Goal: Task Accomplishment & Management: Use online tool/utility

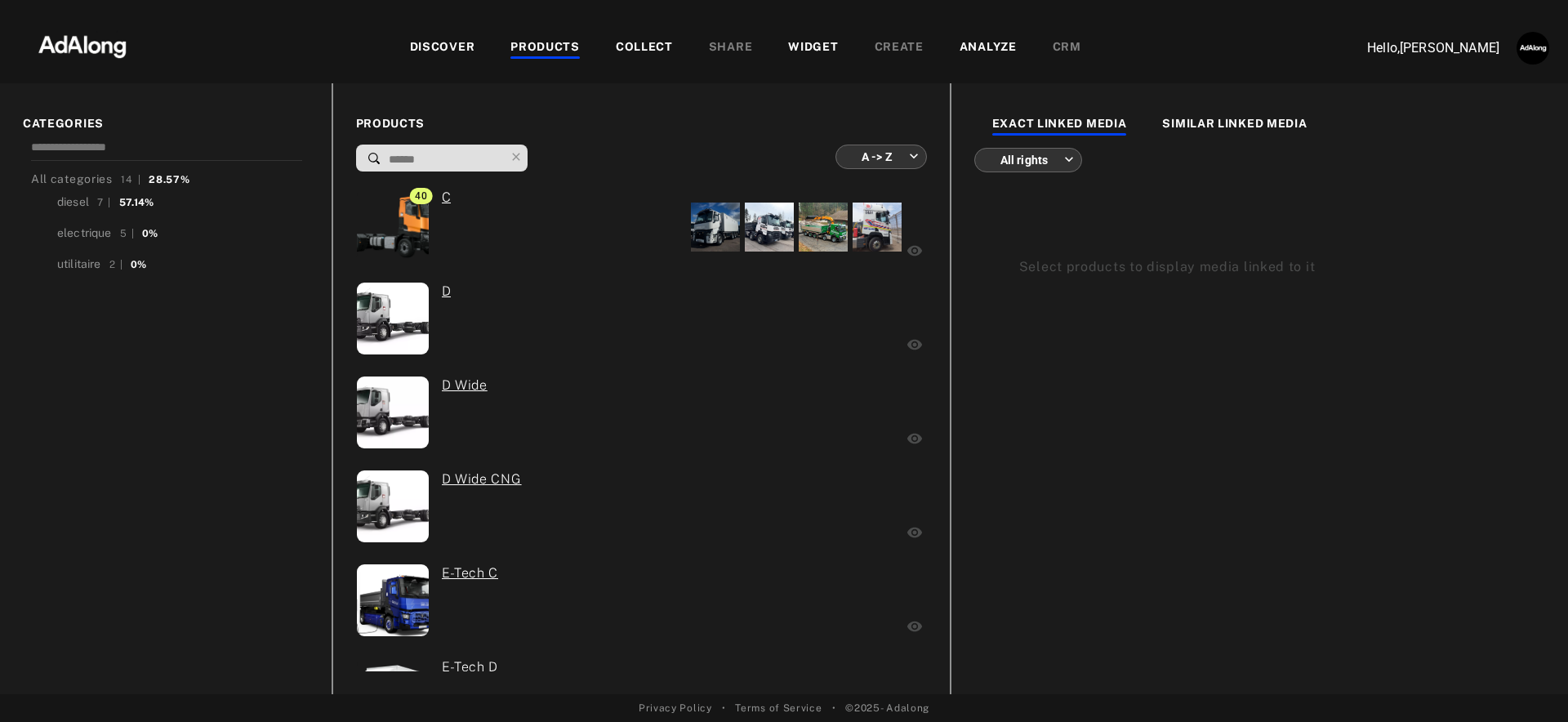
click at [810, 40] on div "WIDGET" at bounding box center [813, 48] width 50 height 20
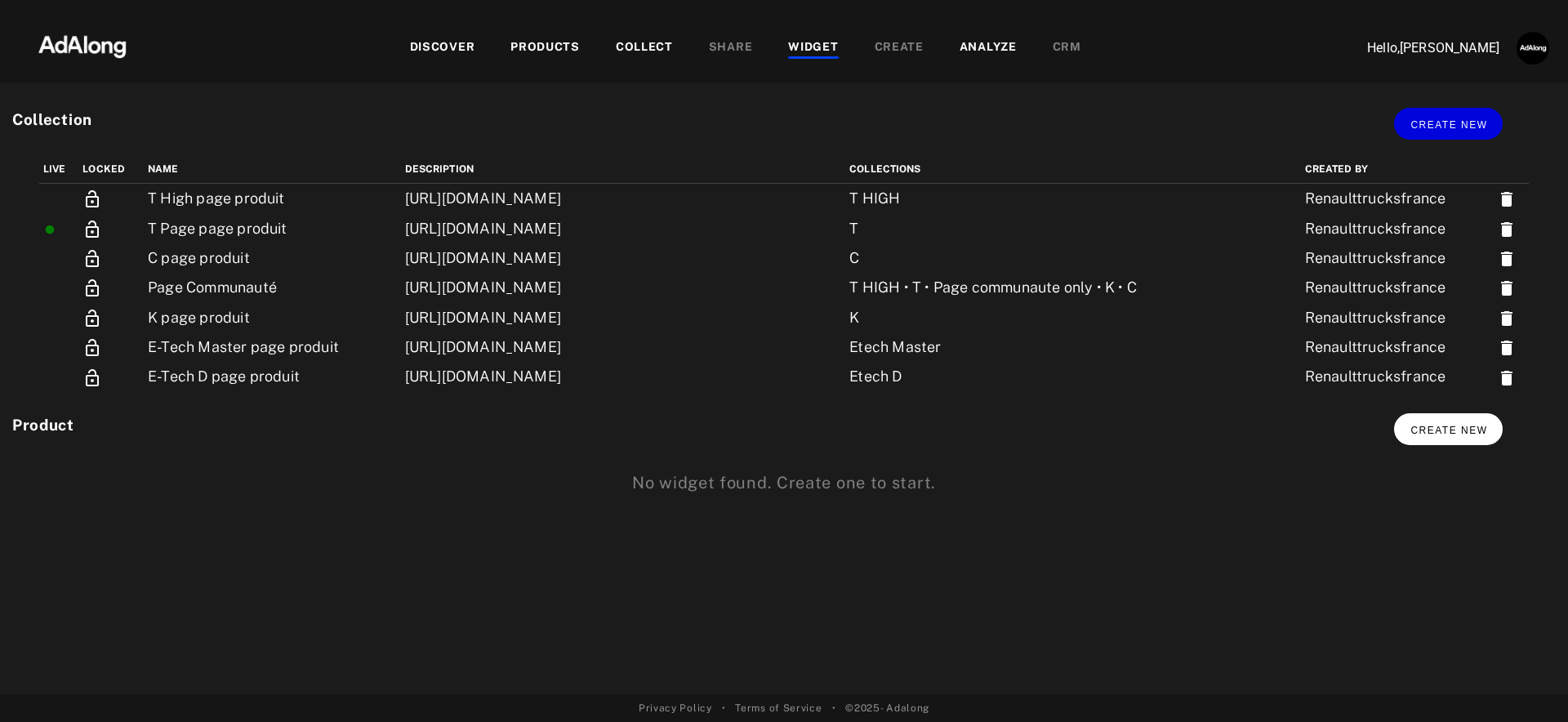
click at [1443, 434] on span "Create new" at bounding box center [1449, 431] width 76 height 11
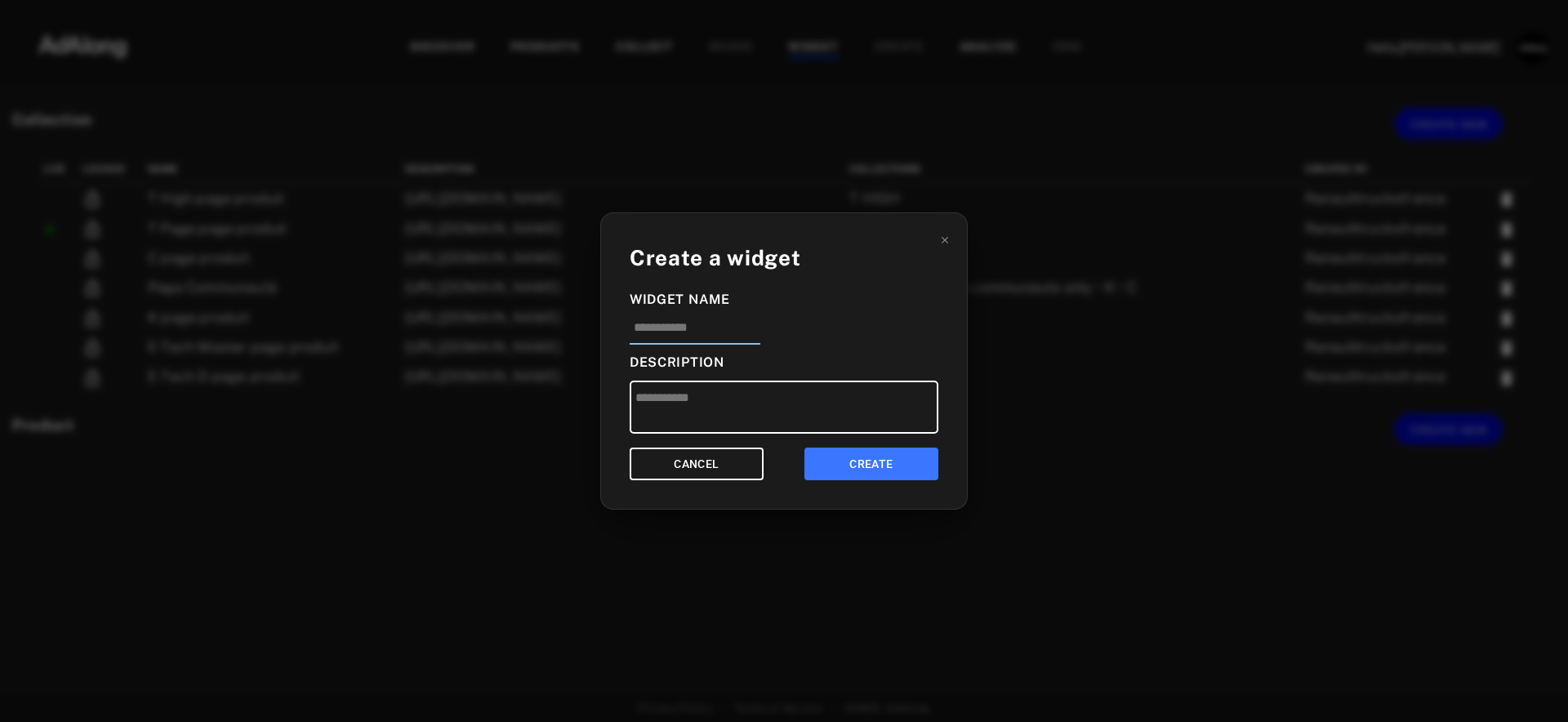
click at [715, 318] on input at bounding box center [695, 331] width 131 height 27
type input "*"
type input "**********"
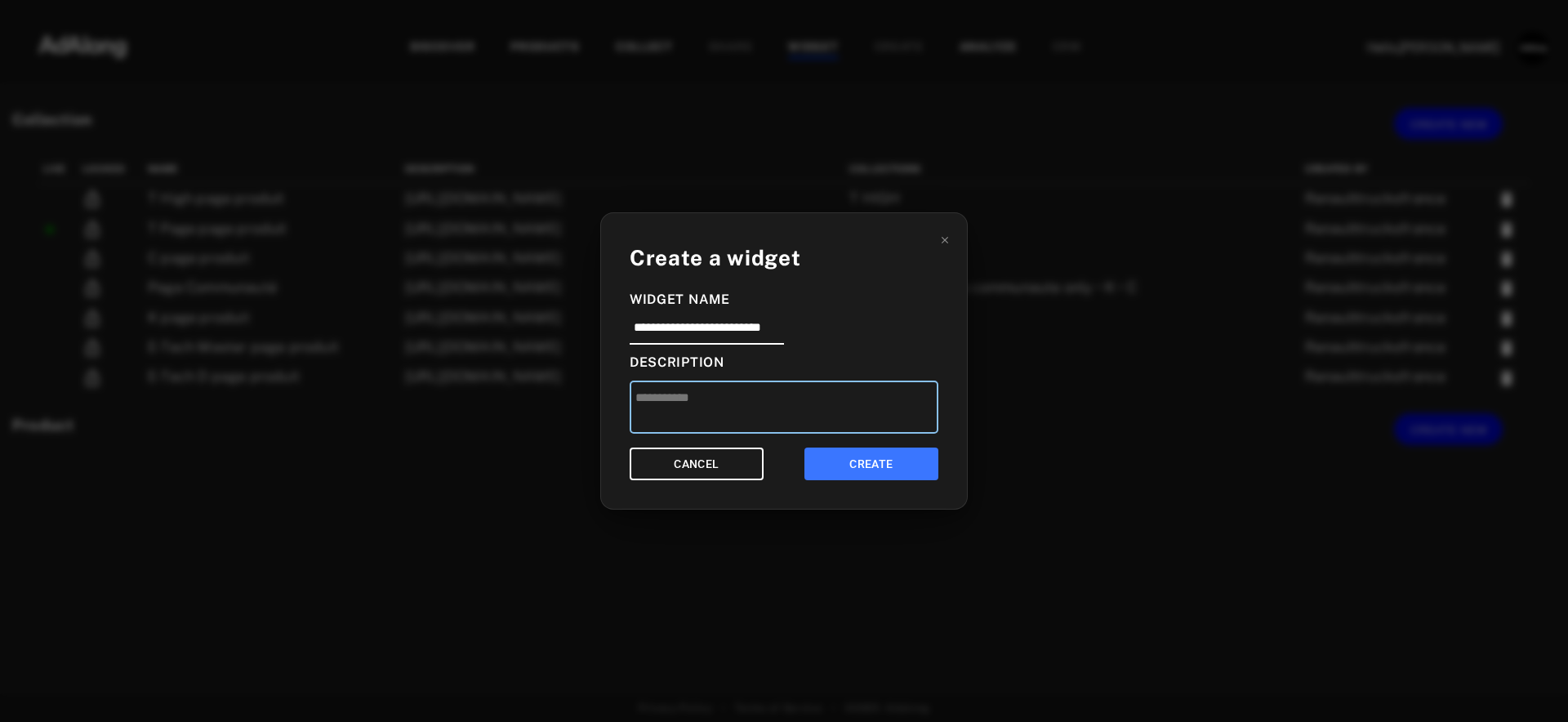
click at [772, 388] on textarea at bounding box center [784, 407] width 309 height 53
type textarea "**********"
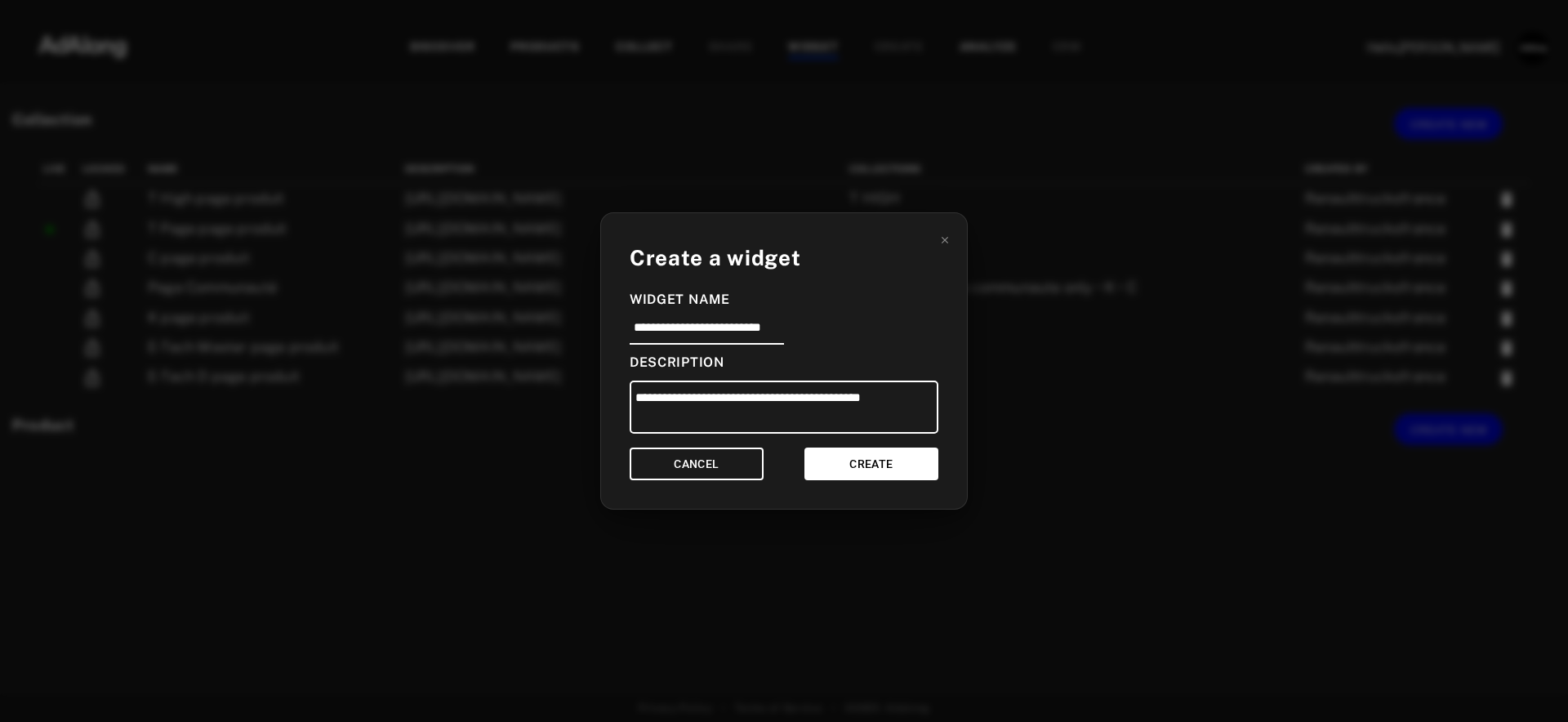
click at [881, 470] on button "CREATE" at bounding box center [871, 463] width 134 height 33
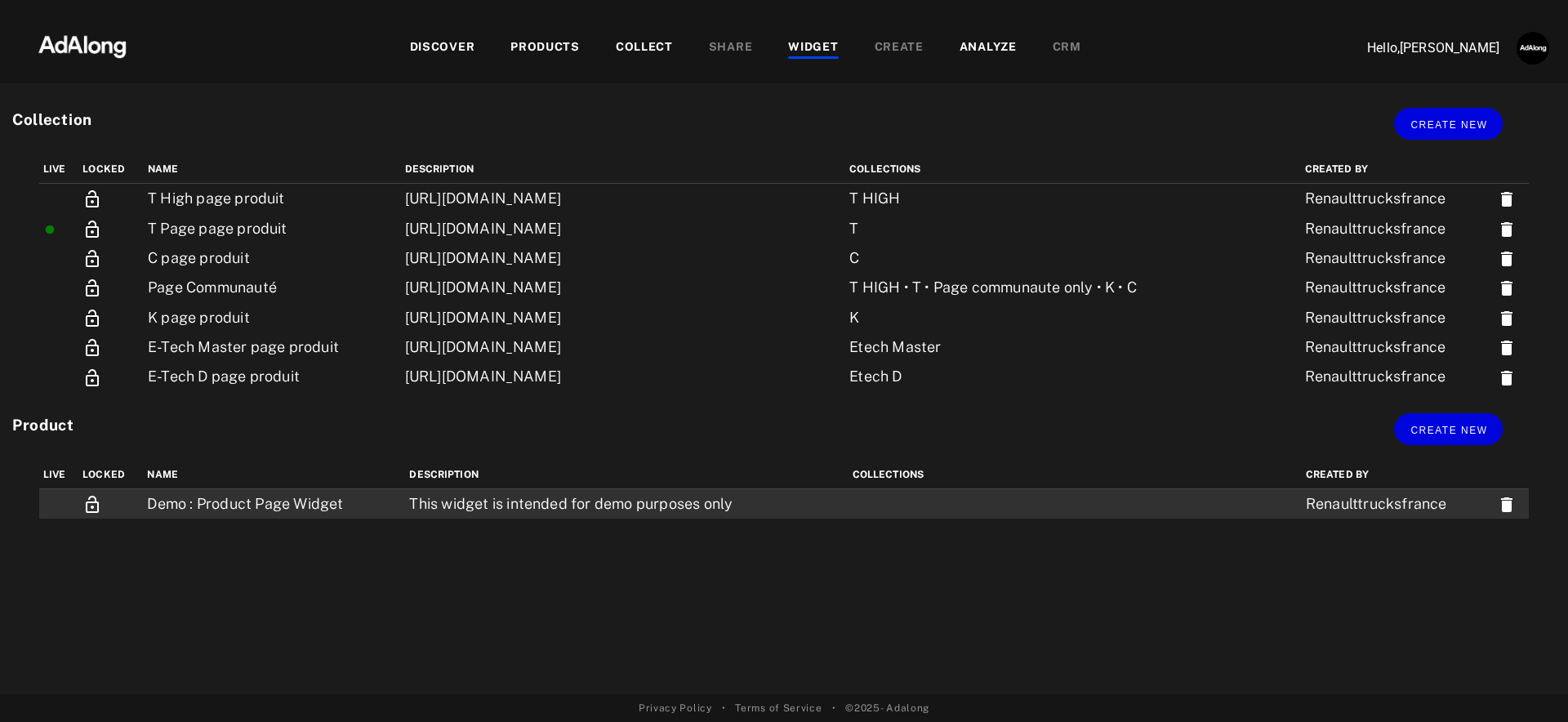
click at [505, 503] on td "This widget is intended for demo purposes only" at bounding box center [626, 504] width 442 height 31
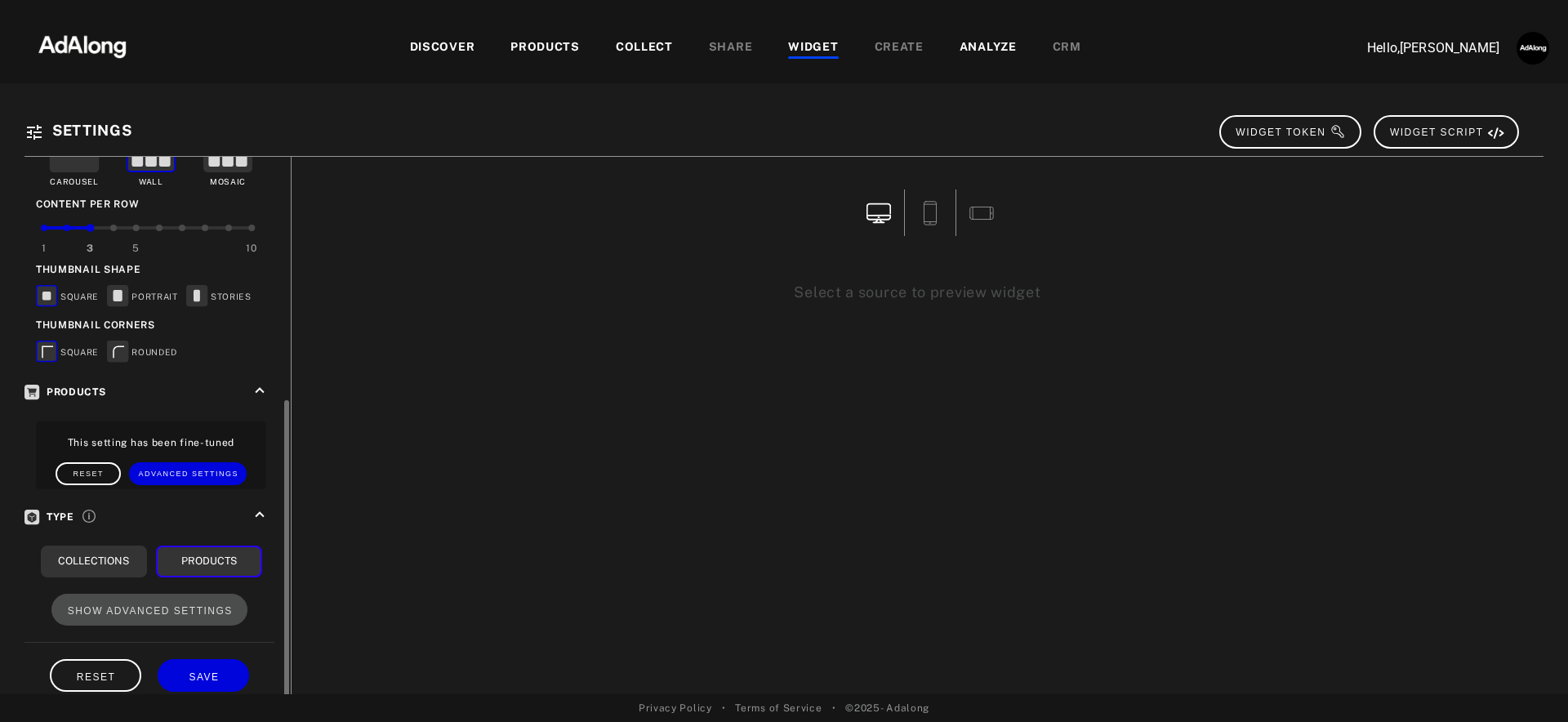
scroll to position [396, 0]
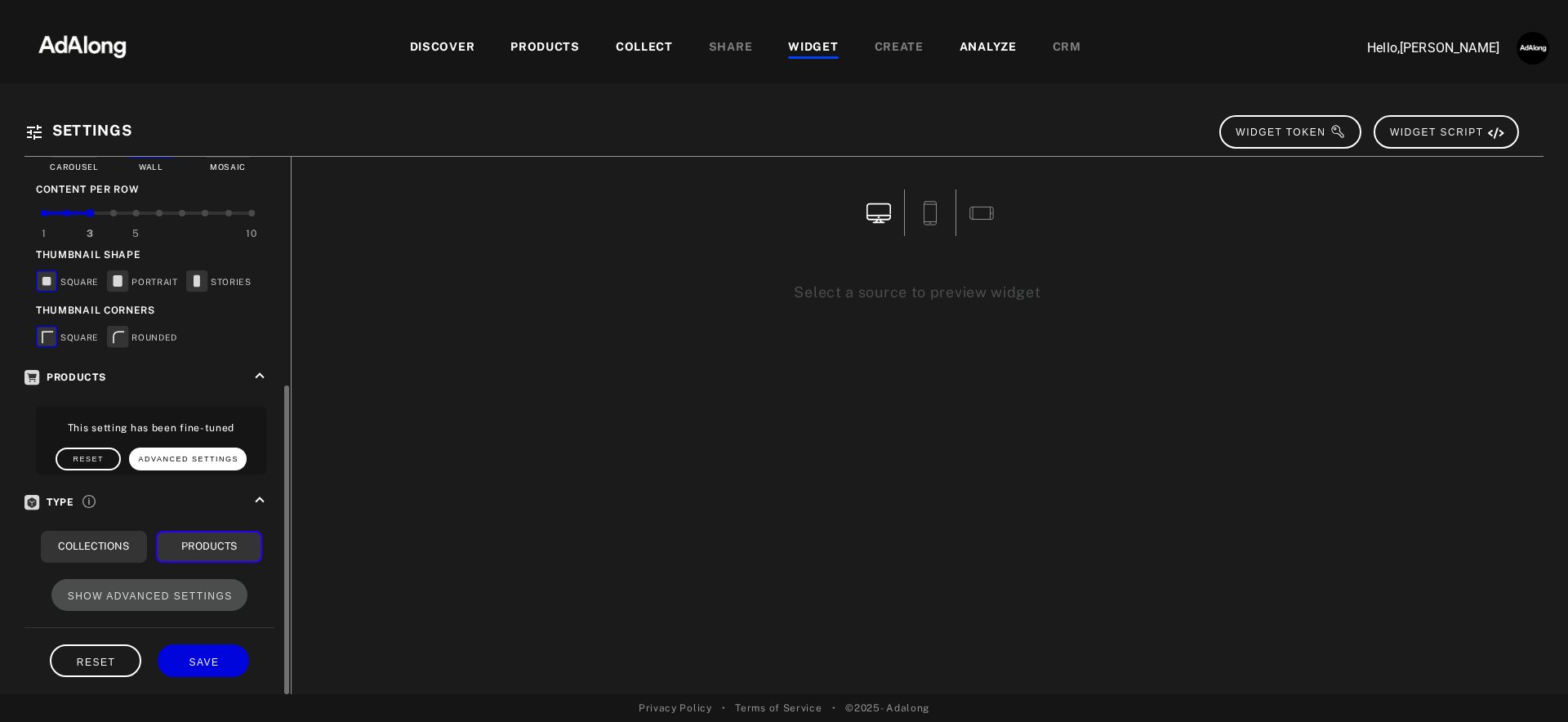
click at [155, 455] on span "Advanced Settings" at bounding box center [188, 458] width 99 height 9
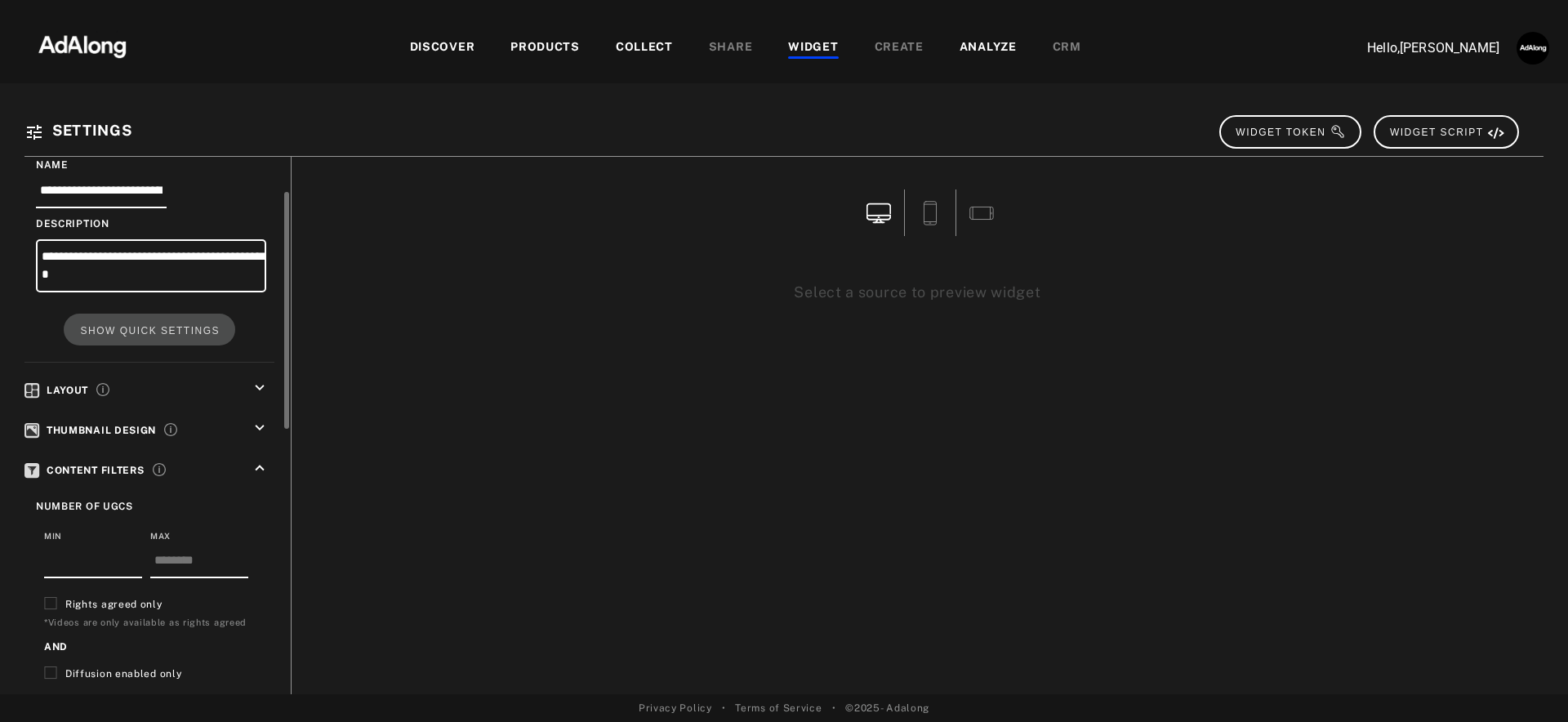
scroll to position [69, 0]
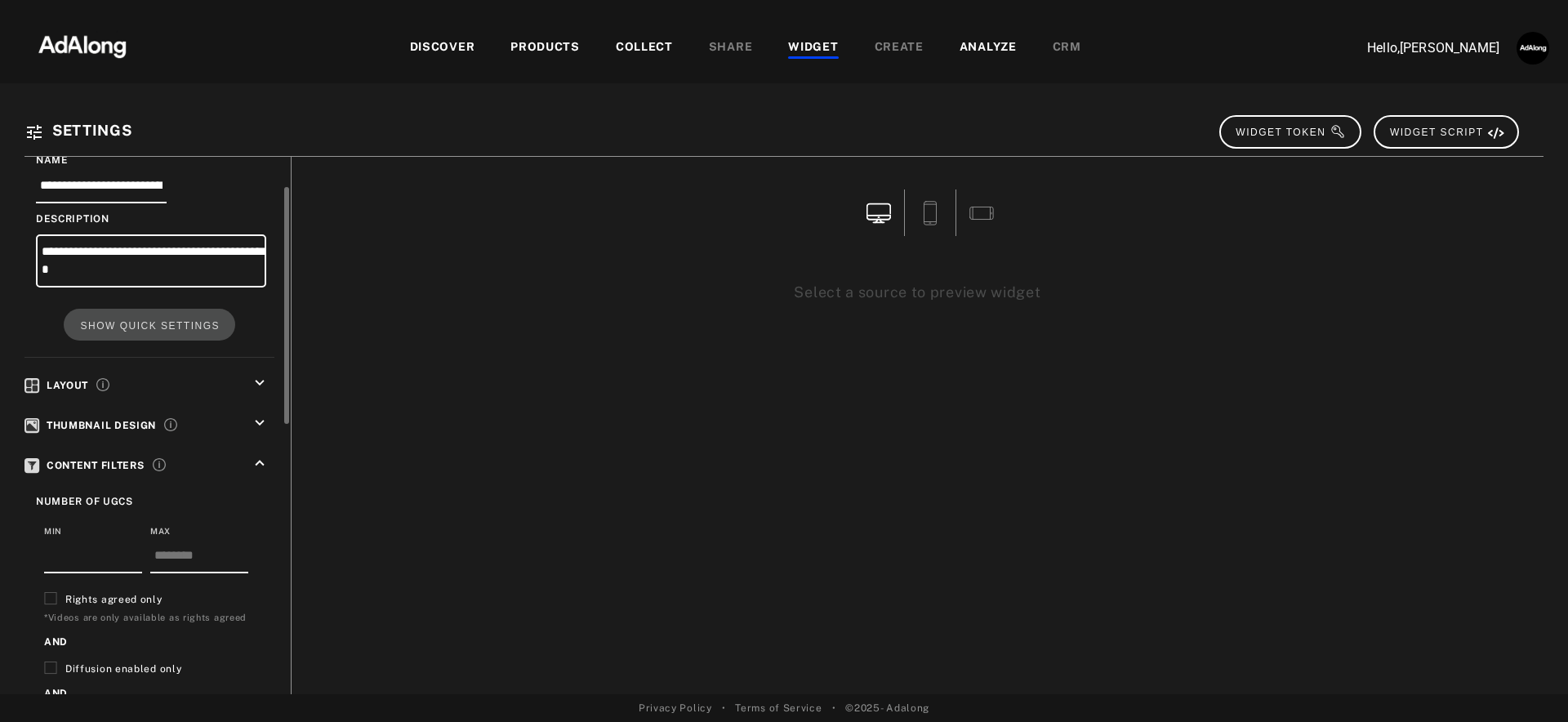
click at [259, 454] on icon "keyboard_arrow_up" at bounding box center [259, 462] width 18 height 18
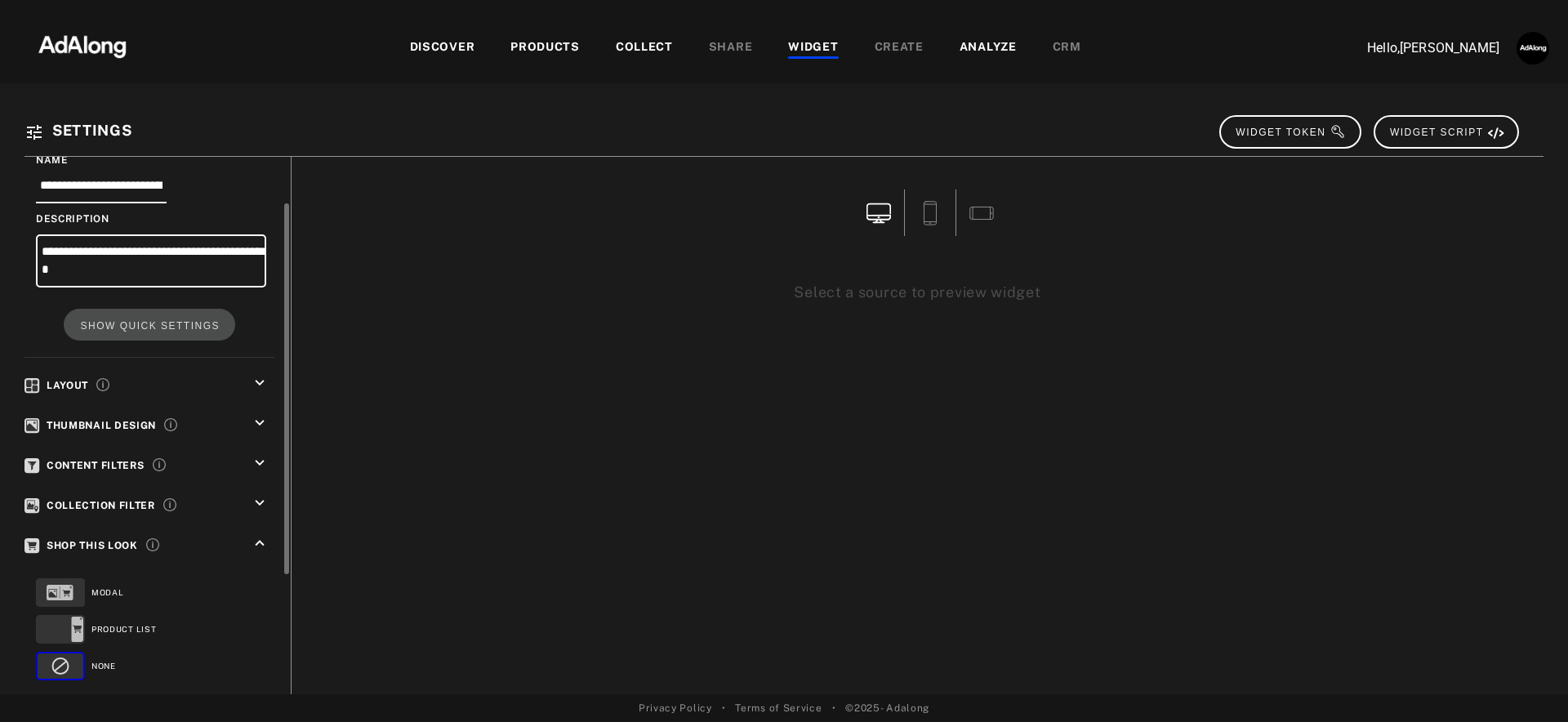
click at [260, 539] on icon "keyboard_arrow_up" at bounding box center [259, 542] width 18 height 18
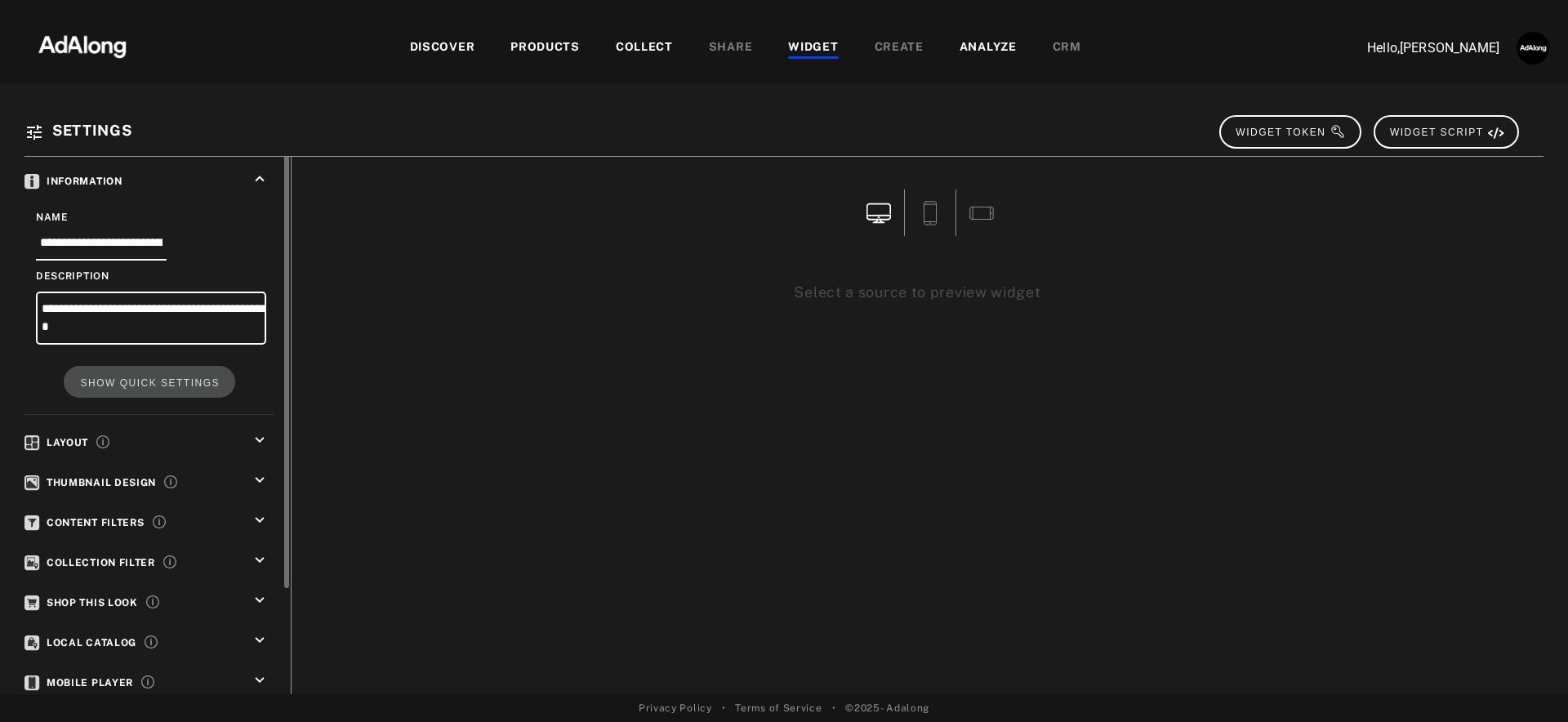
scroll to position [0, 0]
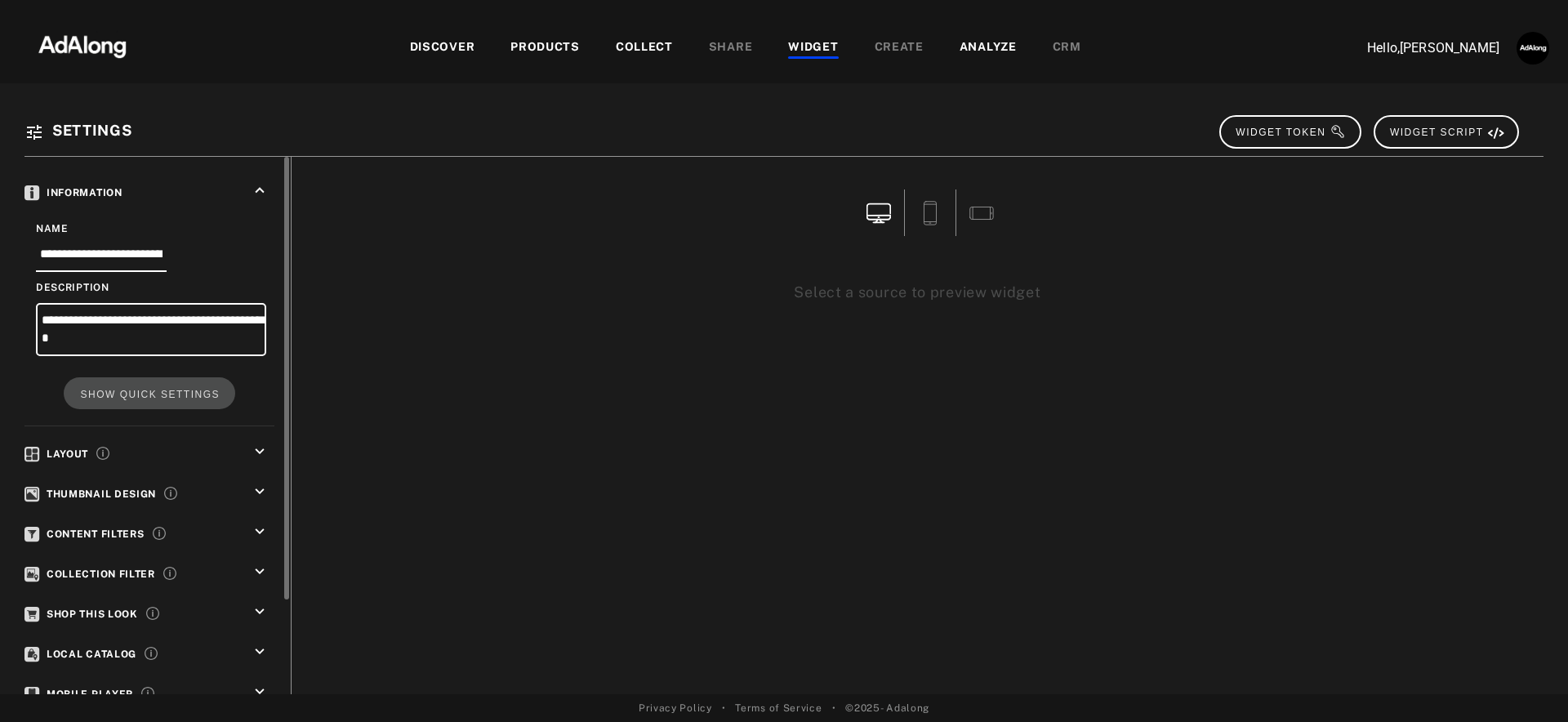
click at [261, 445] on icon "keyboard_arrow_down" at bounding box center [259, 451] width 18 height 18
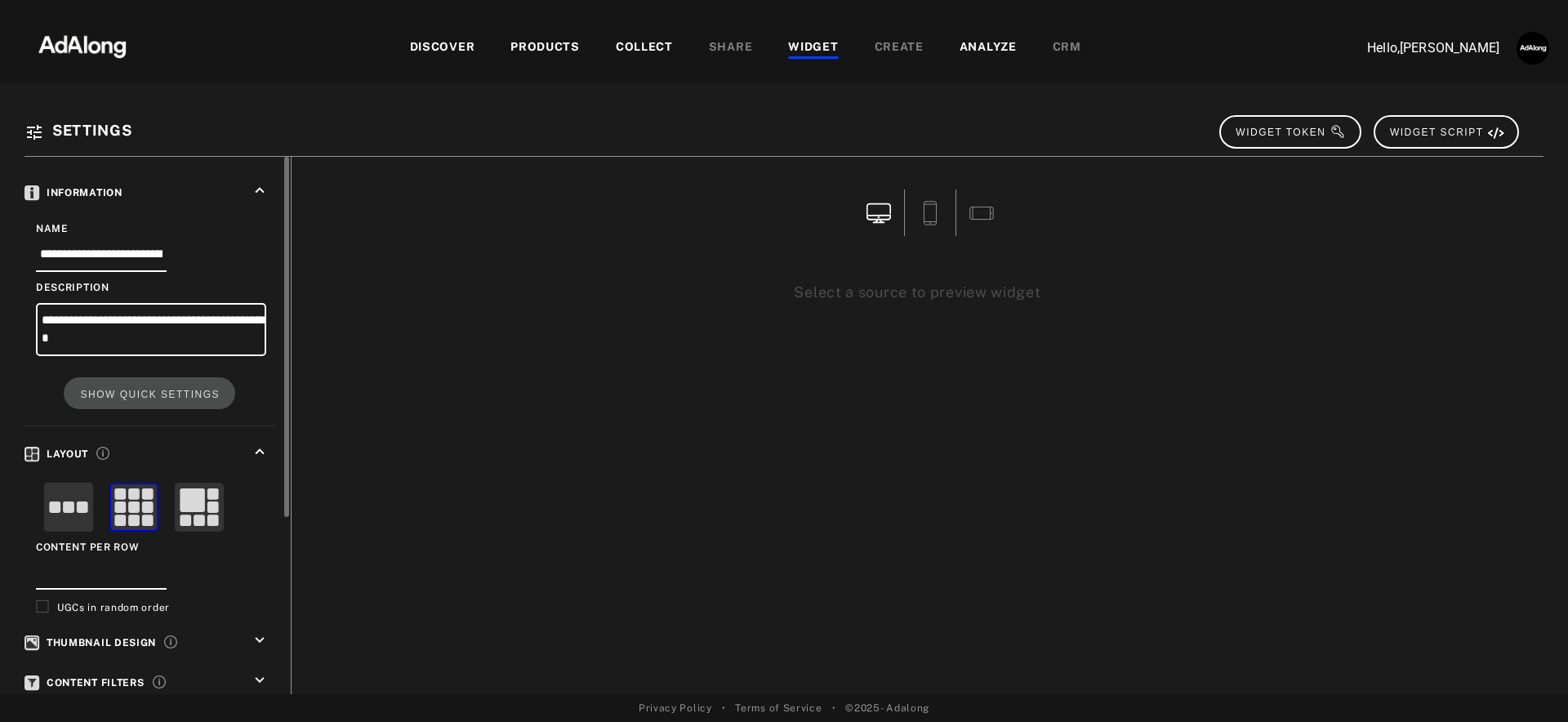
click at [261, 446] on icon "keyboard_arrow_up" at bounding box center [259, 451] width 18 height 18
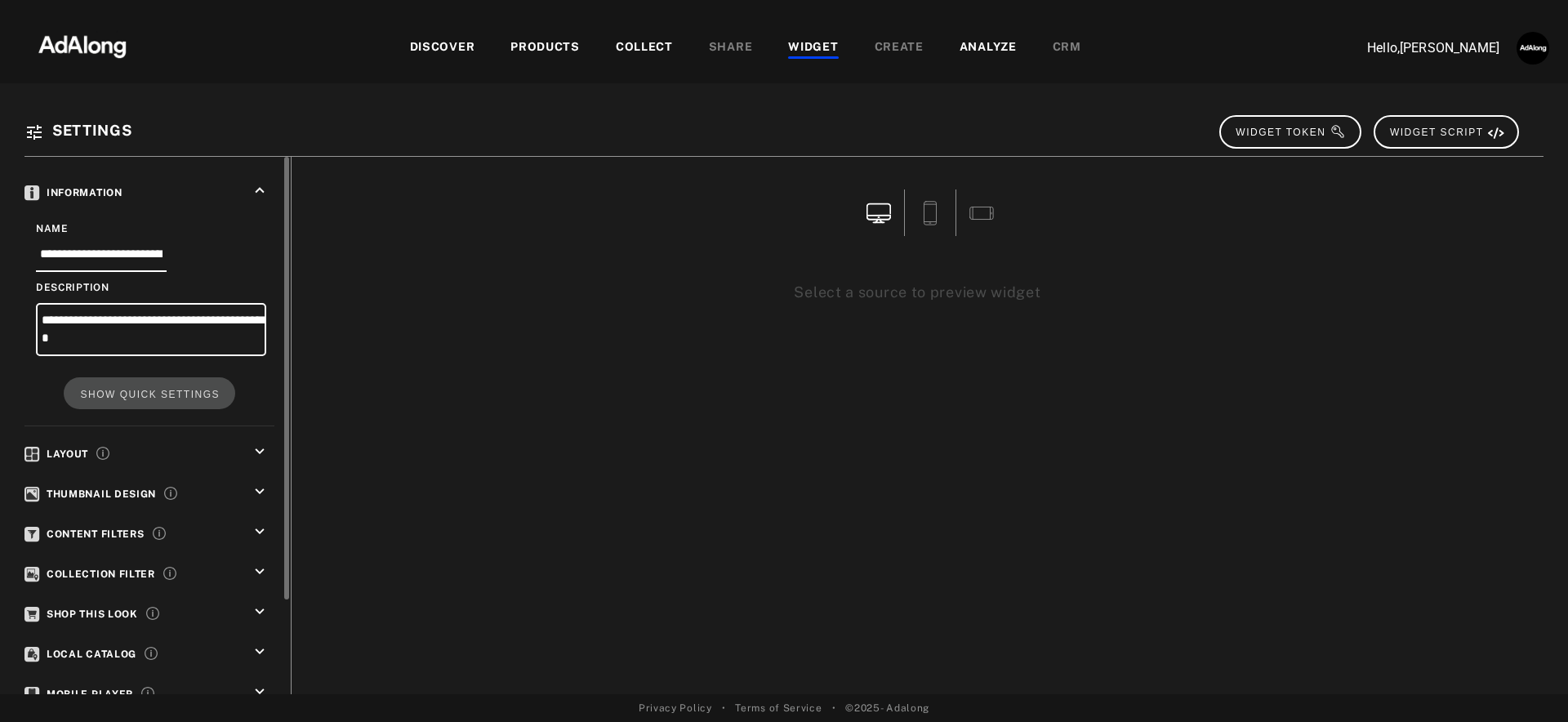
click at [258, 491] on icon "keyboard_arrow_down" at bounding box center [259, 491] width 18 height 18
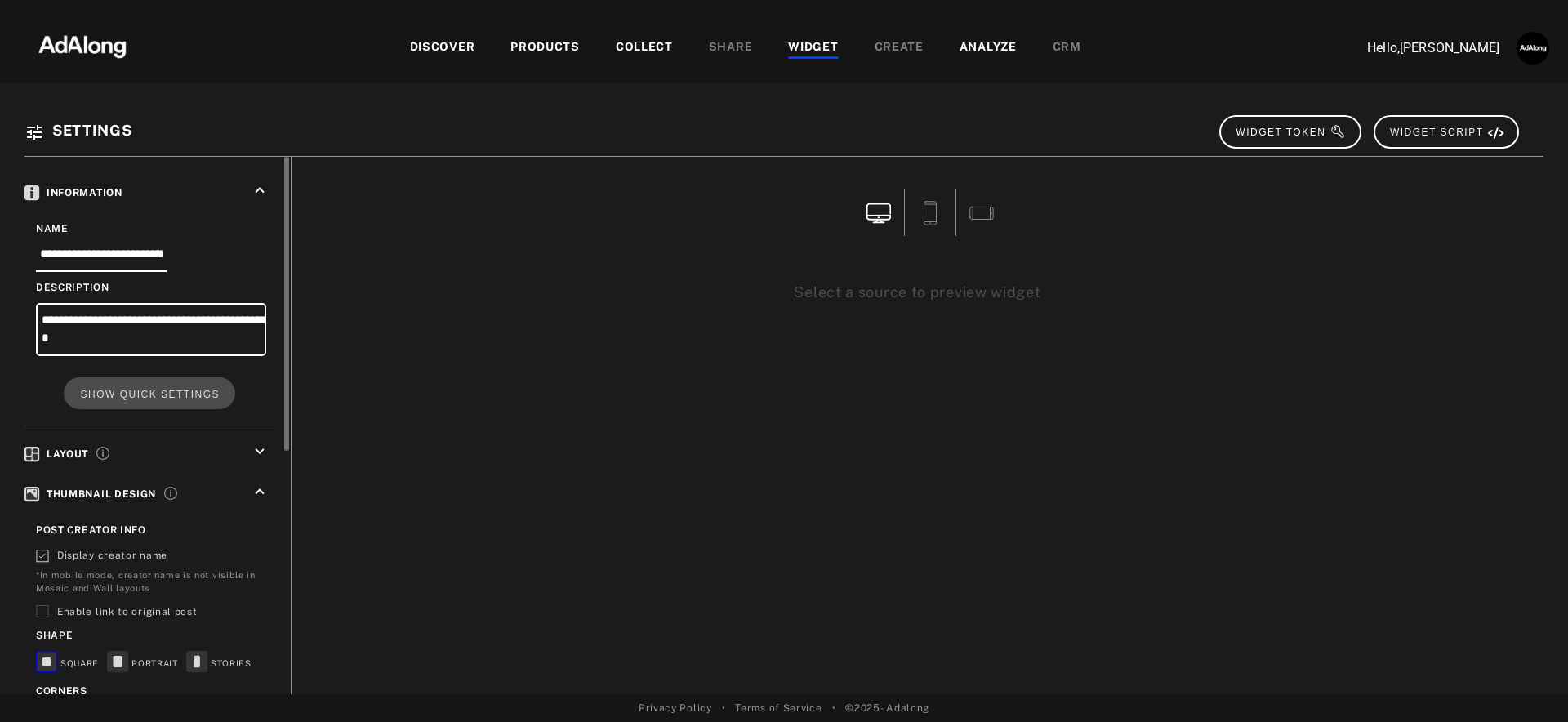
click at [258, 491] on icon "keyboard_arrow_up" at bounding box center [259, 491] width 18 height 18
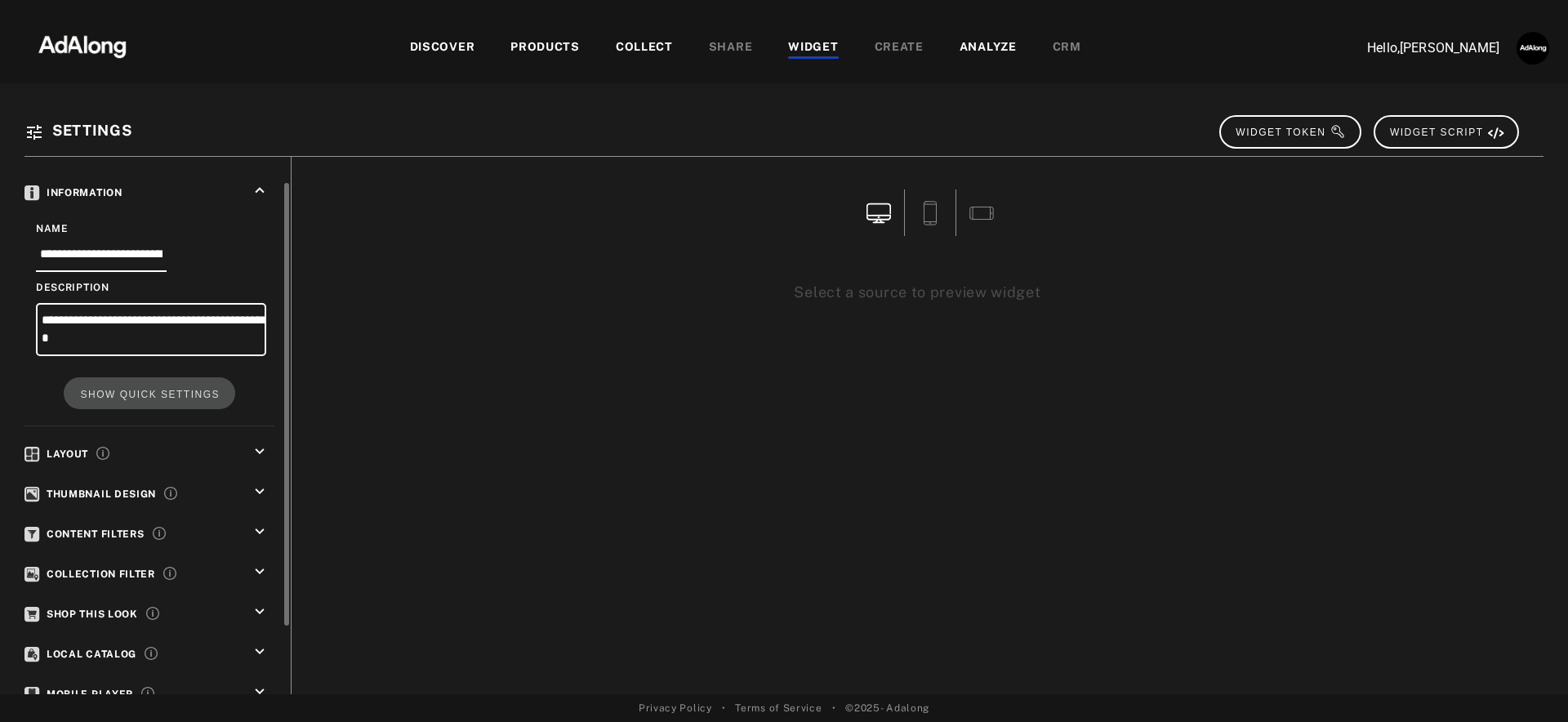
scroll to position [116, 0]
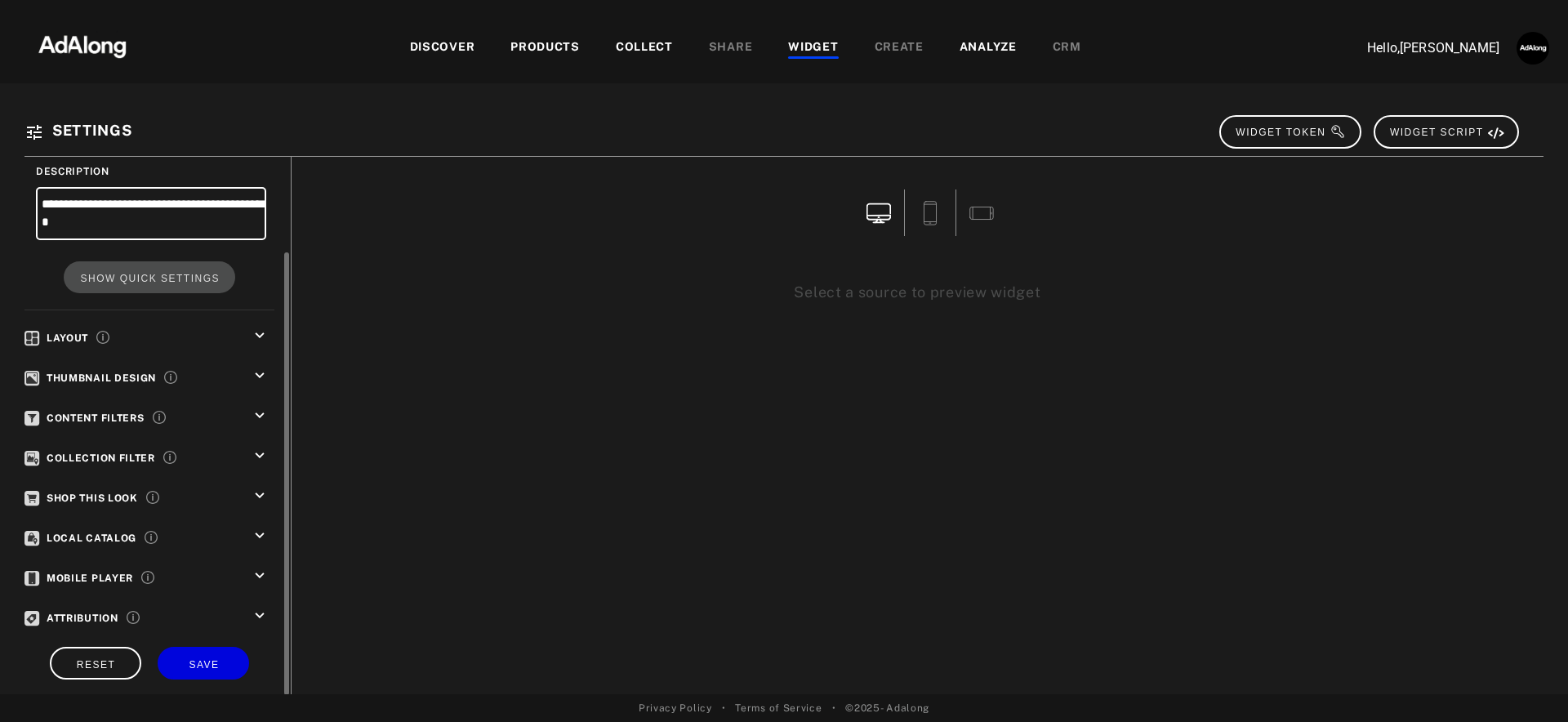
click at [261, 410] on icon "keyboard_arrow_down" at bounding box center [259, 415] width 18 height 18
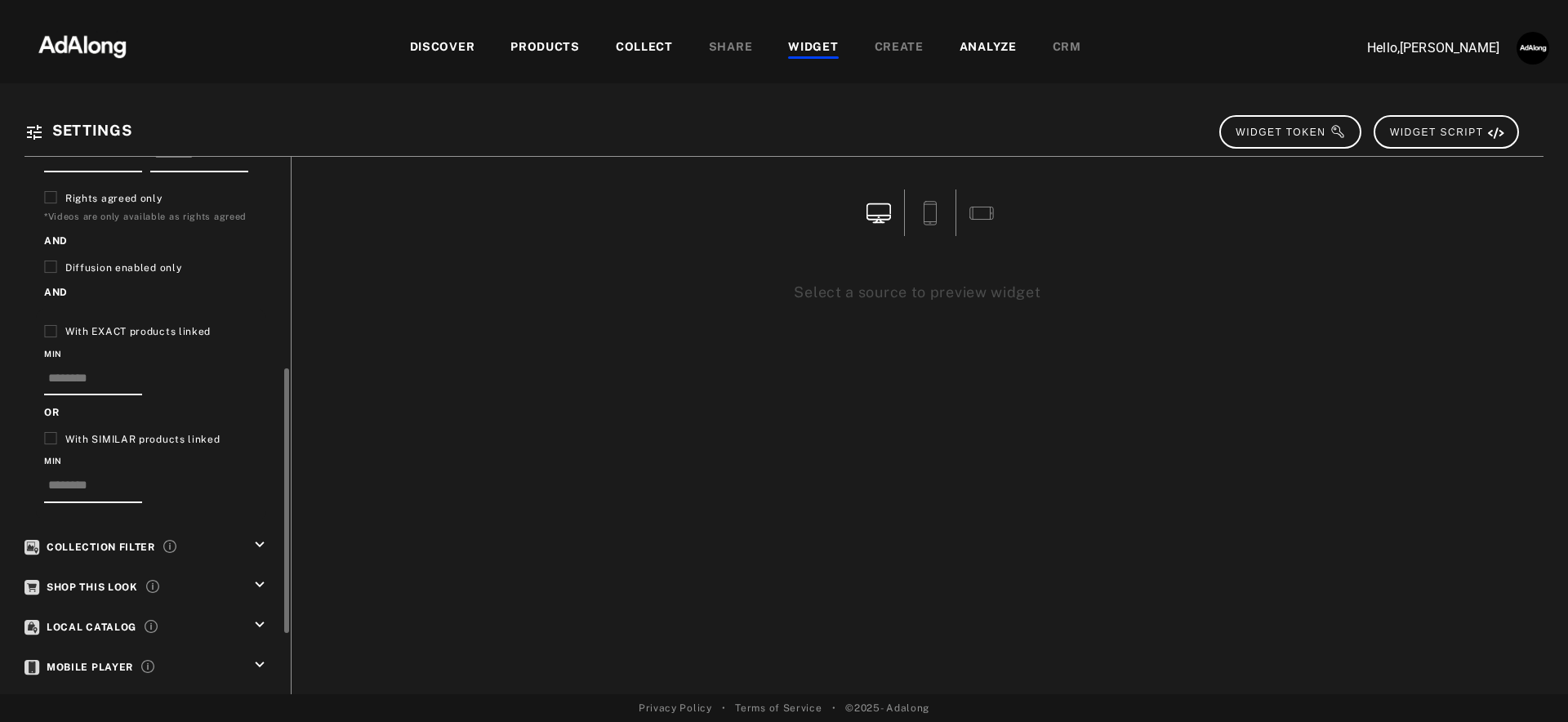
scroll to position [476, 0]
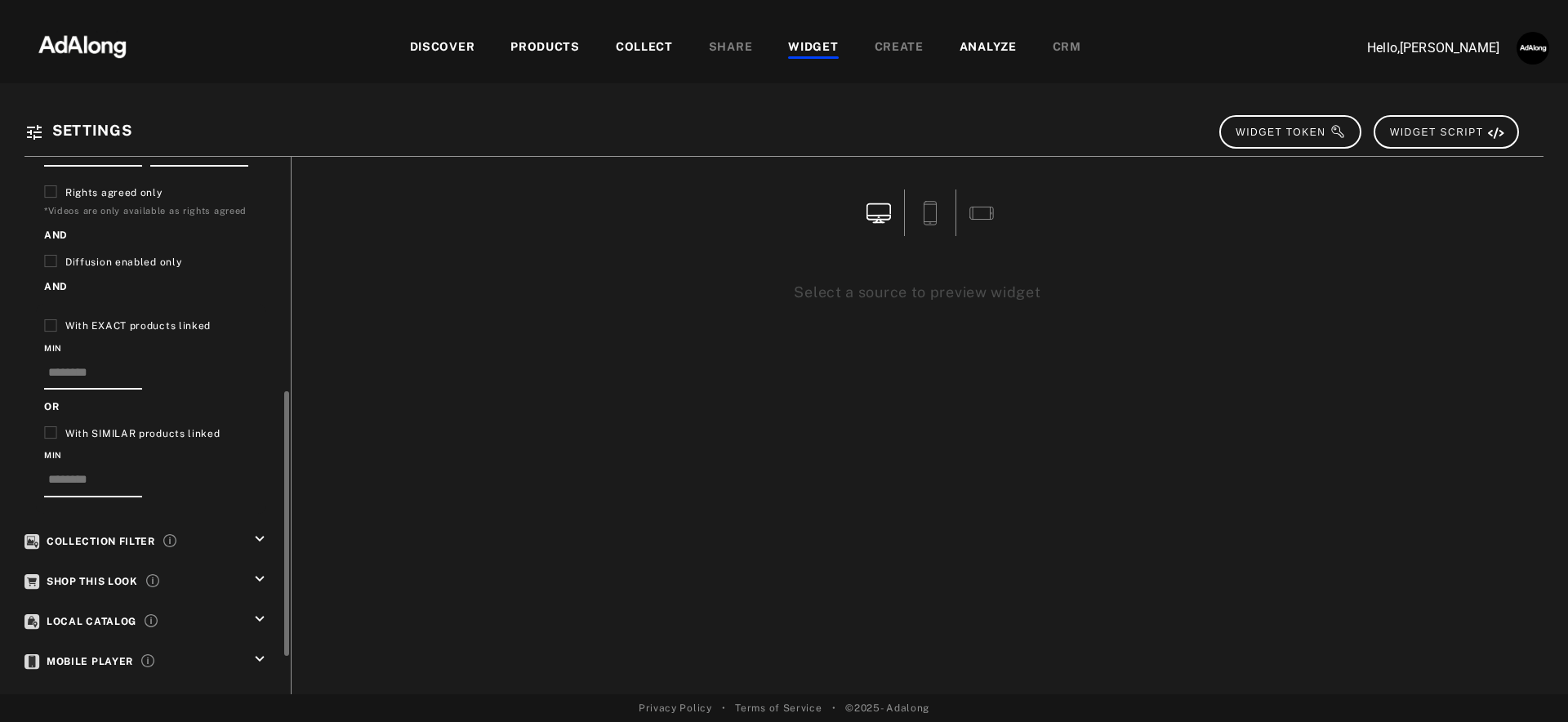
click at [259, 530] on icon "keyboard_arrow_down" at bounding box center [259, 539] width 18 height 18
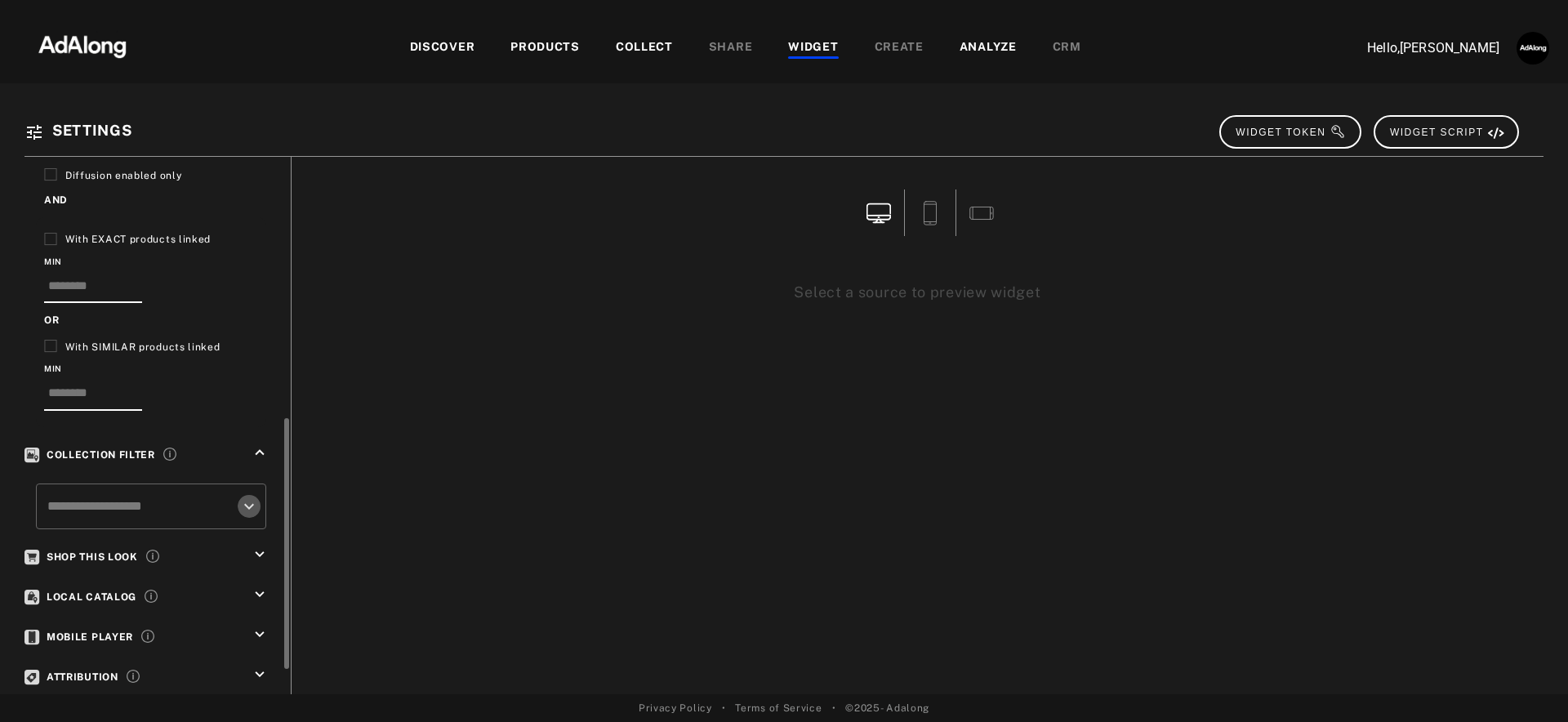
click at [247, 503] on icon "Open" at bounding box center [249, 506] width 10 height 6
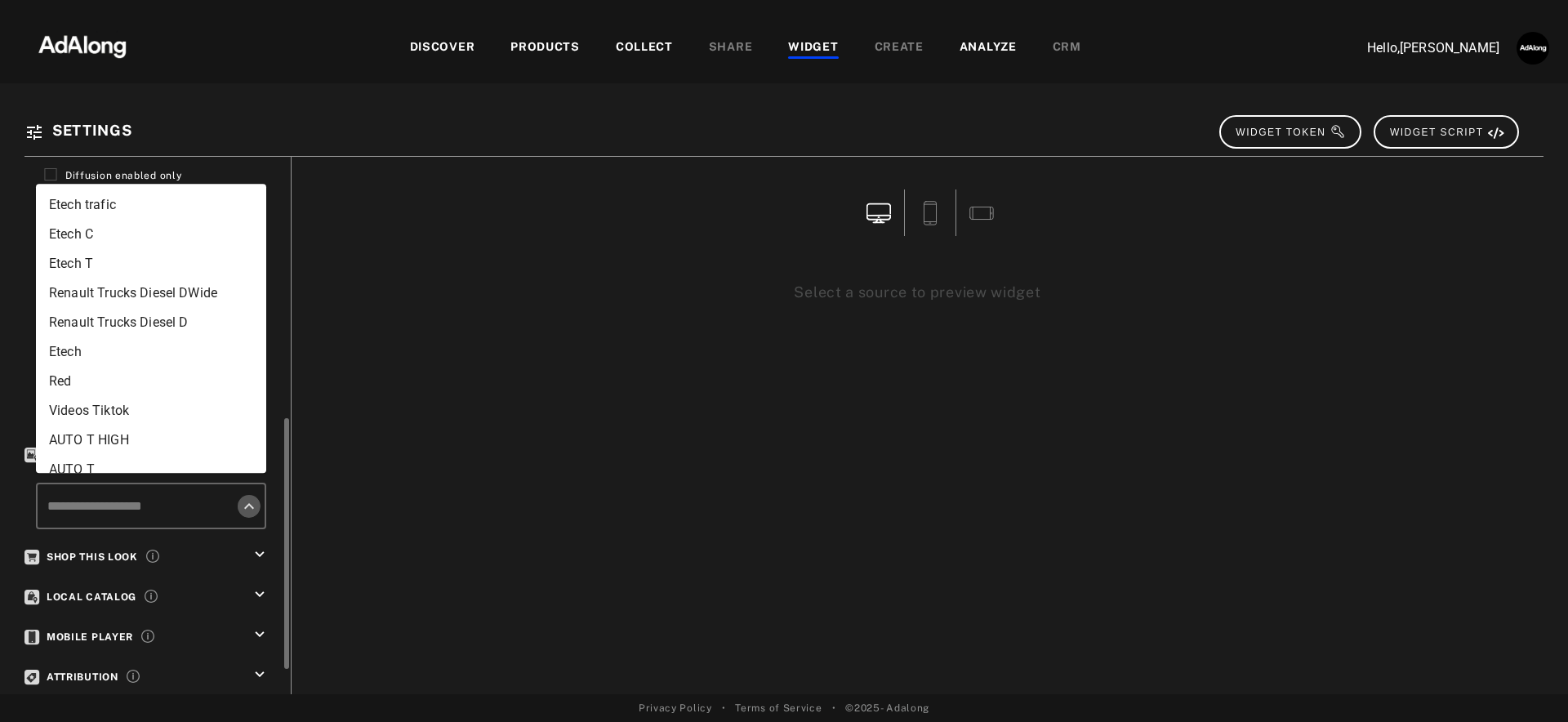
click at [247, 503] on icon "Close" at bounding box center [249, 506] width 10 height 6
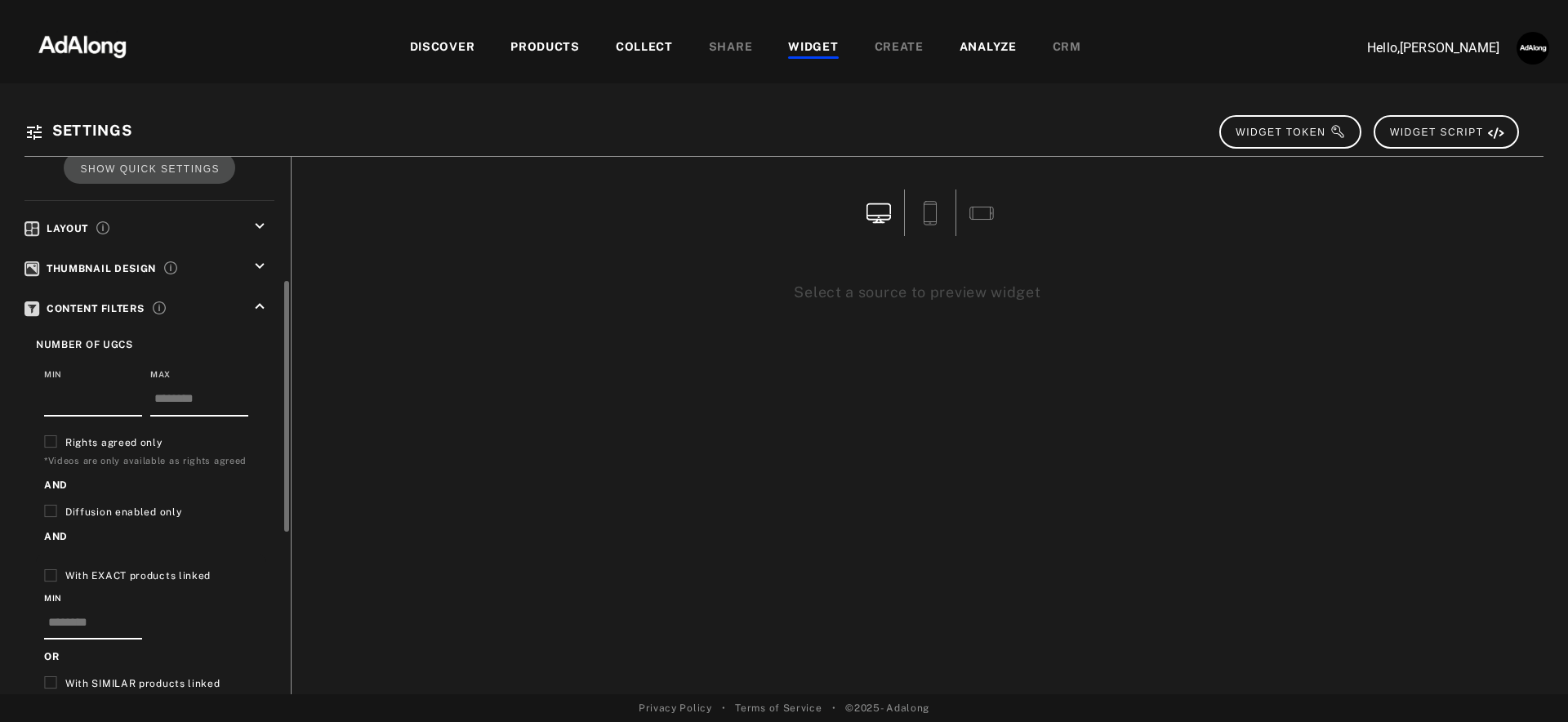
scroll to position [244, 0]
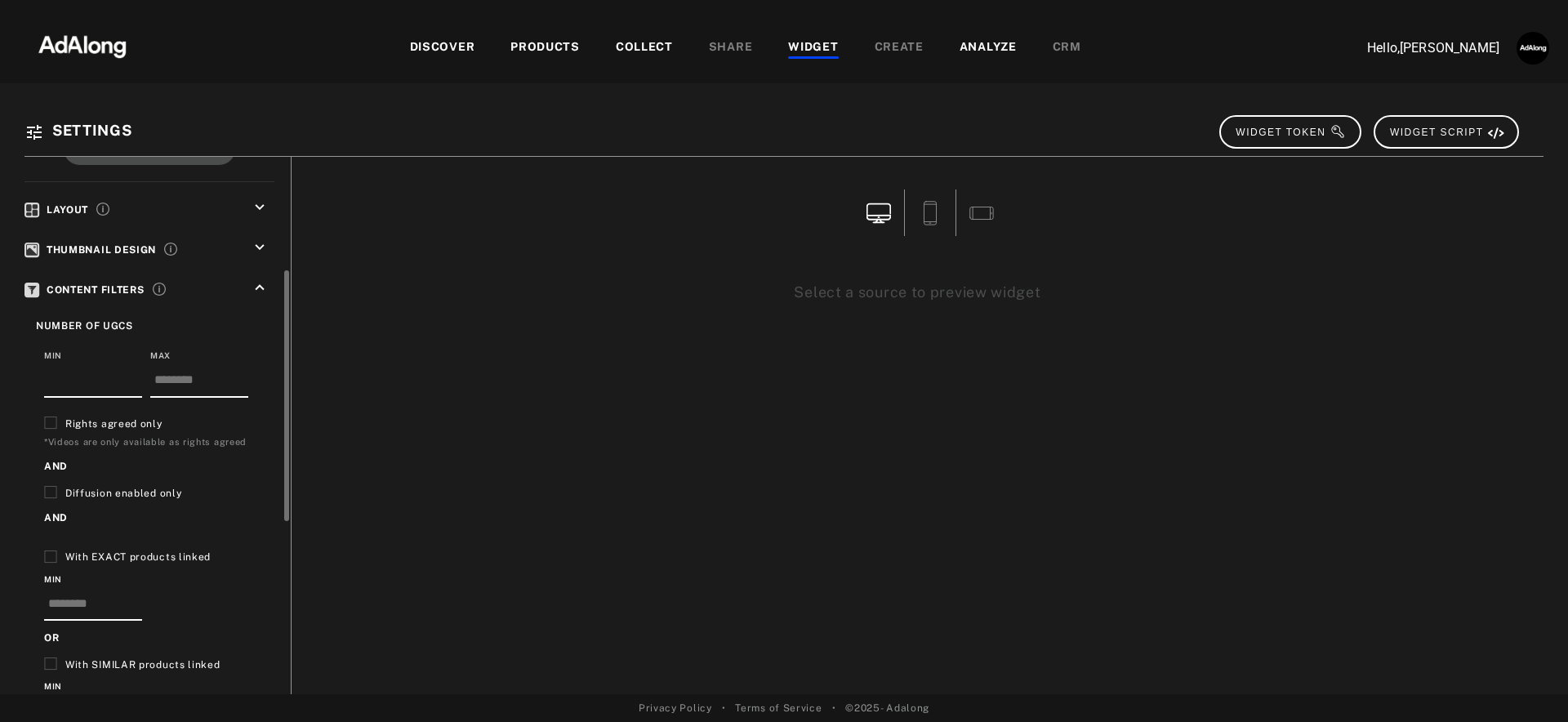
click at [259, 289] on icon "keyboard_arrow_up" at bounding box center [259, 287] width 18 height 18
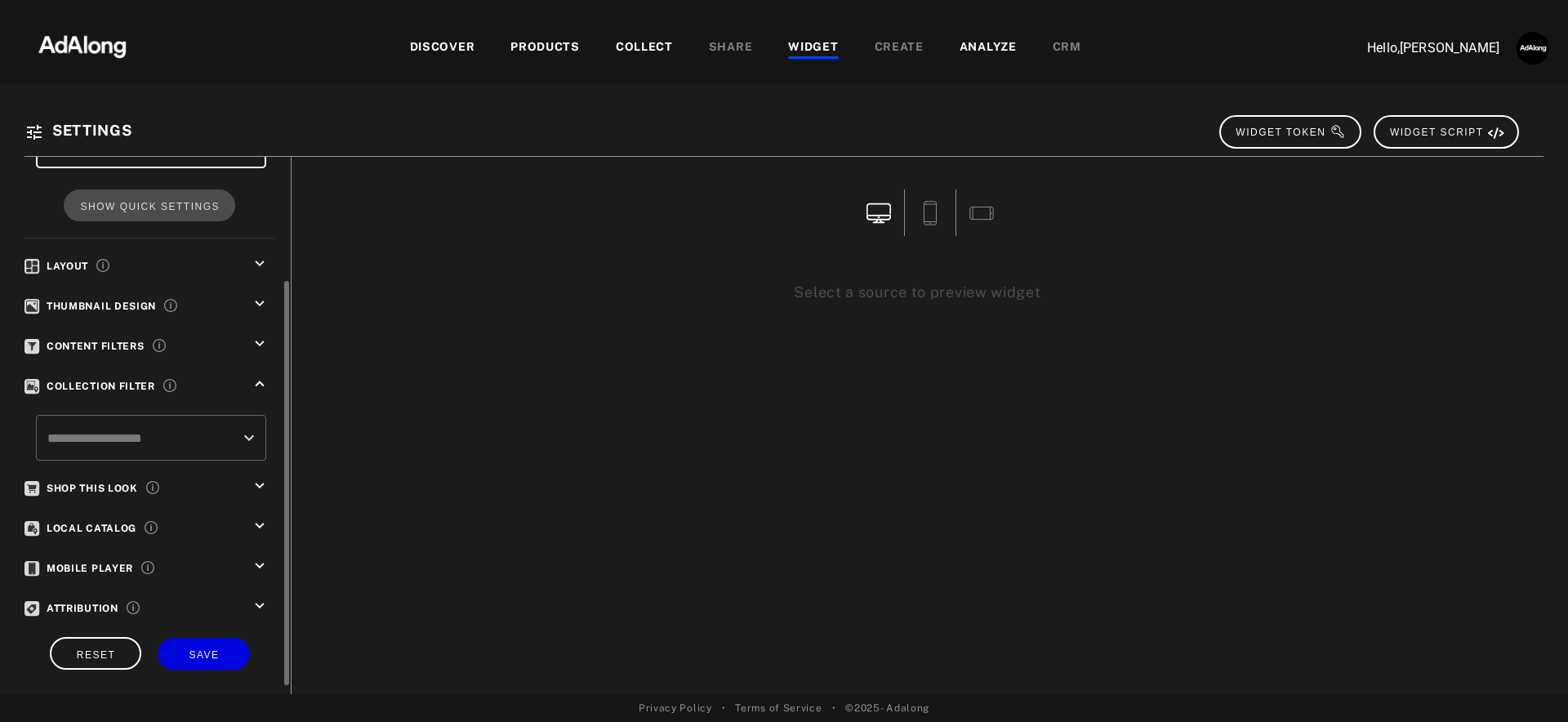
scroll to position [178, 0]
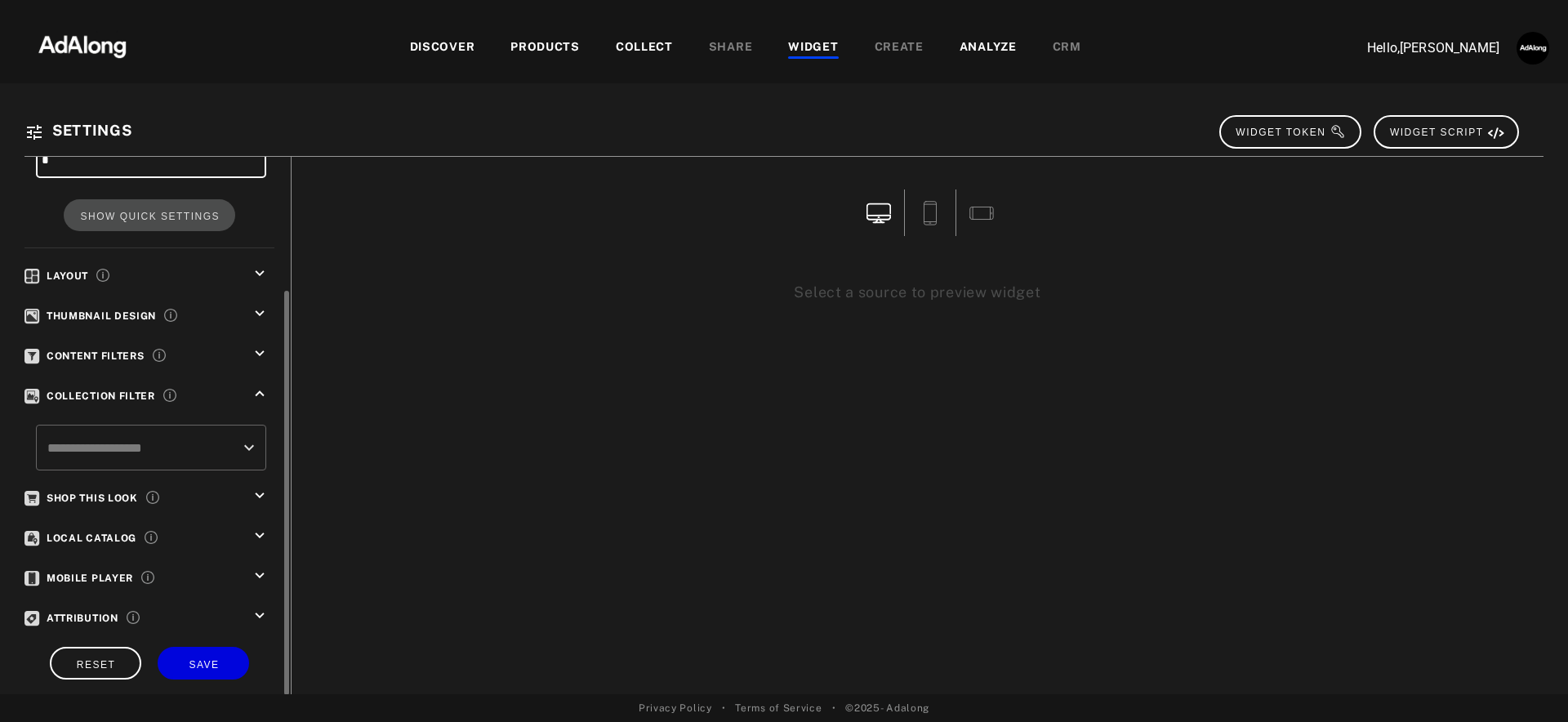
click at [263, 394] on icon "keyboard_arrow_up" at bounding box center [259, 393] width 18 height 18
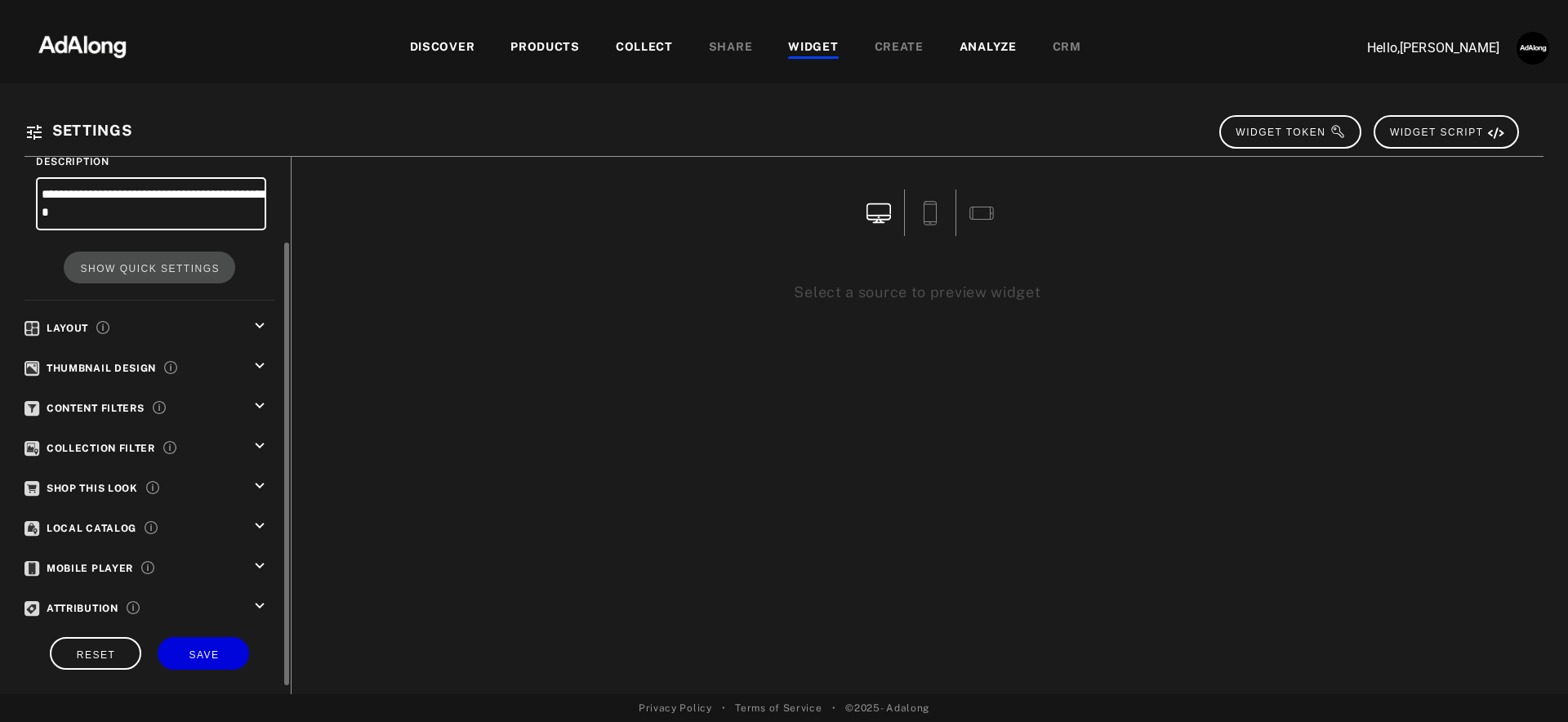
scroll to position [116, 0]
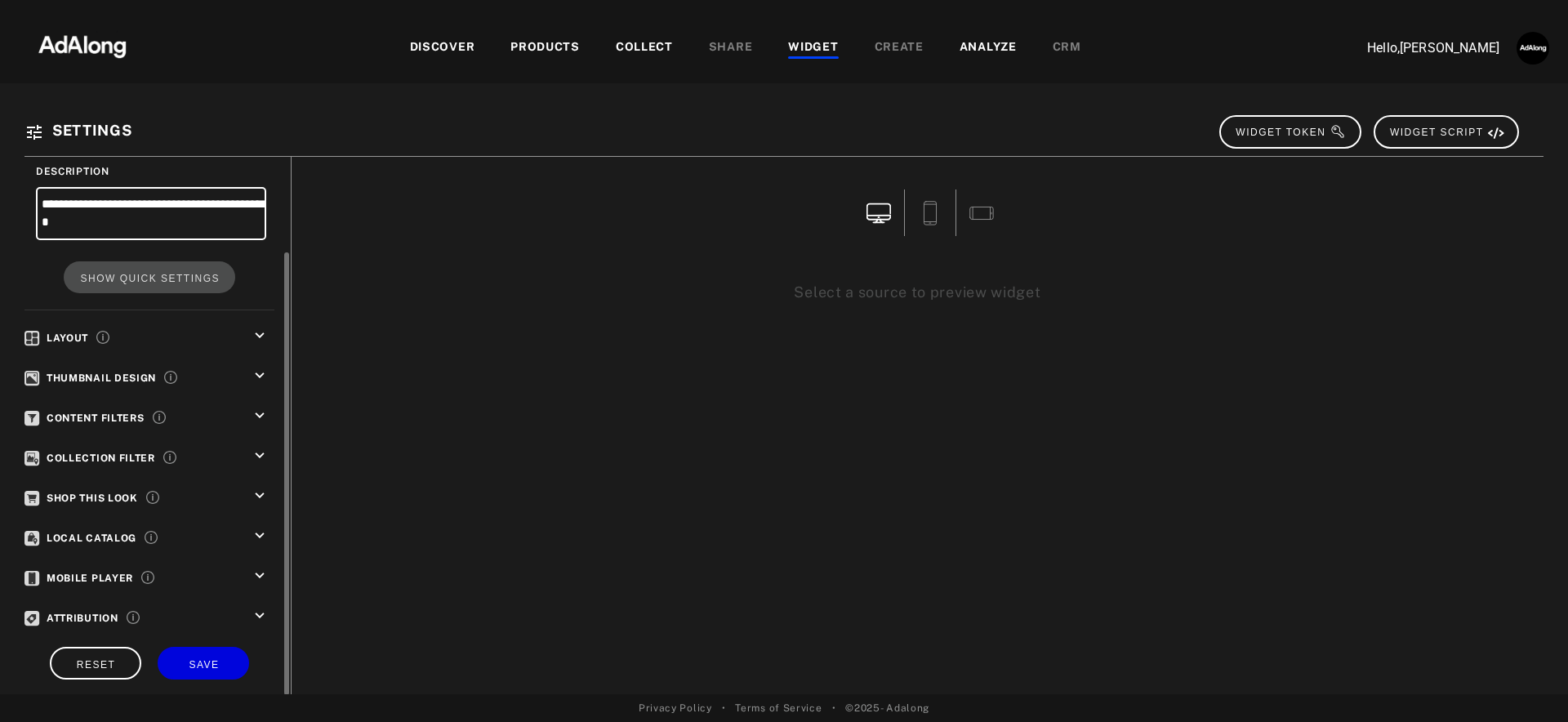
click at [252, 486] on icon "keyboard_arrow_down" at bounding box center [259, 495] width 18 height 18
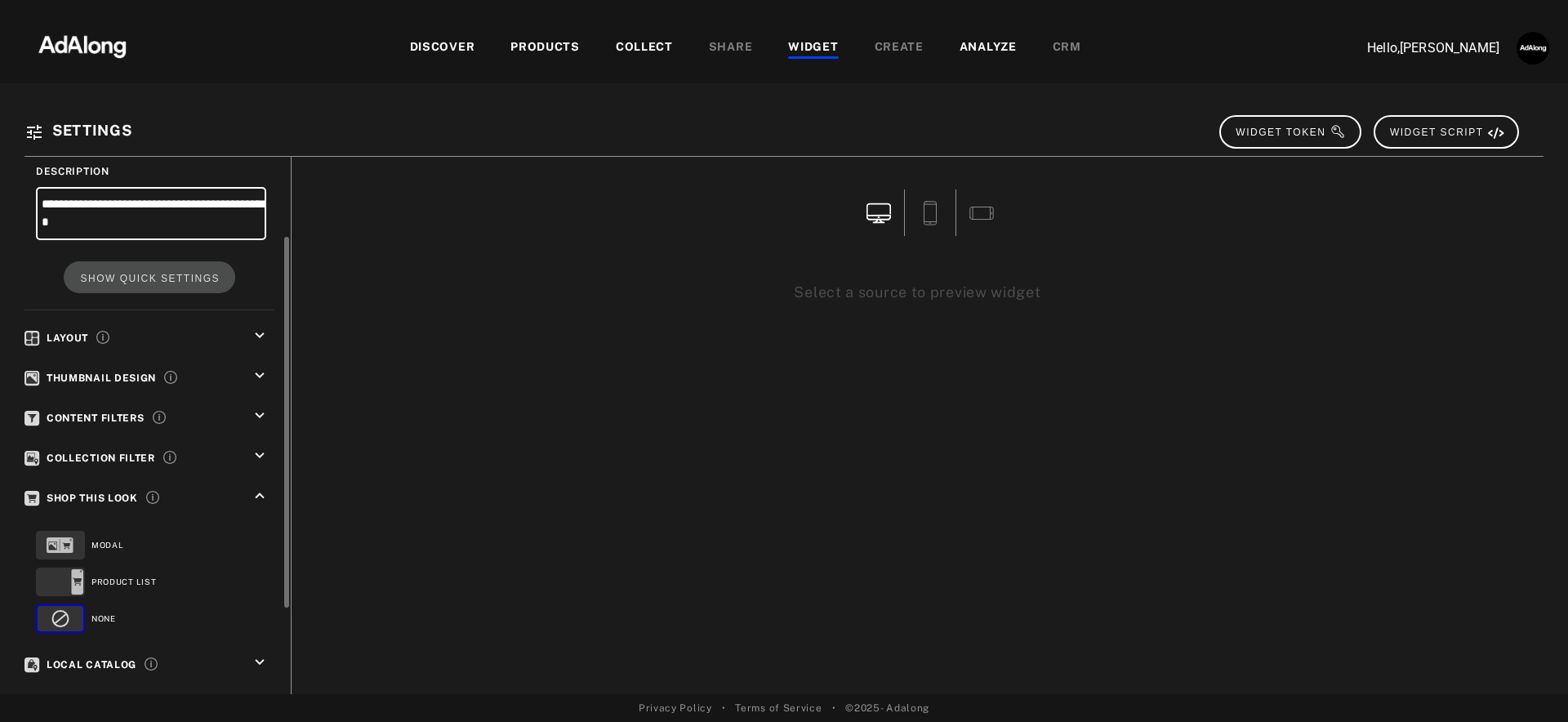
click at [252, 486] on icon "keyboard_arrow_up" at bounding box center [259, 495] width 18 height 18
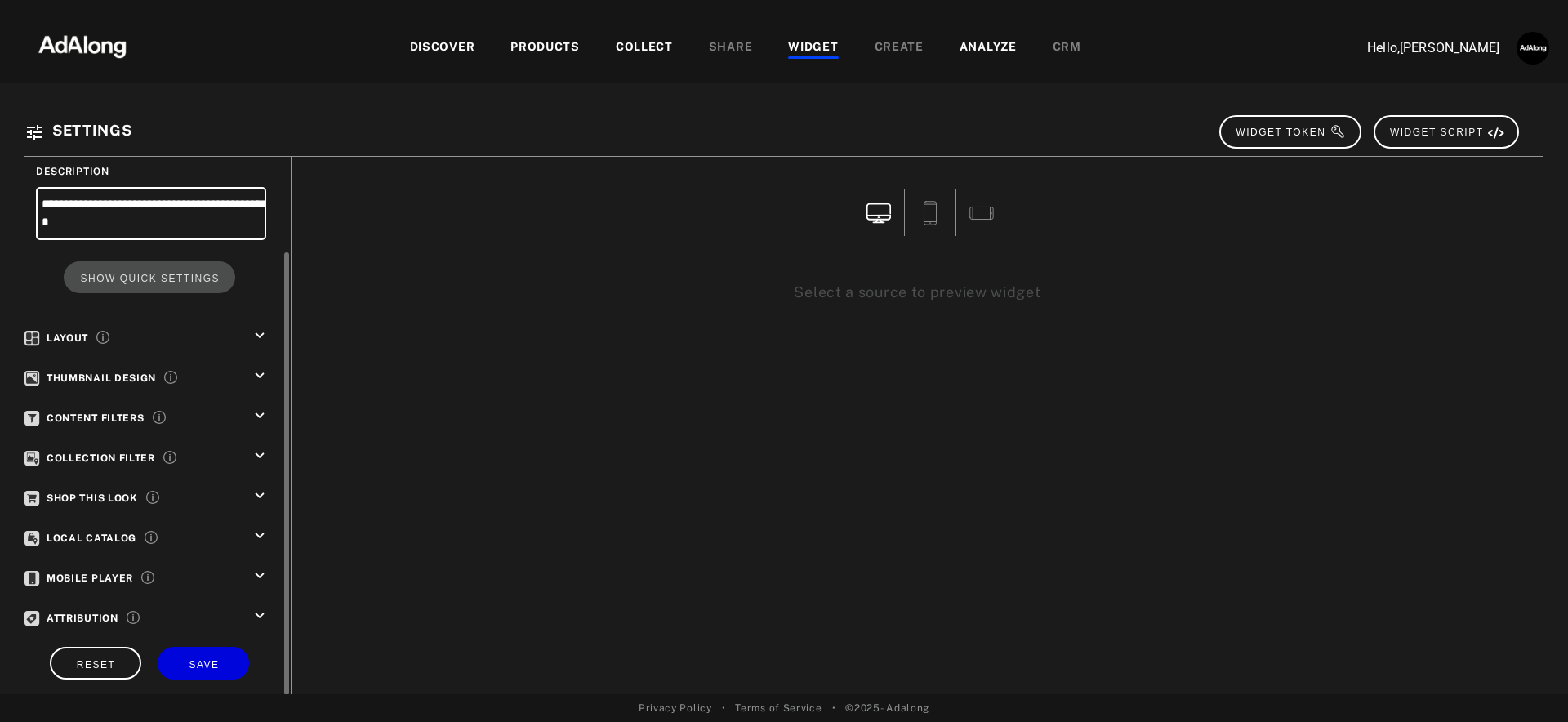
click at [256, 333] on icon "keyboard_arrow_down" at bounding box center [259, 335] width 18 height 18
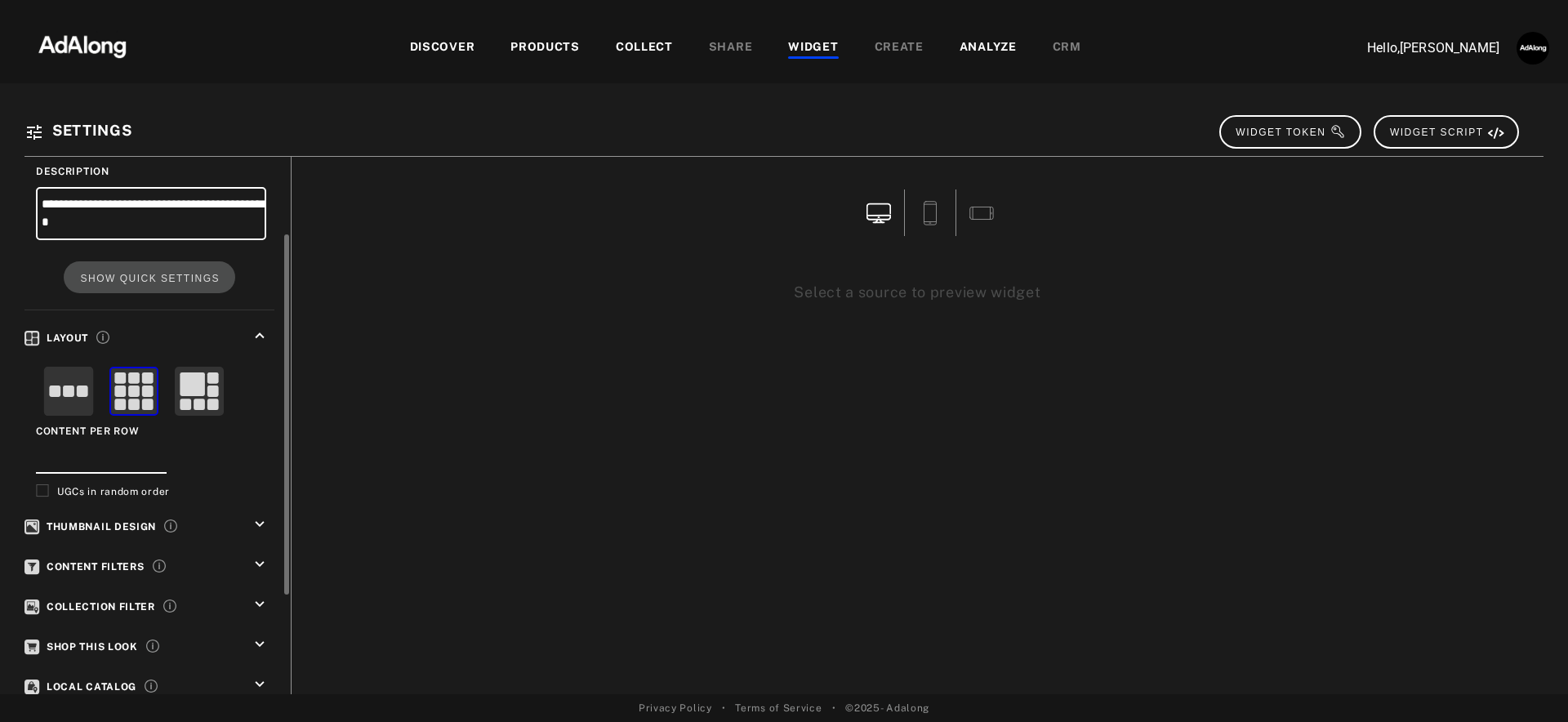
click at [256, 333] on icon "keyboard_arrow_up" at bounding box center [259, 335] width 18 height 18
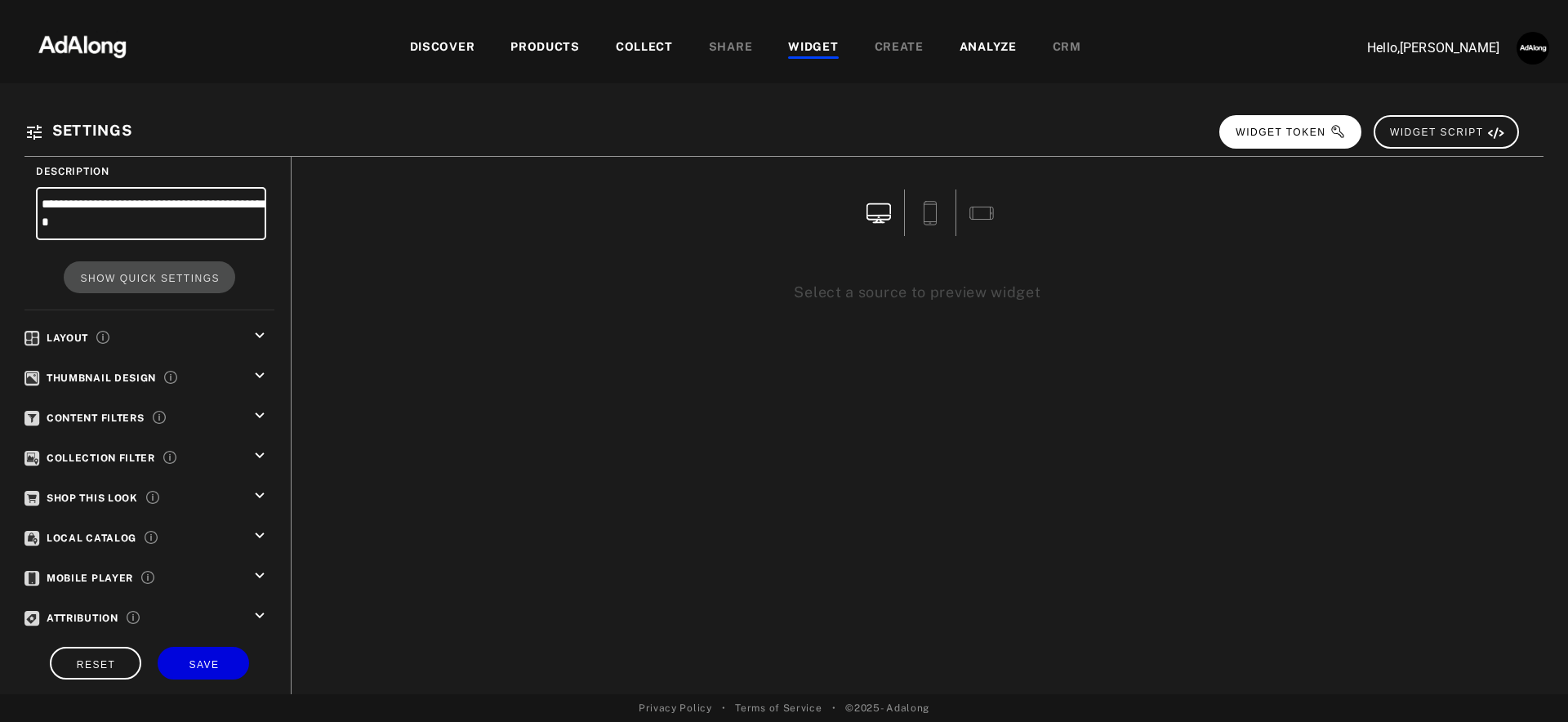
click at [1315, 133] on span "WIDGET TOKEN" at bounding box center [1290, 132] width 110 height 11
click at [570, 46] on div "PRODUCTS" at bounding box center [545, 48] width 70 height 20
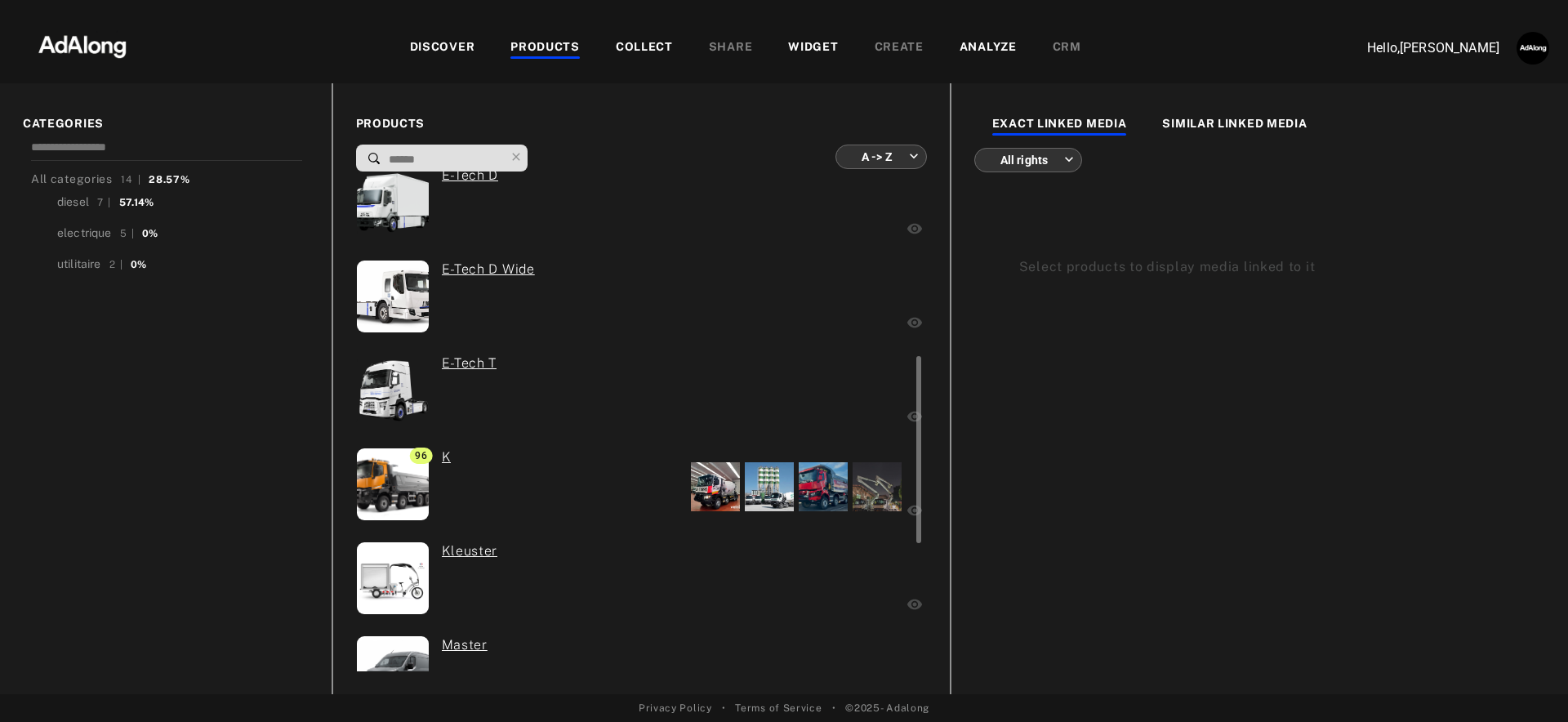
scroll to position [495, 0]
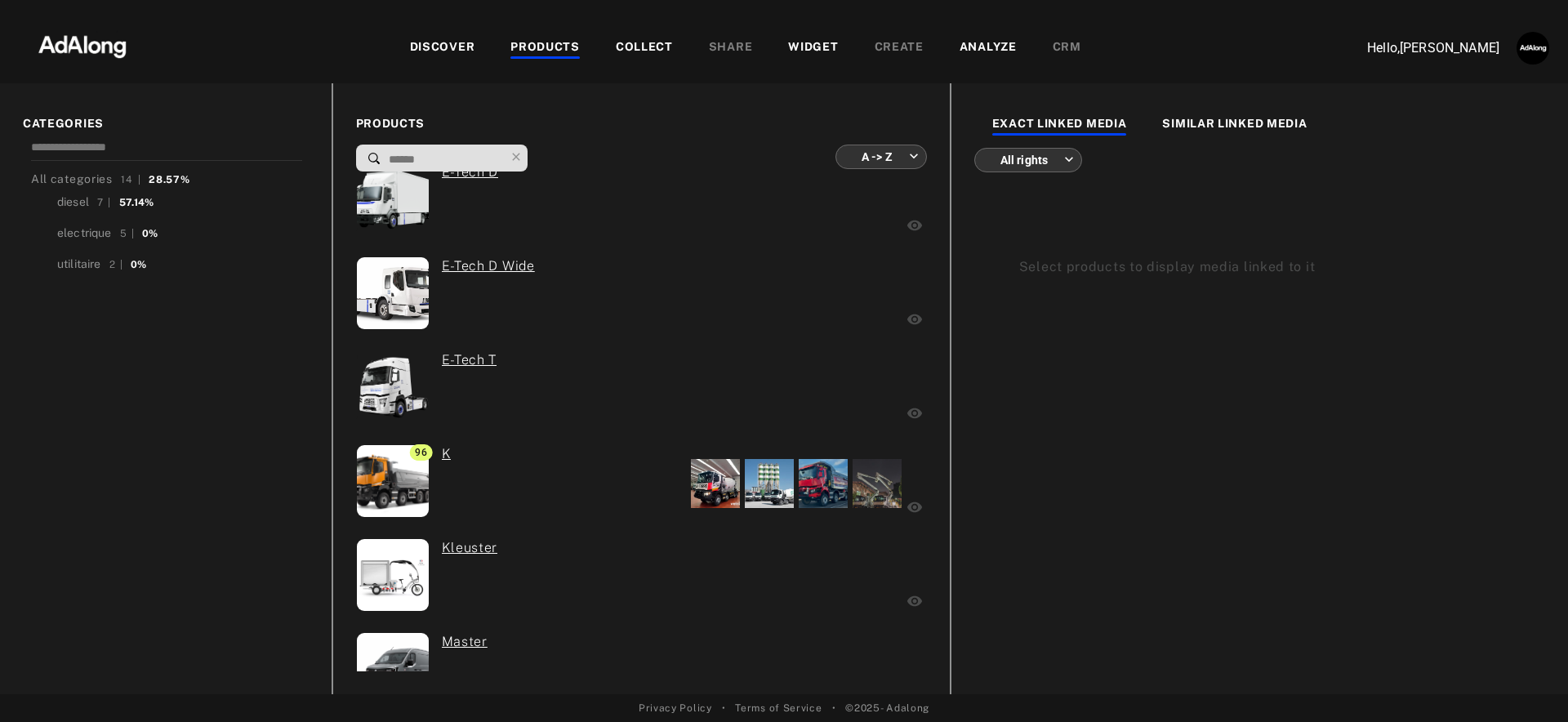
click at [817, 48] on div "WIDGET" at bounding box center [813, 48] width 50 height 20
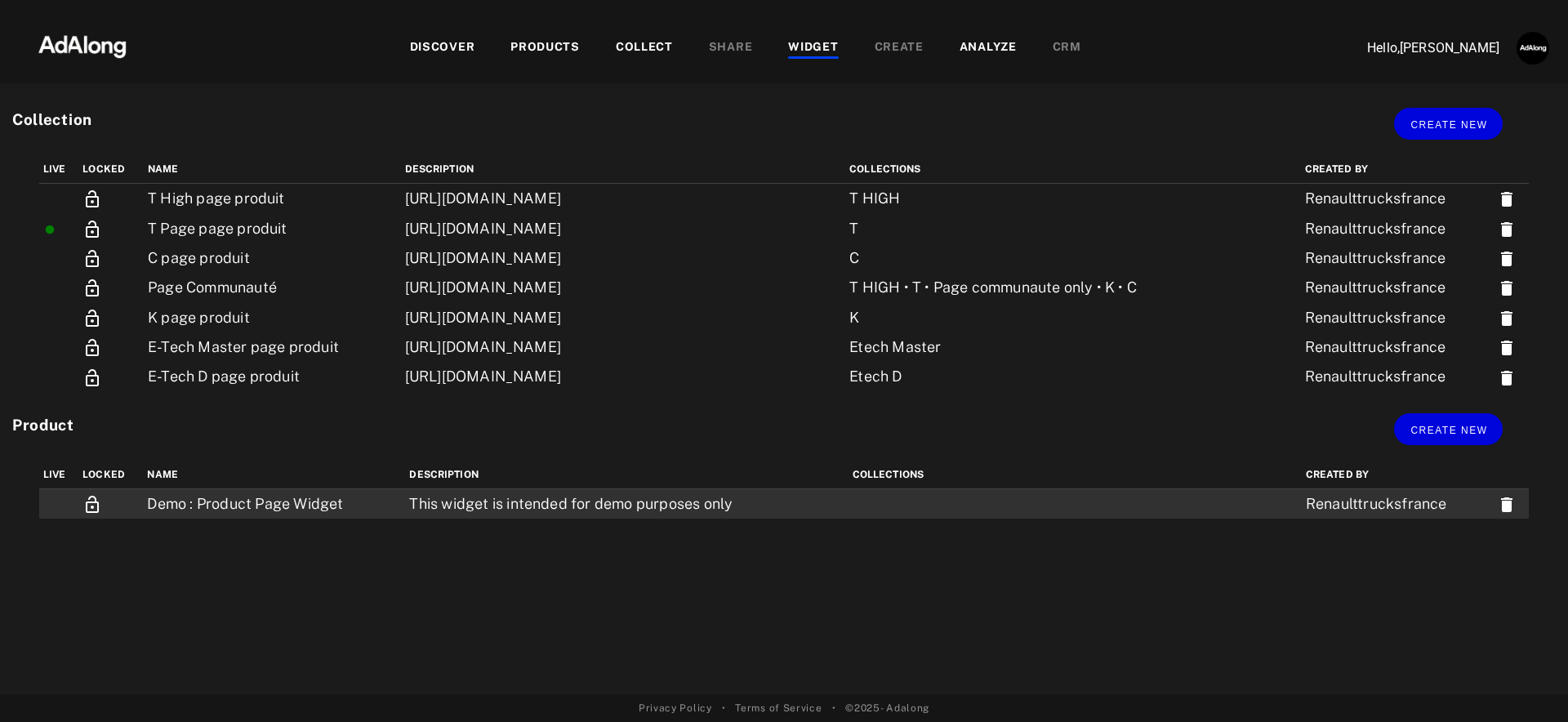
click at [501, 503] on td "This widget is intended for demo purposes only" at bounding box center [626, 504] width 442 height 31
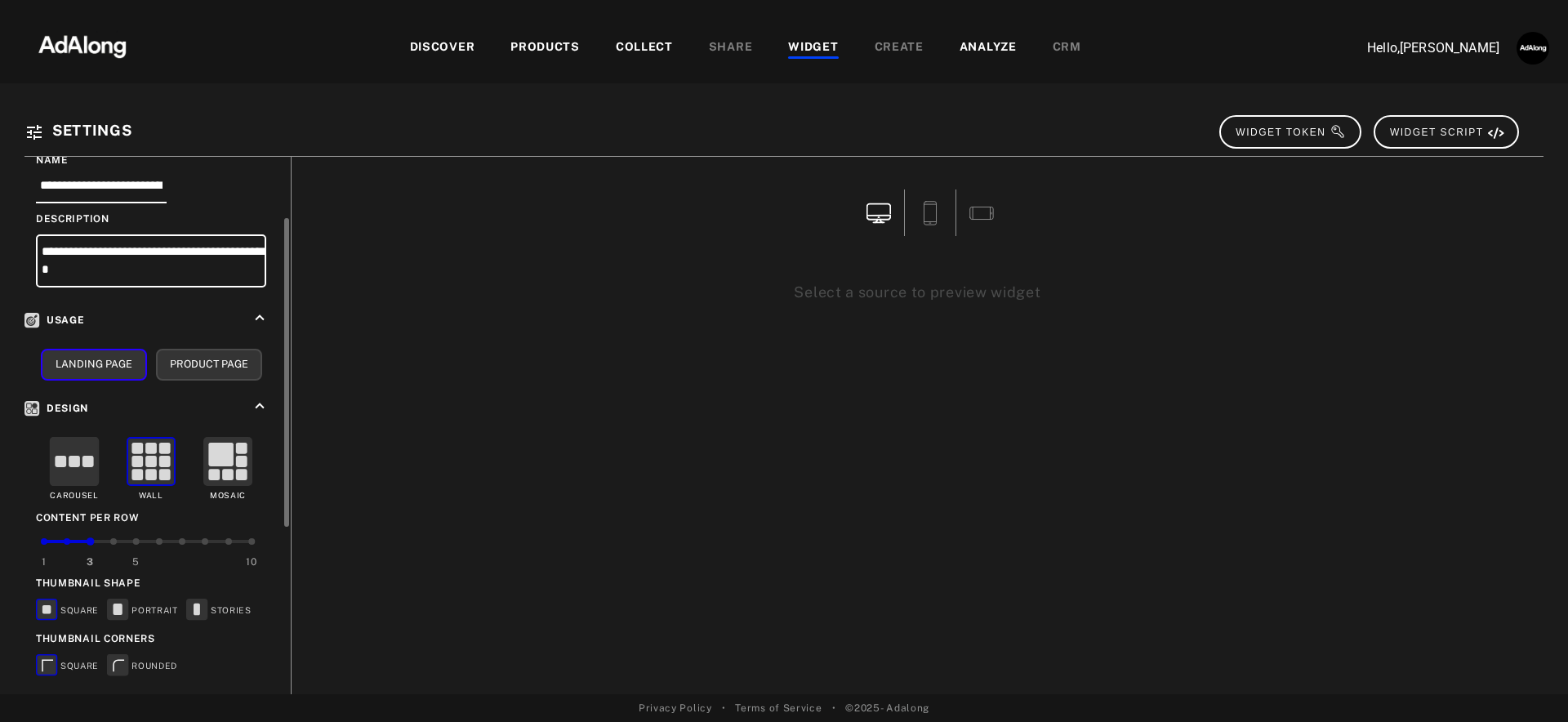
scroll to position [82, 0]
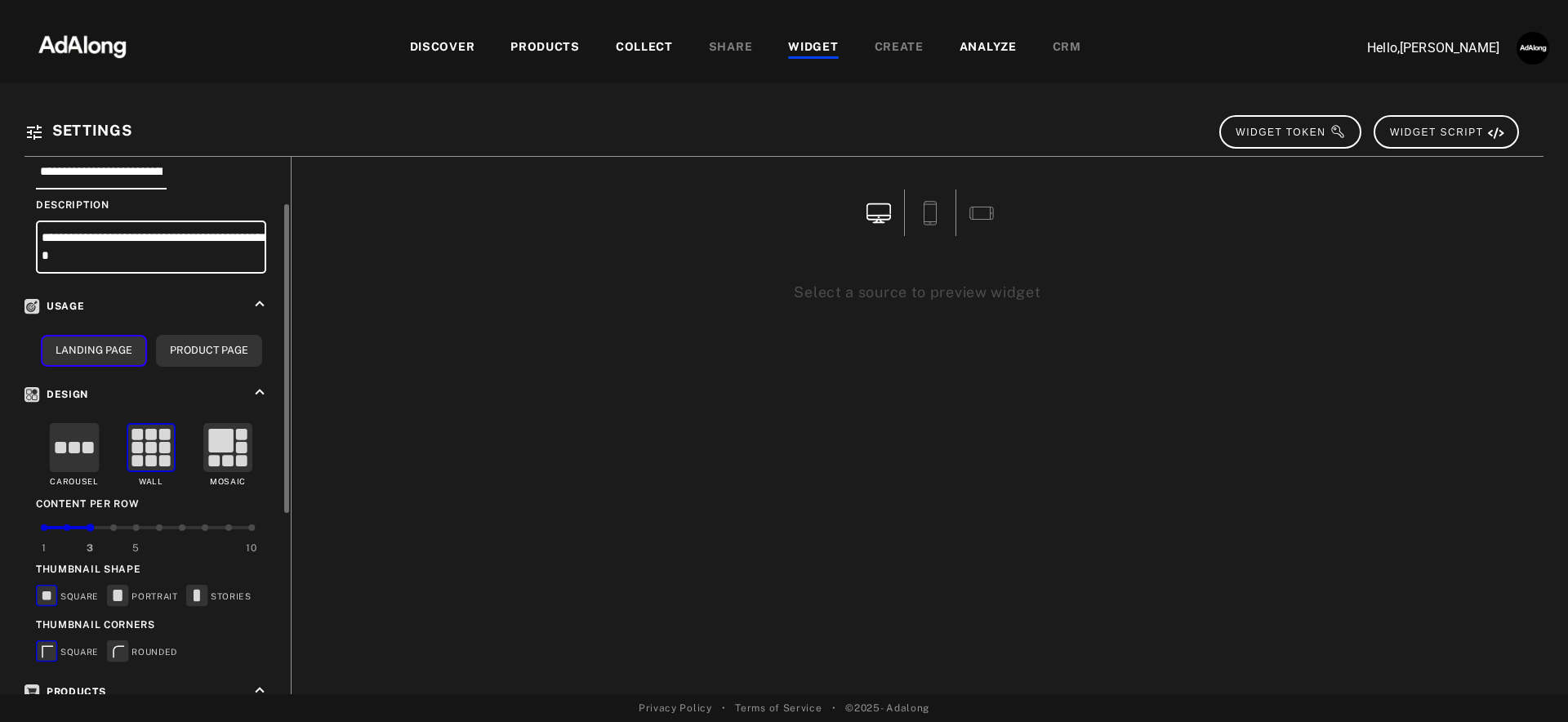
click at [82, 445] on rect at bounding box center [88, 447] width 11 height 11
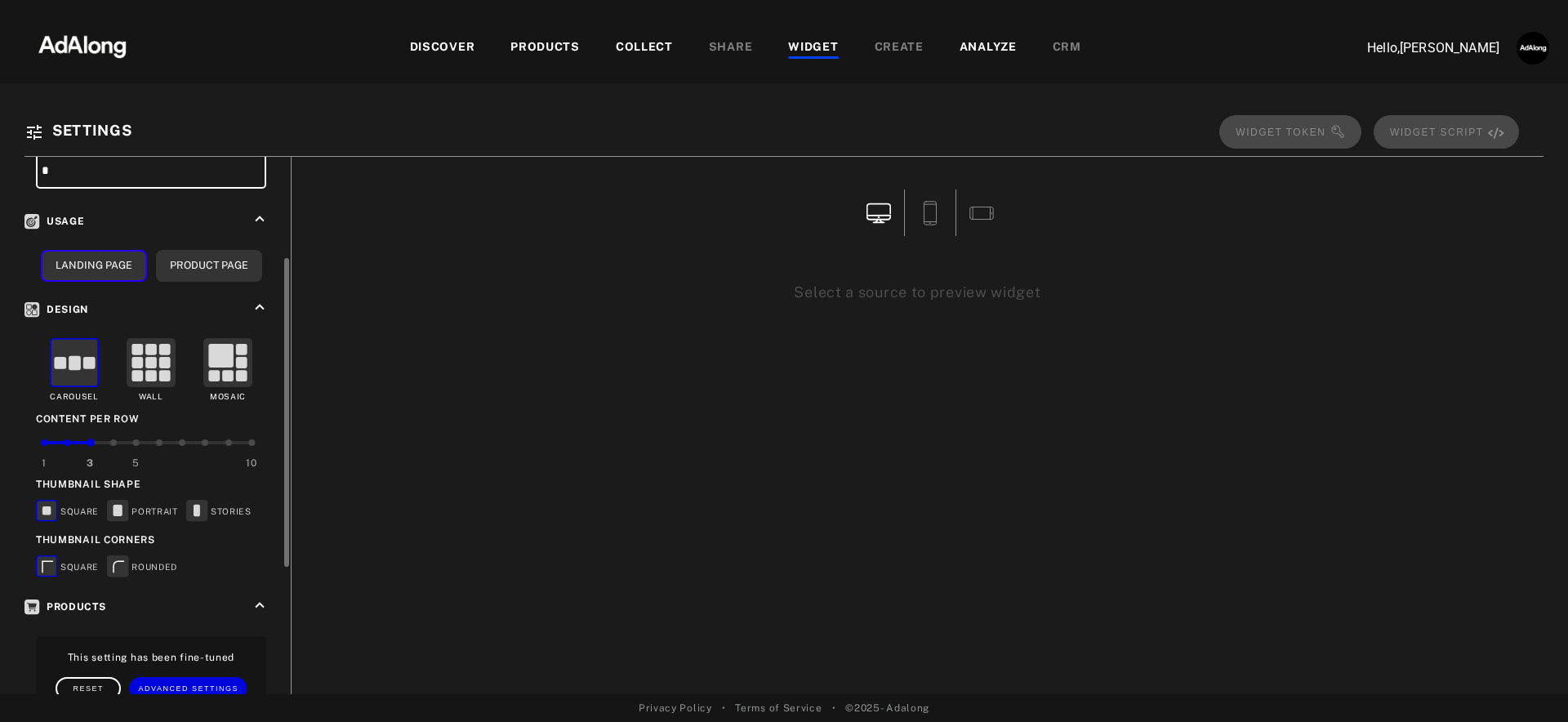
scroll to position [171, 0]
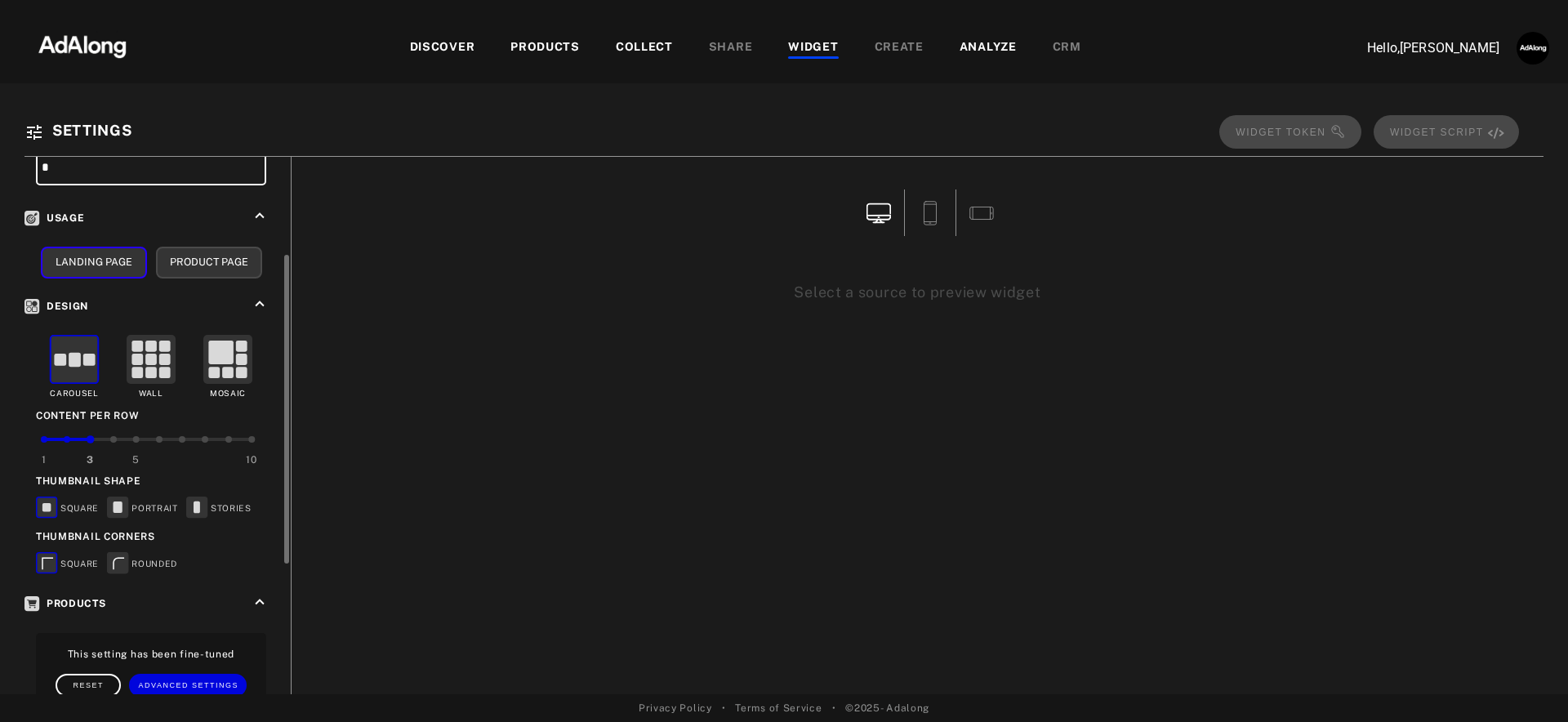
click at [217, 267] on button "Product Page" at bounding box center [208, 262] width 106 height 32
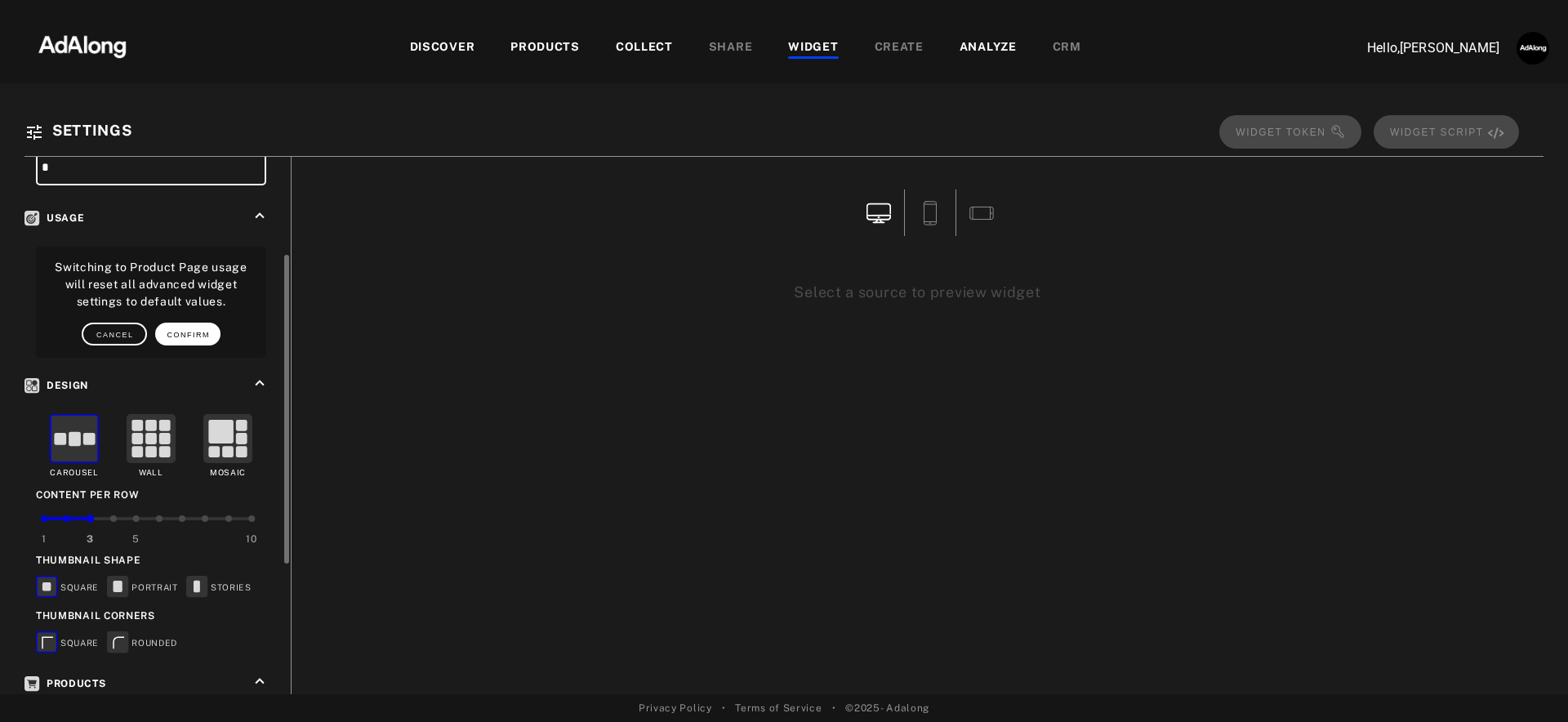
click at [177, 330] on span "CONFIRM" at bounding box center [188, 334] width 43 height 9
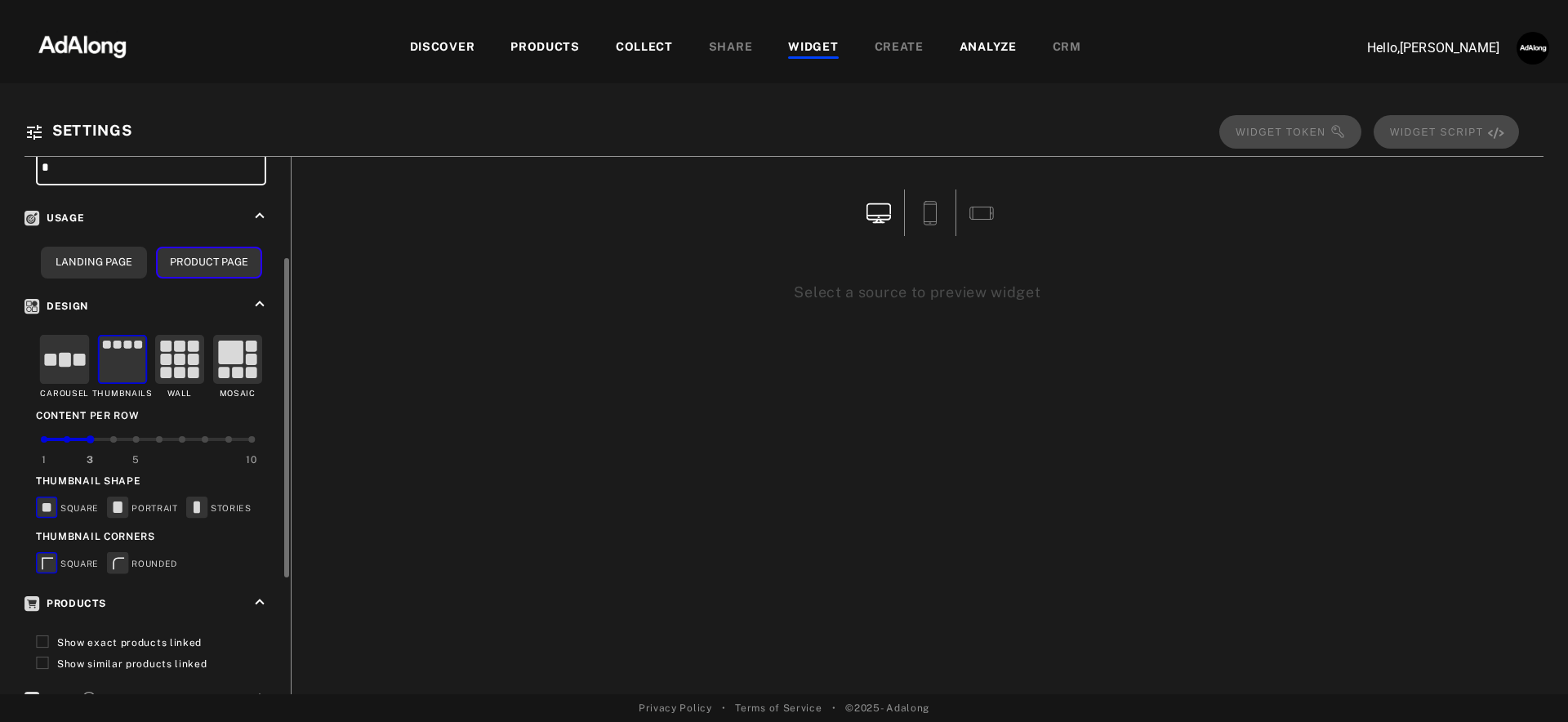
click at [75, 357] on rect at bounding box center [79, 359] width 12 height 12
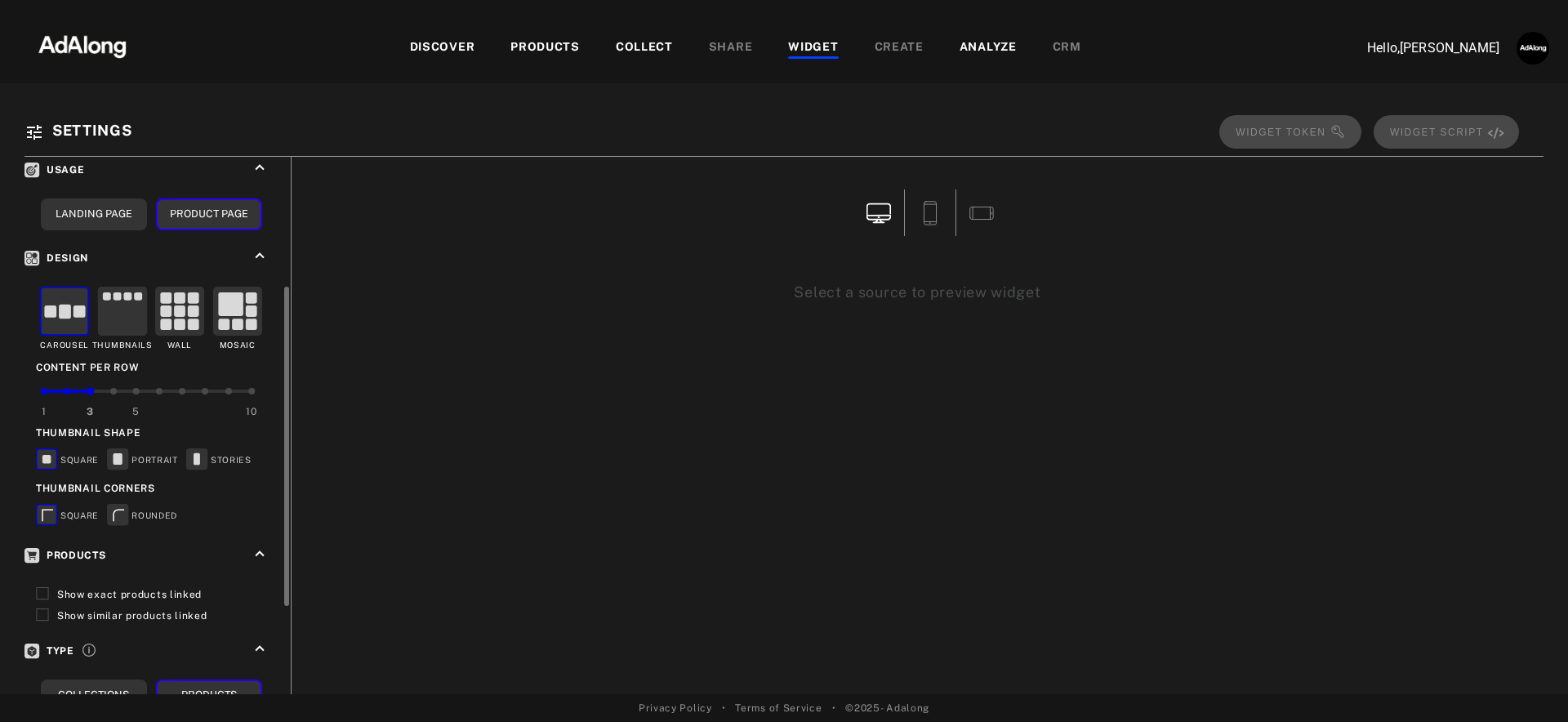
click at [121, 453] on rect at bounding box center [118, 458] width 9 height 11
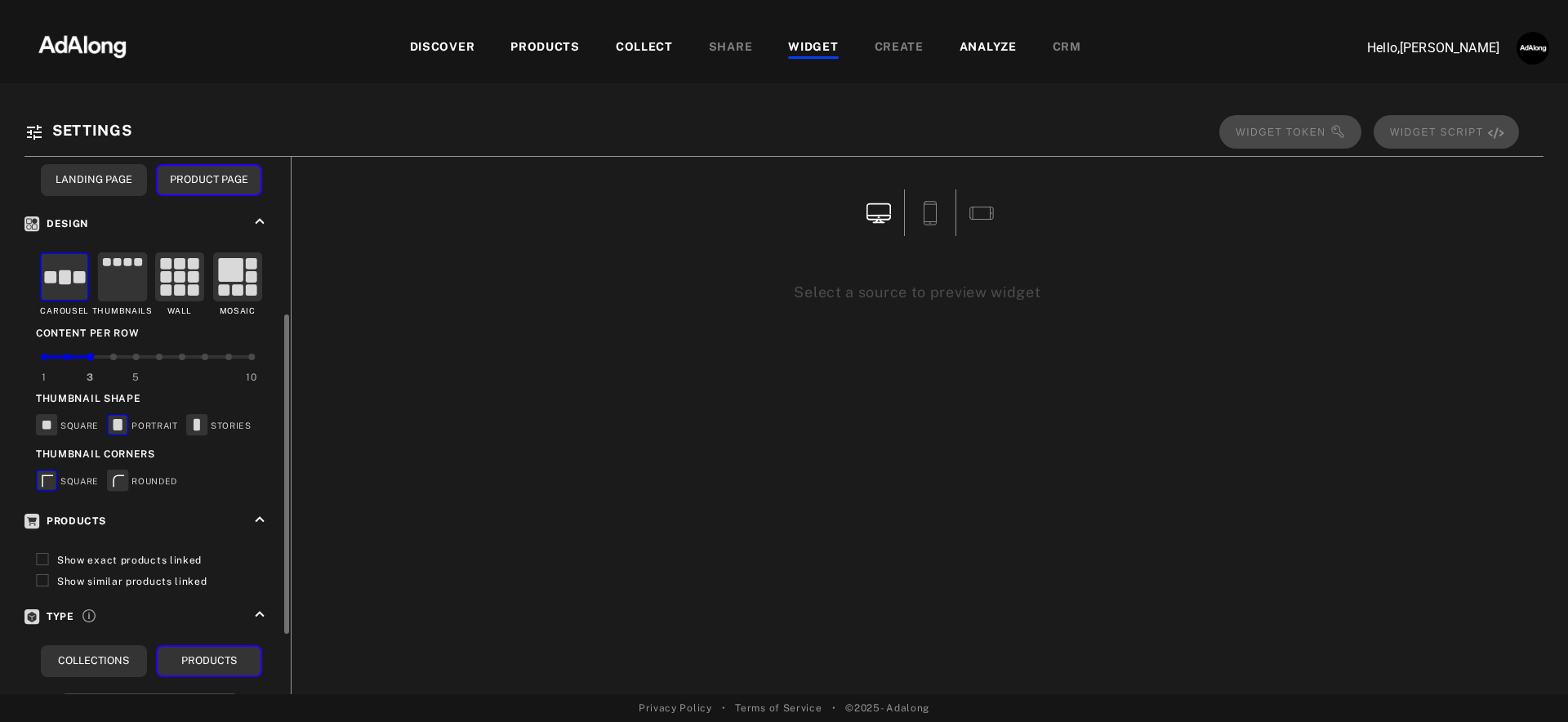
scroll to position [278, 0]
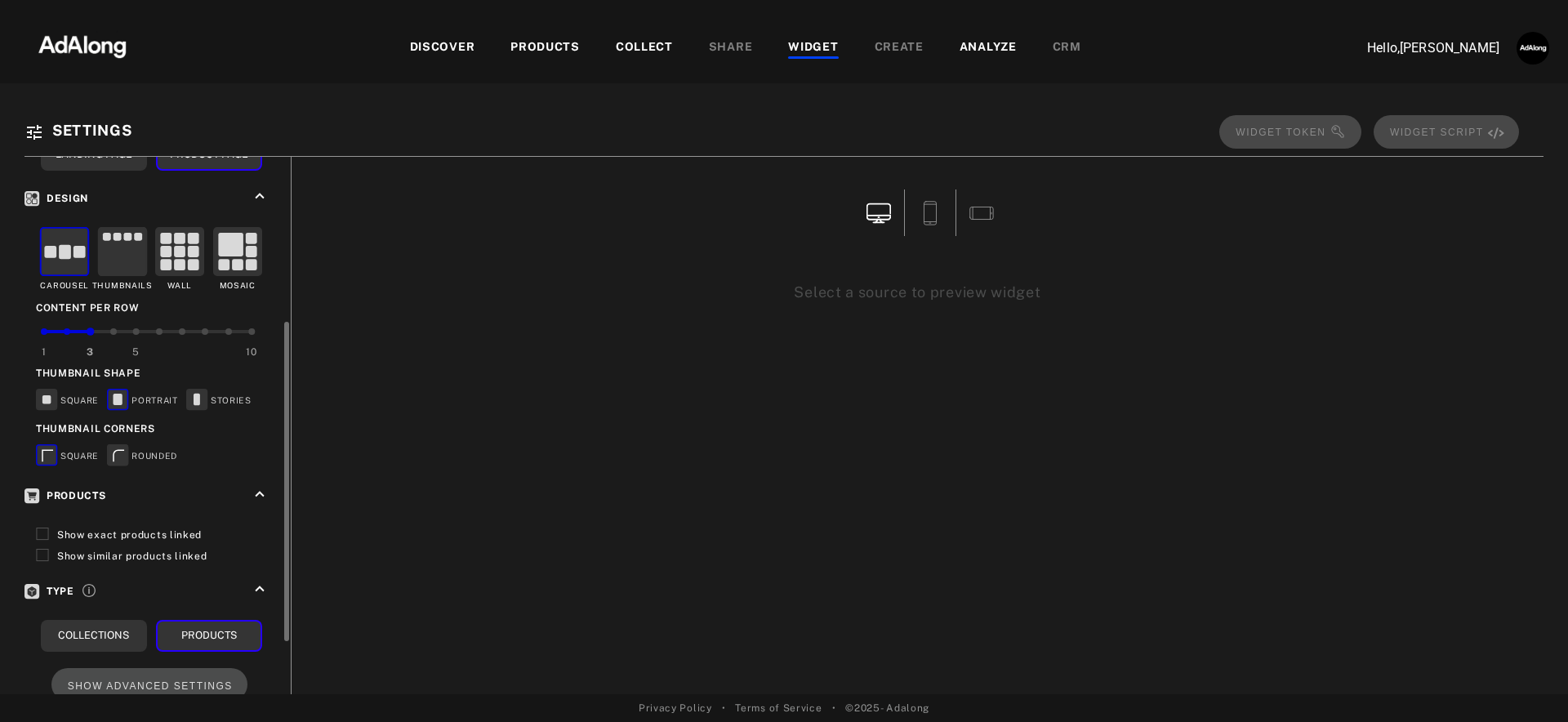
click at [121, 453] on rect at bounding box center [118, 454] width 20 height 20
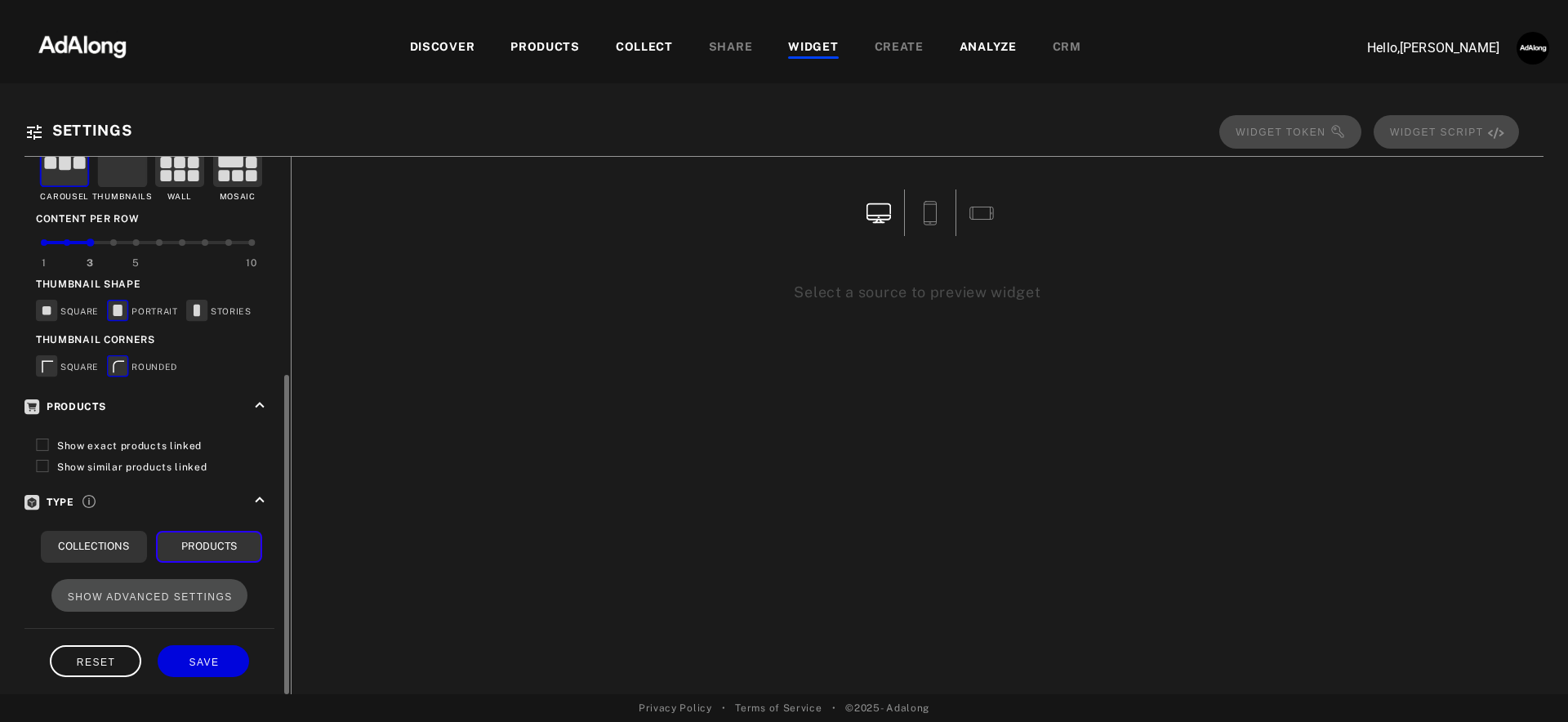
click at [141, 443] on span "Show exact products linked" at bounding box center [129, 446] width 144 height 11
click at [200, 656] on span "SAVE" at bounding box center [204, 662] width 31 height 11
click at [201, 656] on span "SAVE" at bounding box center [204, 662] width 31 height 11
click at [812, 43] on div "WIDGET" at bounding box center [813, 48] width 50 height 20
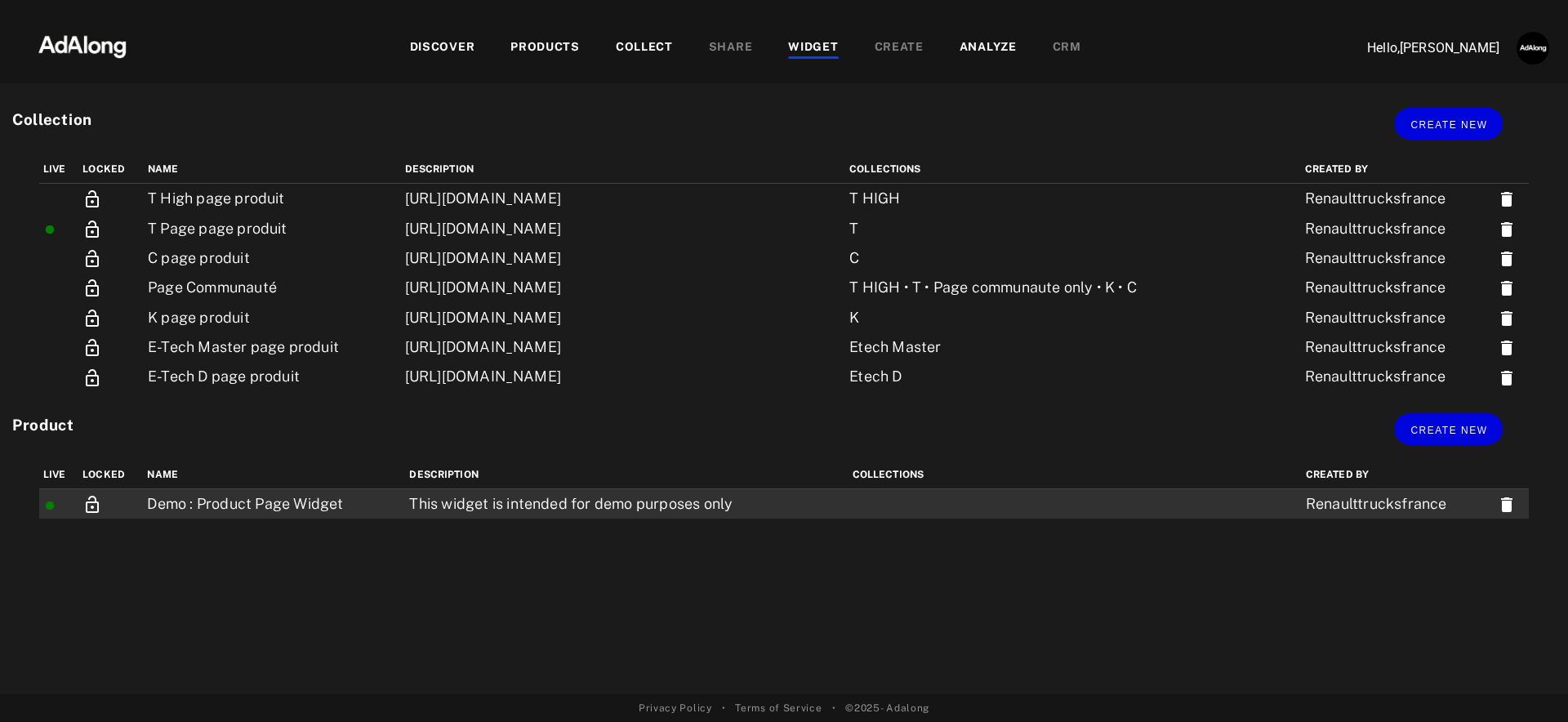
click at [1342, 501] on td "Renaulttrucksfrance" at bounding box center [1398, 504] width 192 height 31
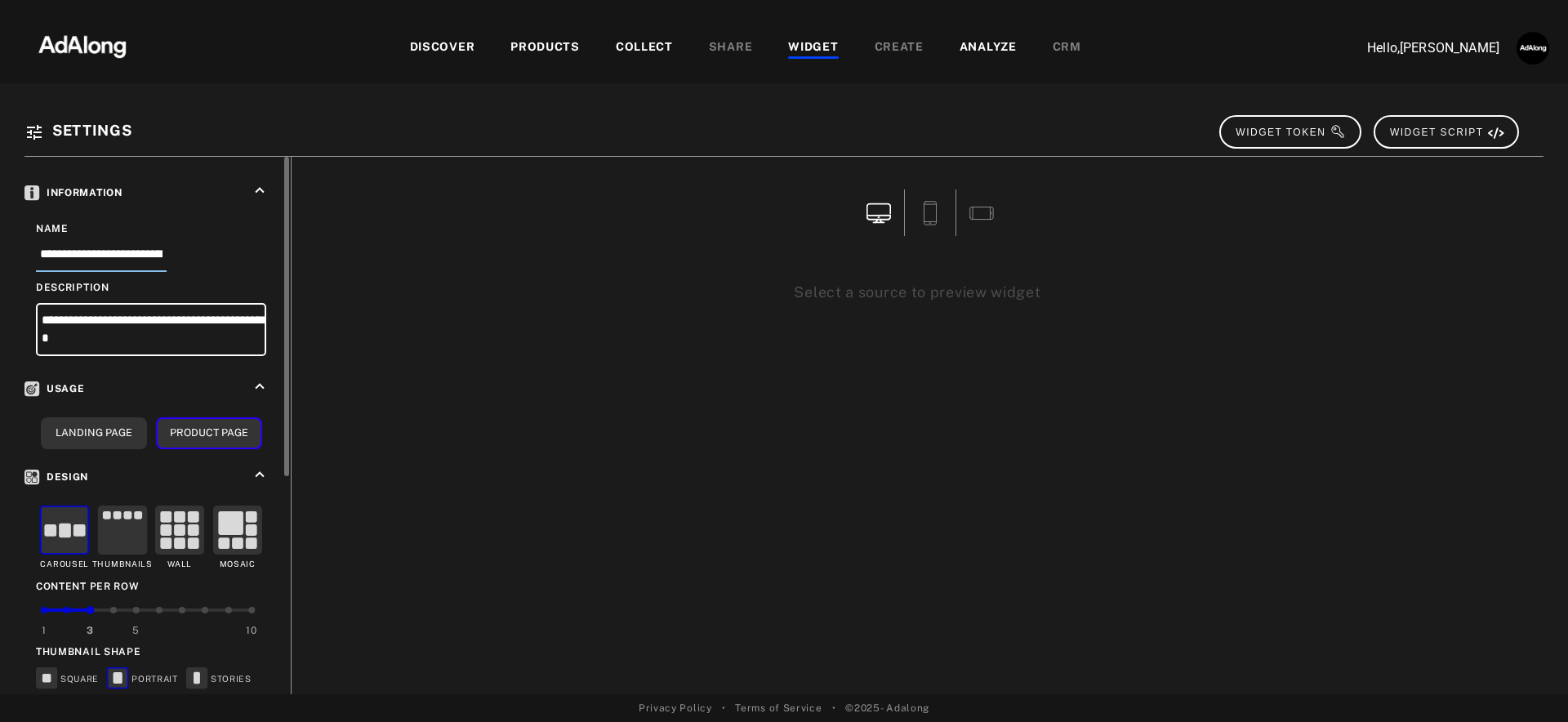
click at [132, 246] on input "**********" at bounding box center [101, 258] width 131 height 27
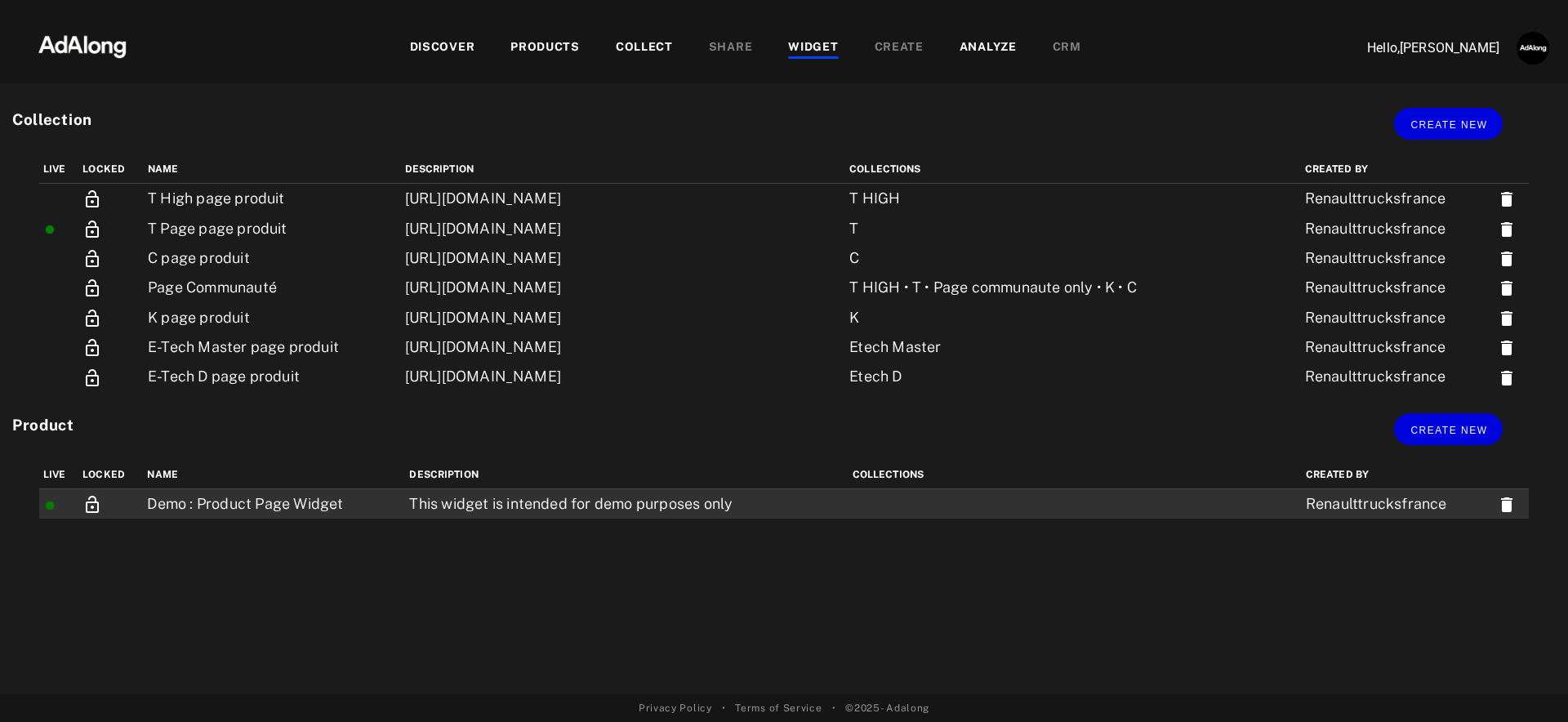
click at [1509, 502] on icon at bounding box center [1507, 504] width 11 height 14
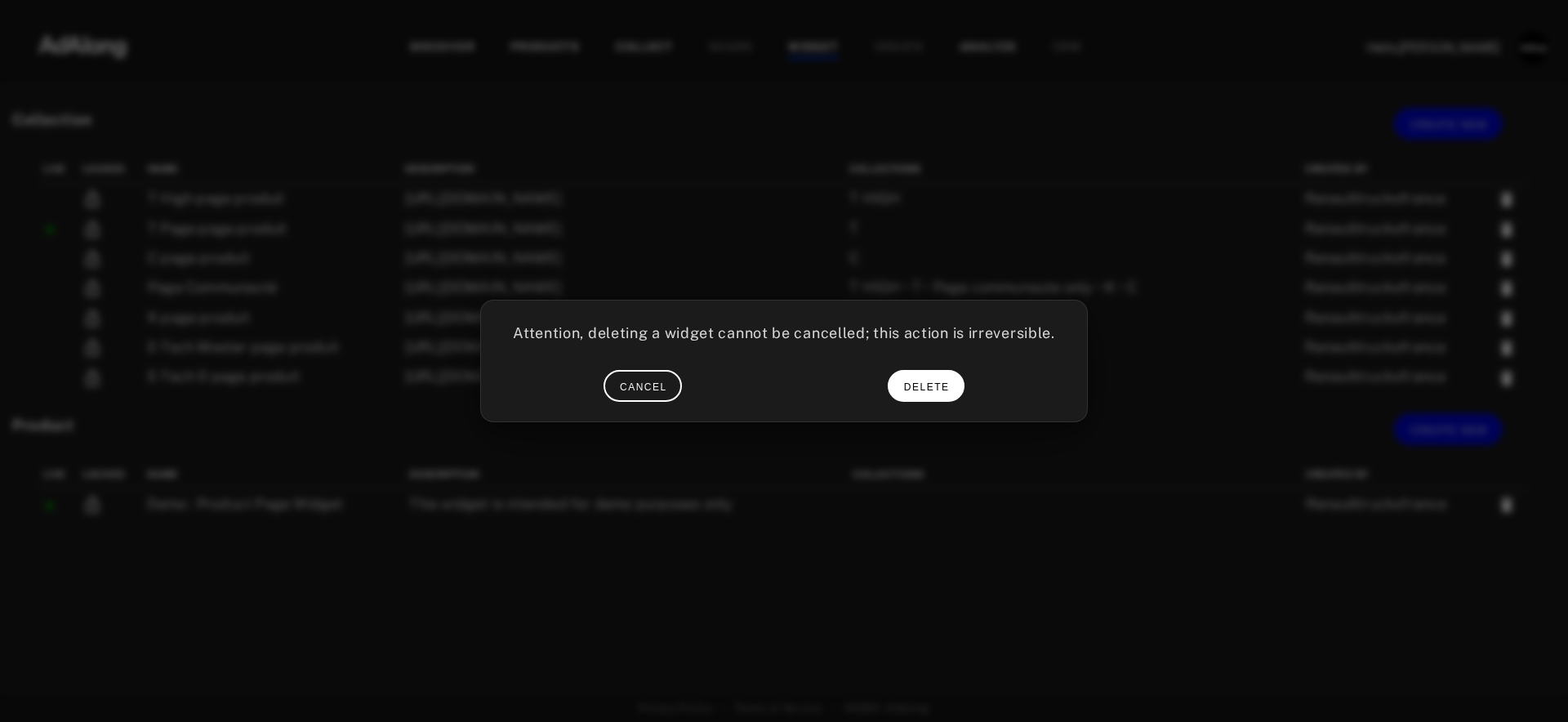
click at [936, 393] on button "DELETE" at bounding box center [926, 385] width 76 height 32
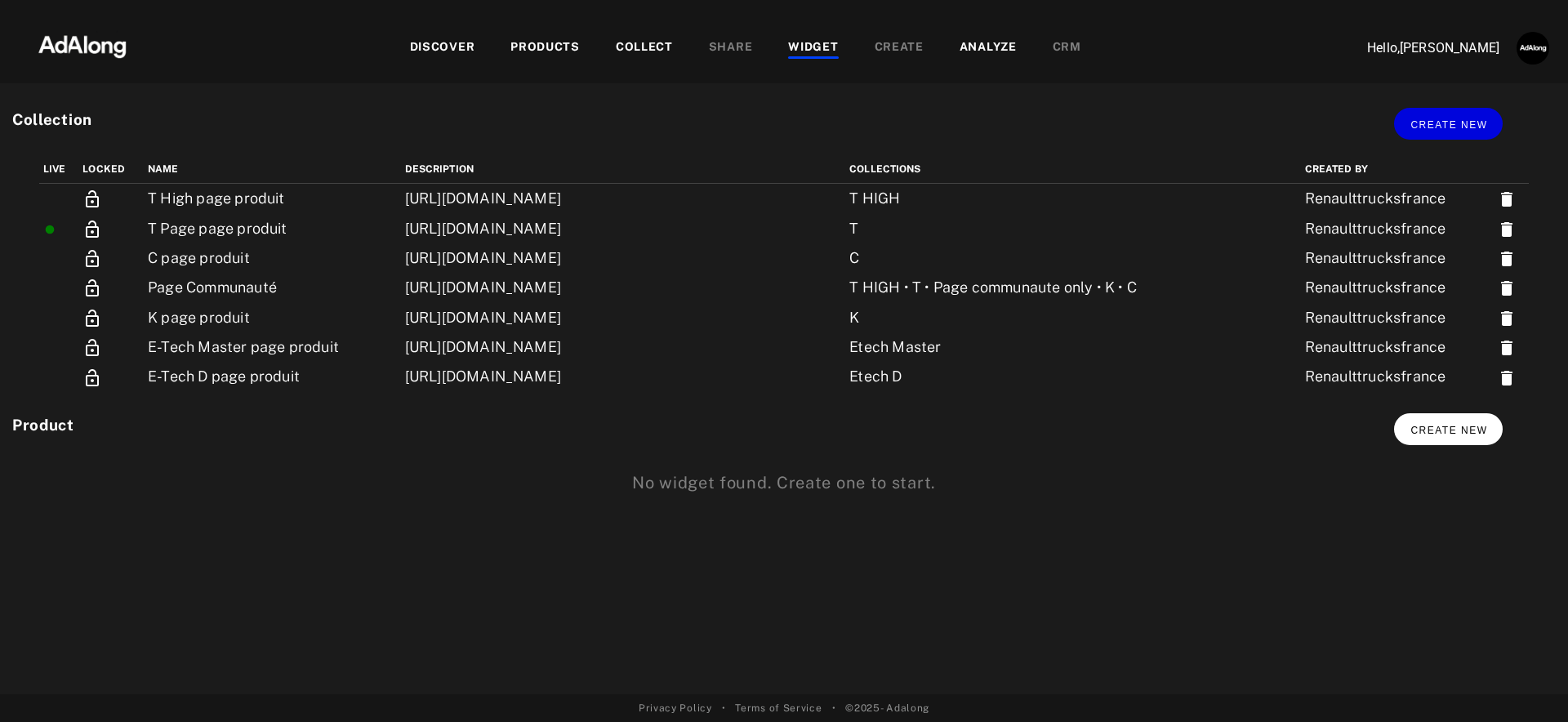
click at [1432, 439] on button "Create new" at bounding box center [1449, 429] width 109 height 32
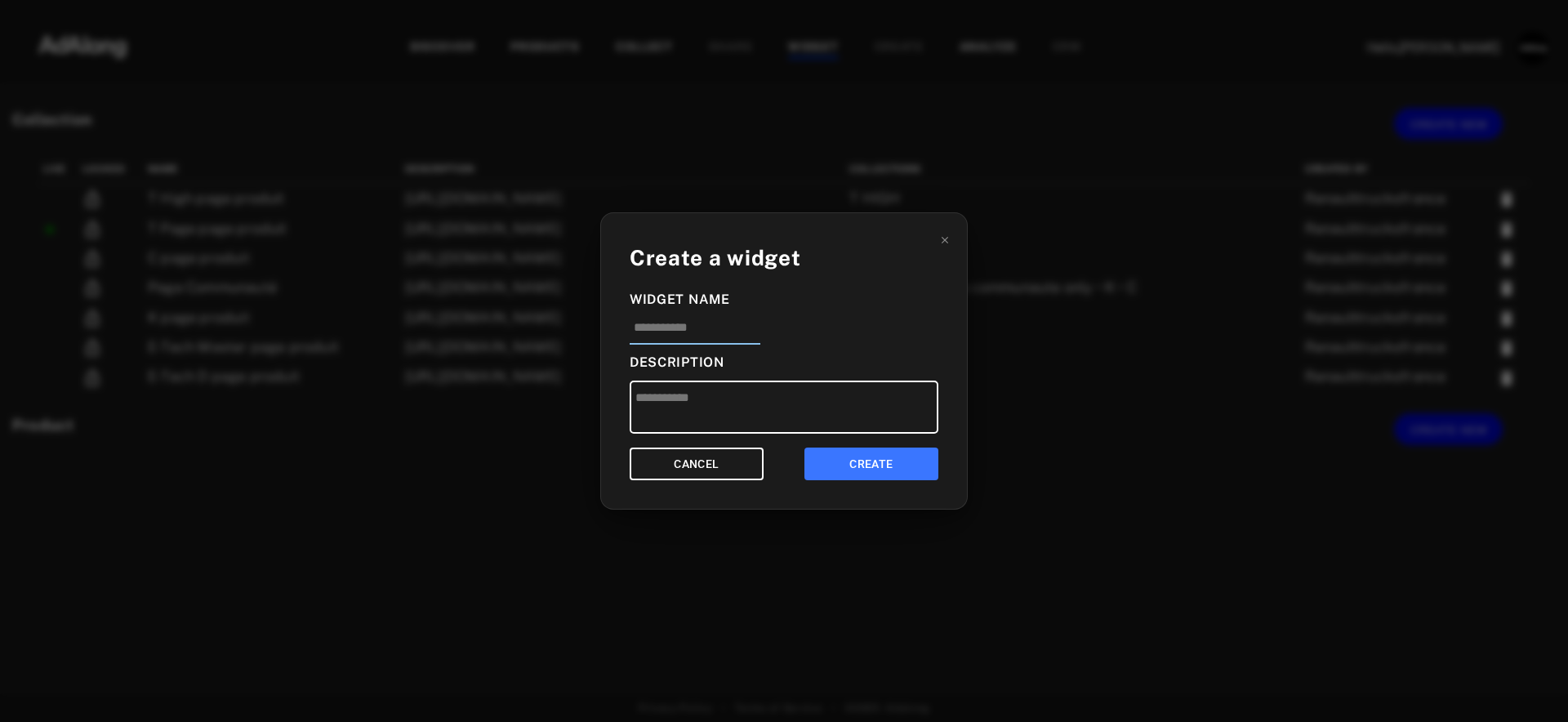
click at [705, 330] on input at bounding box center [695, 331] width 131 height 27
paste input "**********"
type input "**********"
click at [711, 408] on textarea at bounding box center [784, 407] width 309 height 53
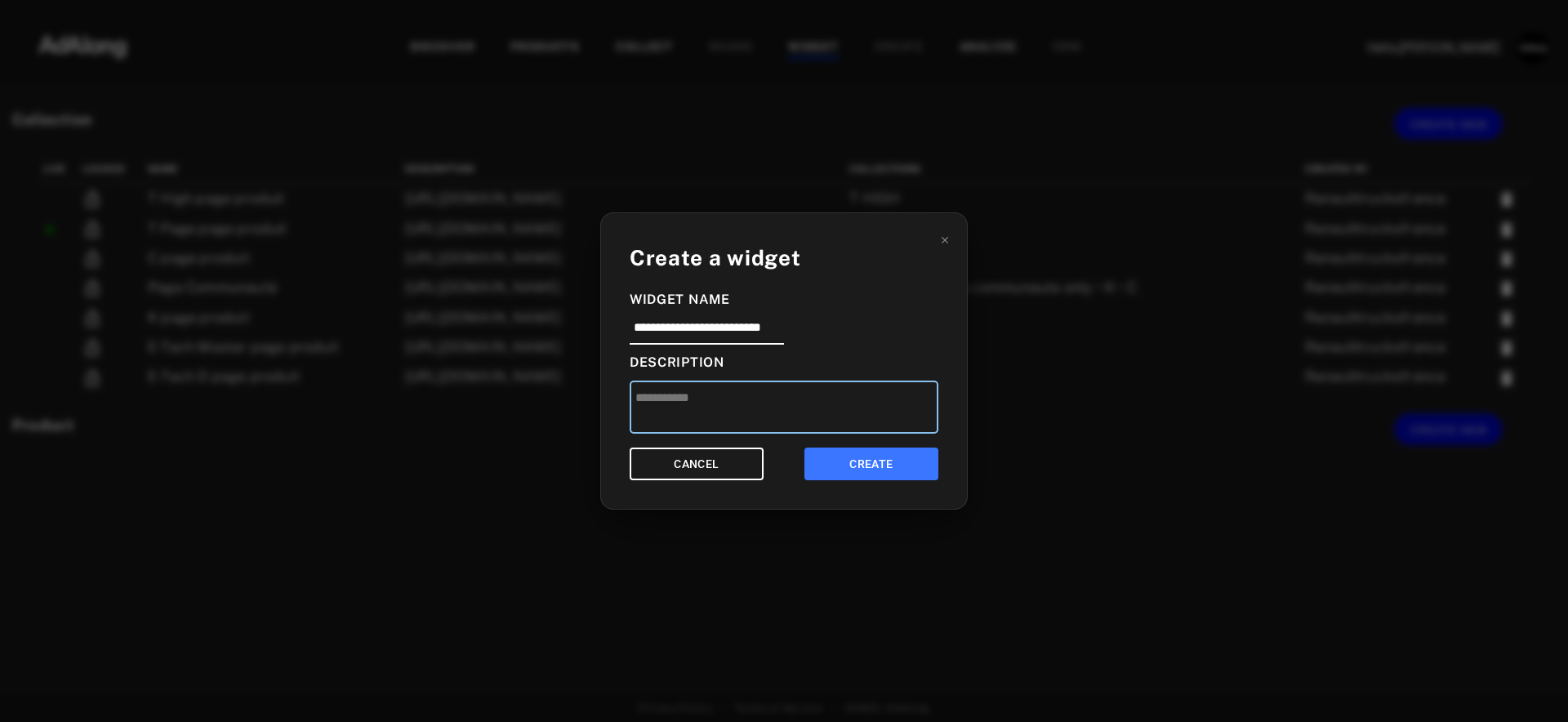
scroll to position [0, 0]
type textarea "**********"
click at [899, 458] on button "CREATE" at bounding box center [871, 463] width 134 height 33
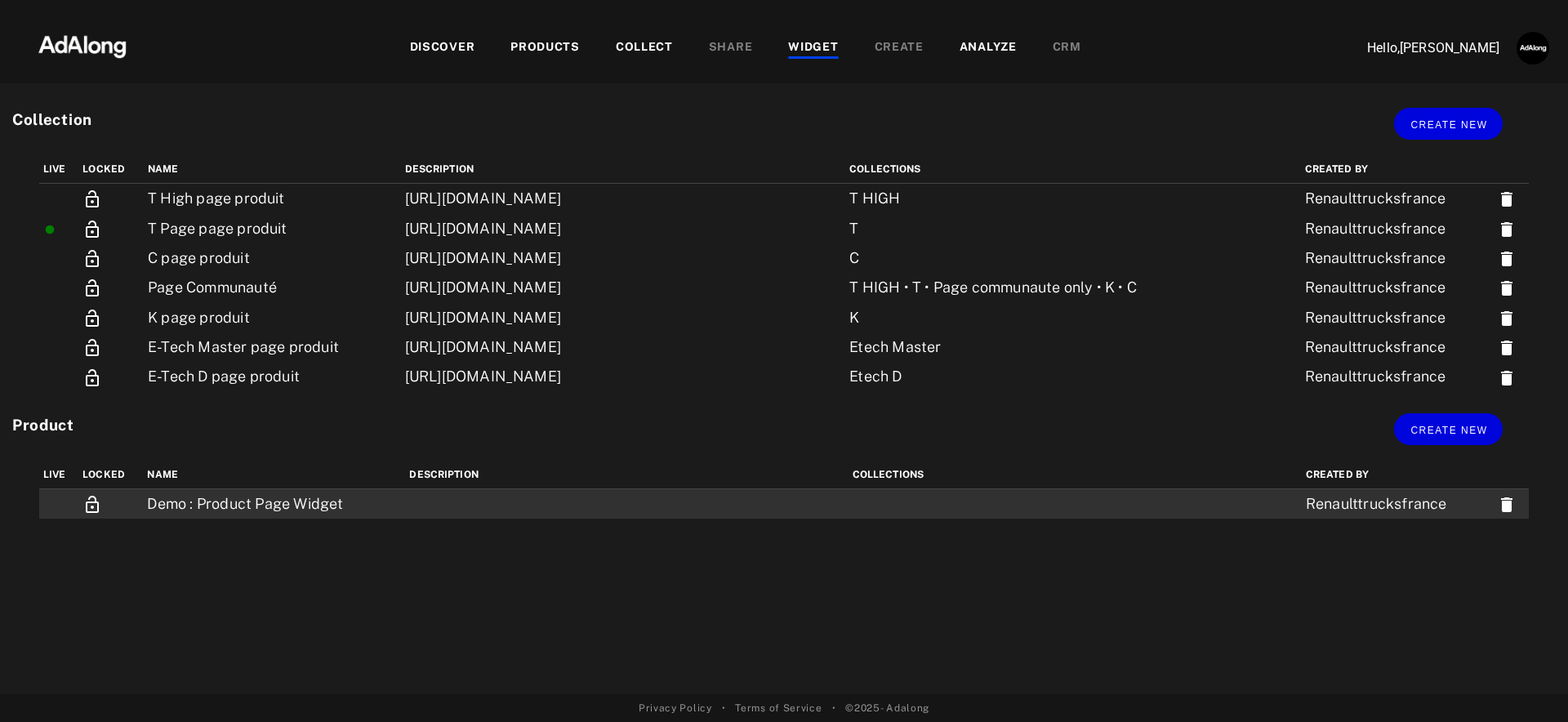
click at [352, 513] on td "Demo : Product Page Widget" at bounding box center [274, 504] width 262 height 31
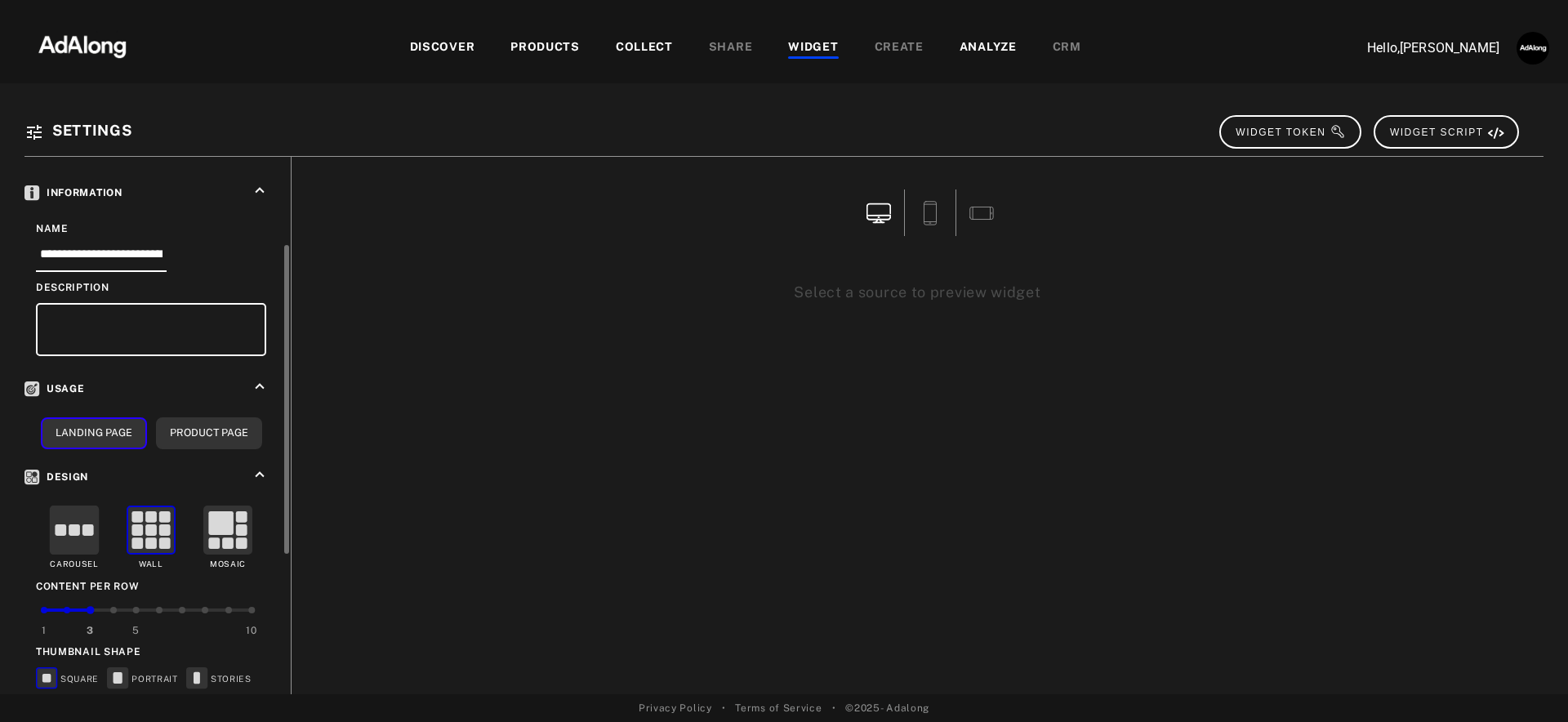
scroll to position [88, 0]
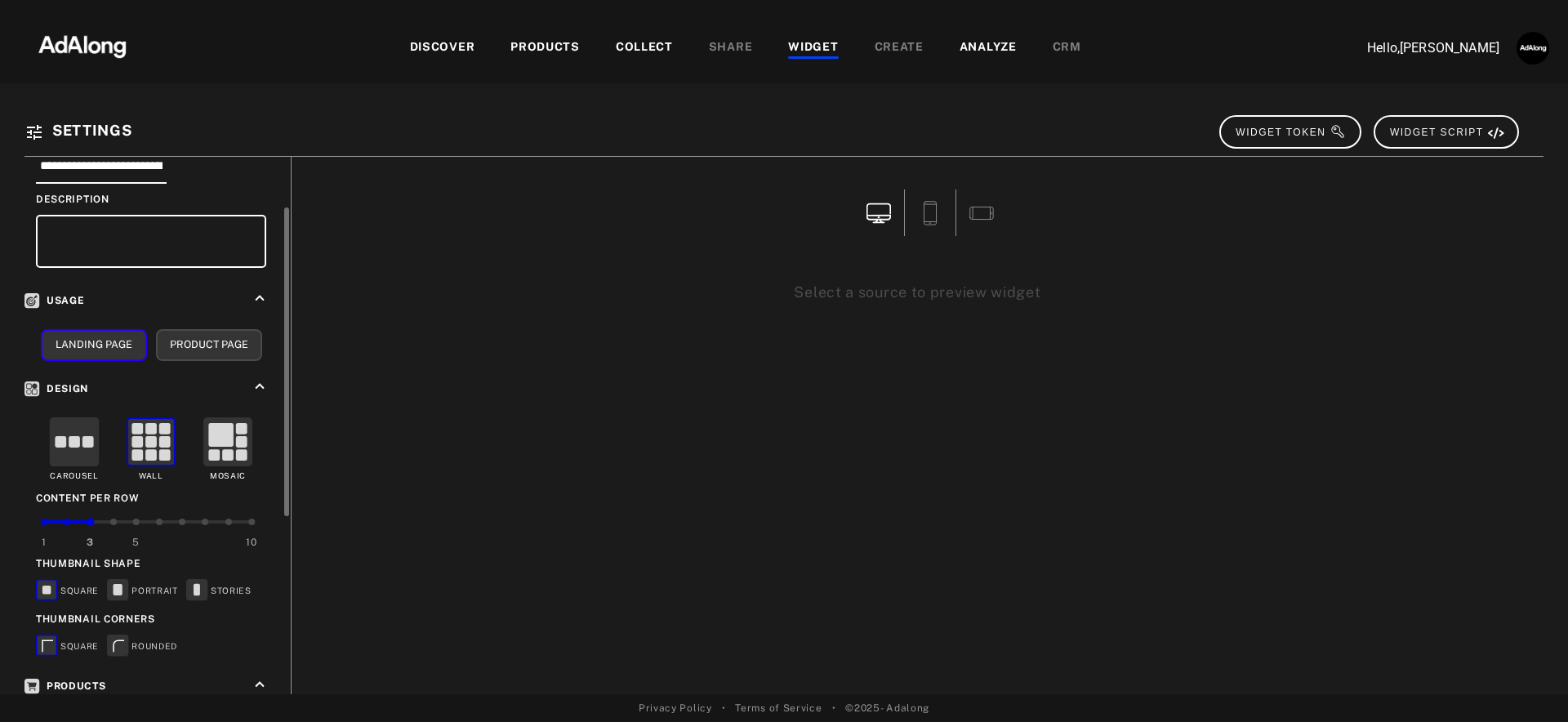
click at [211, 341] on button "Product Page" at bounding box center [208, 344] width 106 height 32
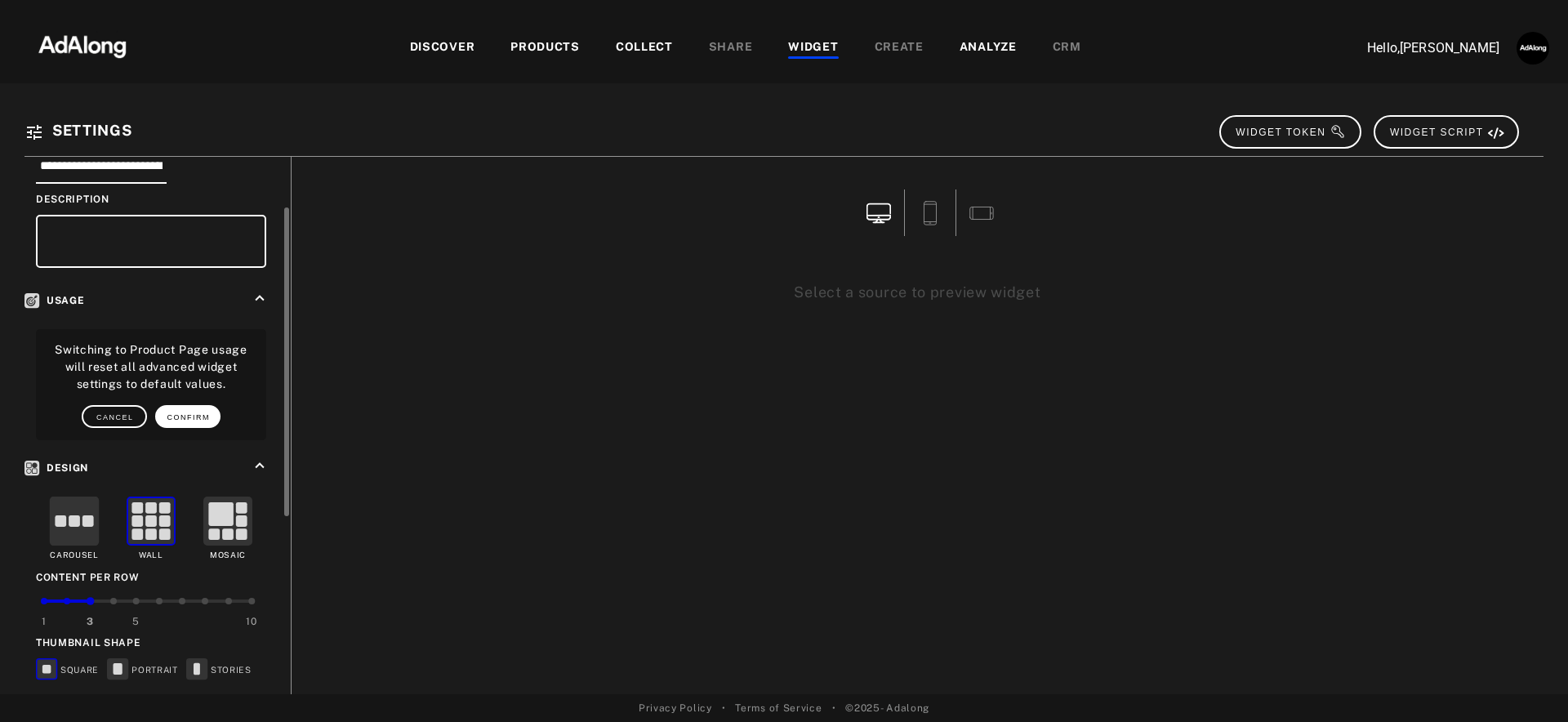
click at [178, 415] on span "CONFIRM" at bounding box center [188, 417] width 43 height 9
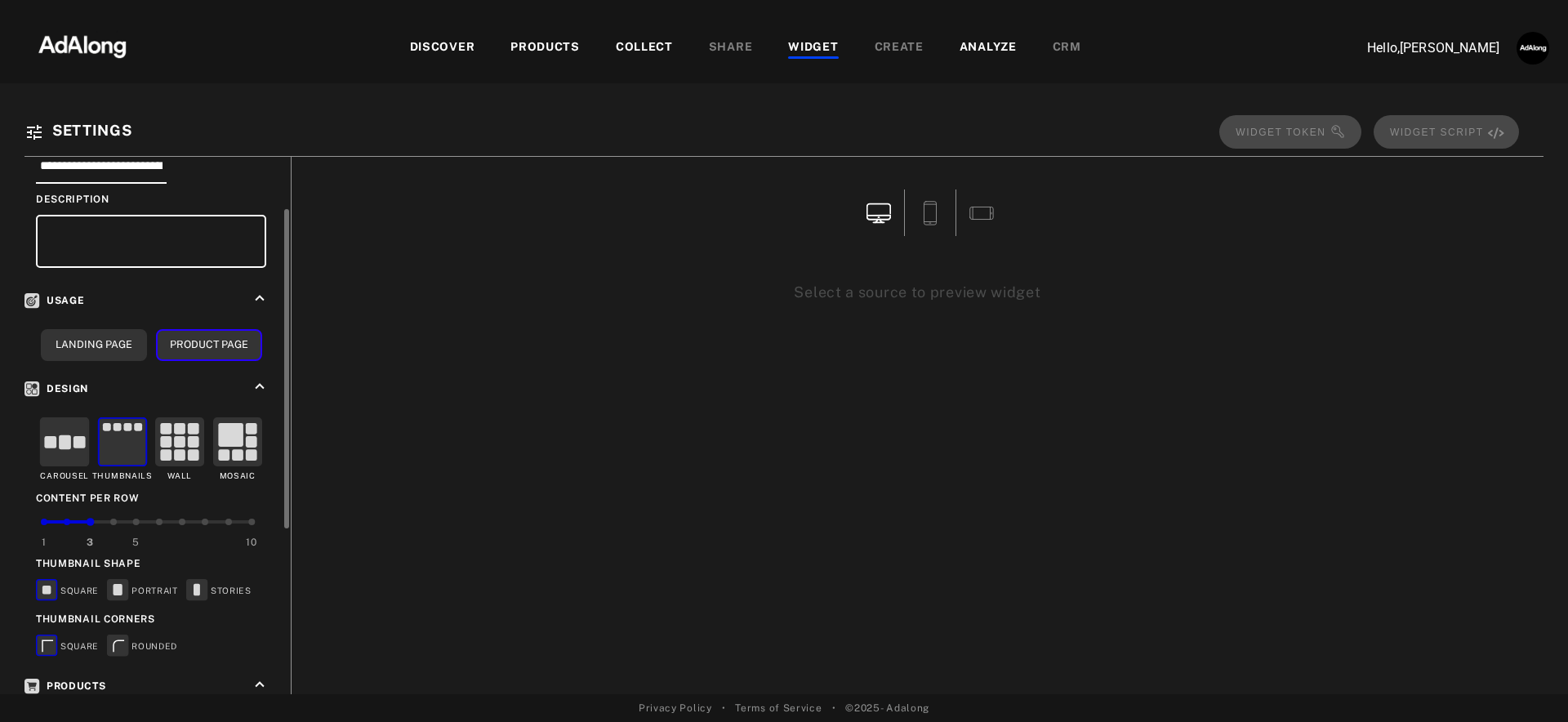
click at [72, 441] on rect at bounding box center [65, 442] width 48 height 48
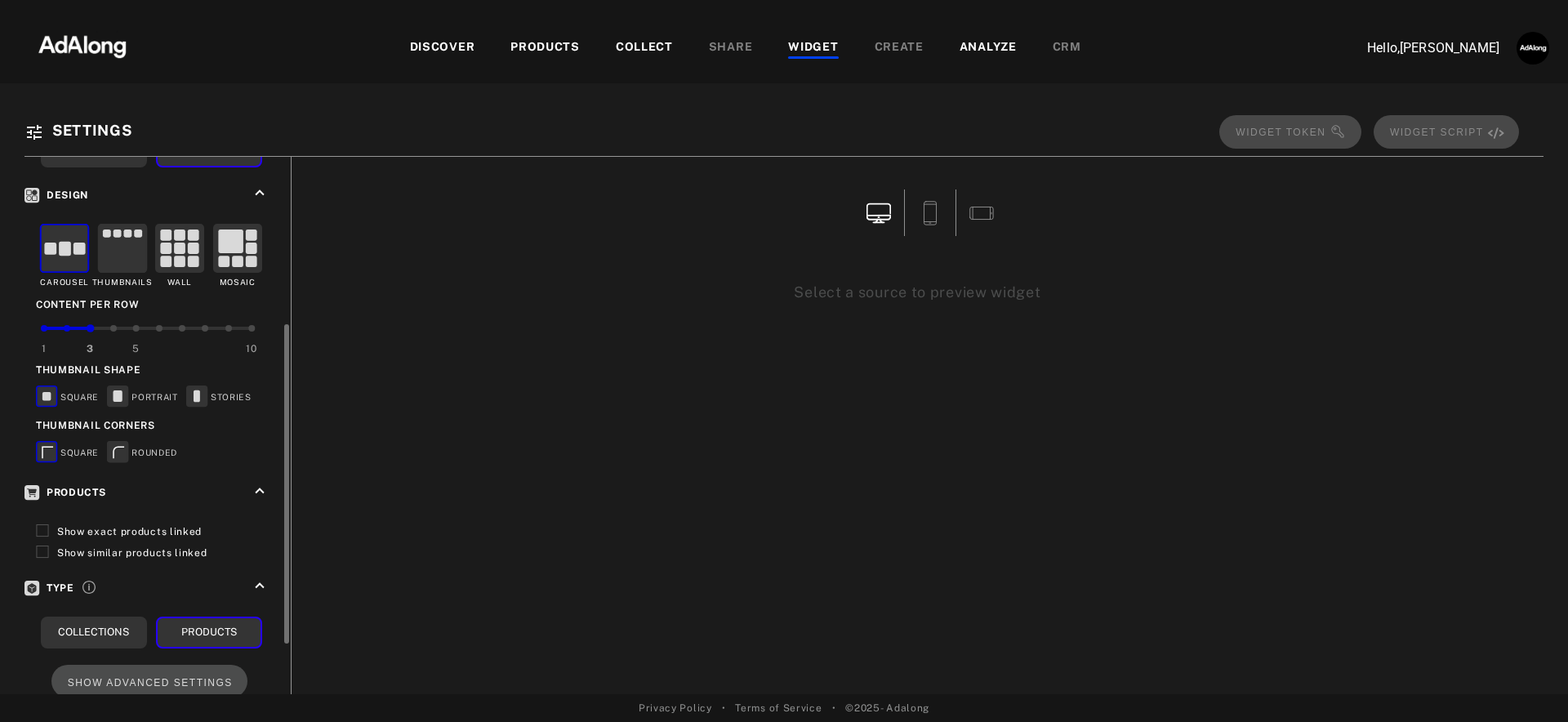
click at [118, 399] on rect at bounding box center [118, 394] width 20 height 20
click at [120, 447] on rect at bounding box center [118, 451] width 20 height 20
click at [124, 527] on span "Show exact products linked" at bounding box center [129, 532] width 144 height 11
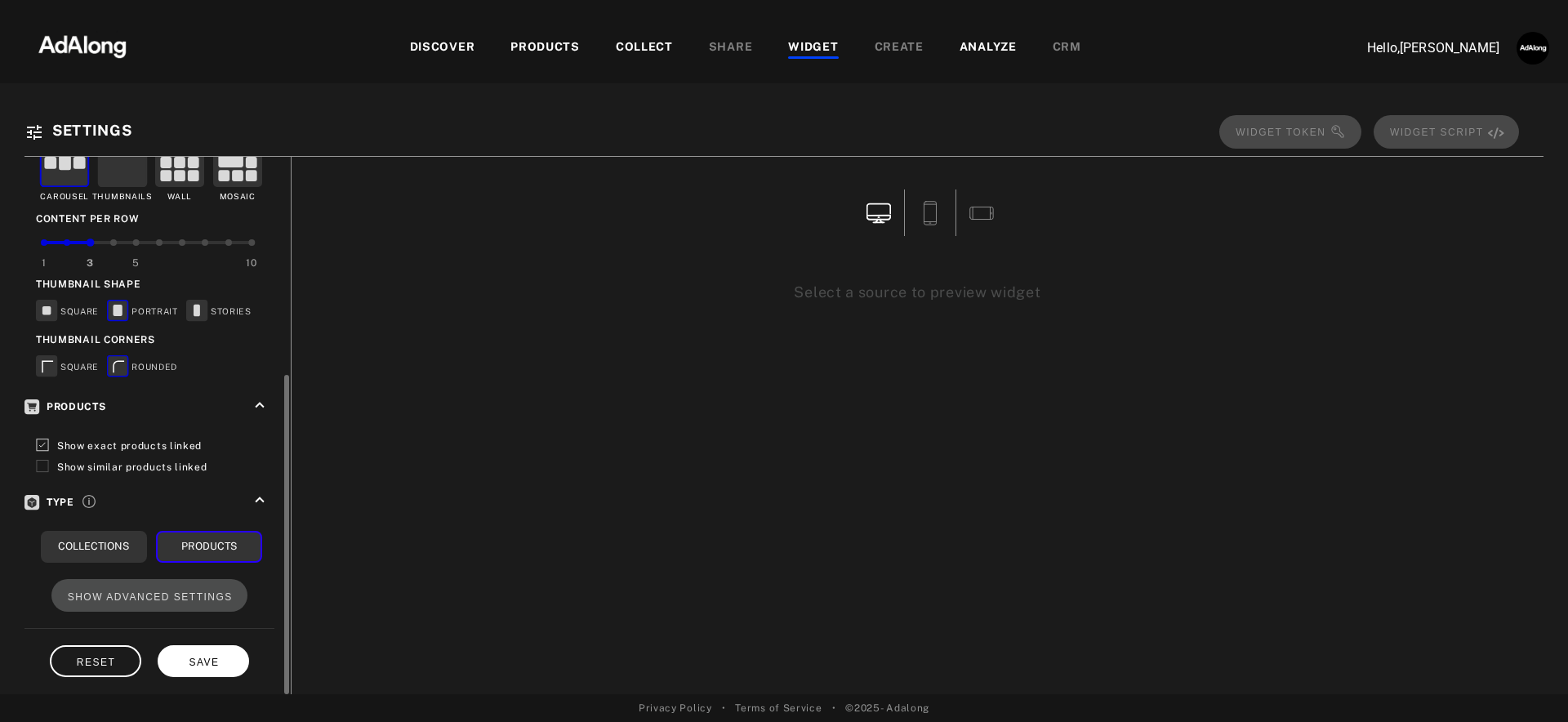
click at [203, 656] on span "SAVE" at bounding box center [204, 662] width 31 height 11
click at [202, 656] on span "SAVE" at bounding box center [204, 662] width 31 height 11
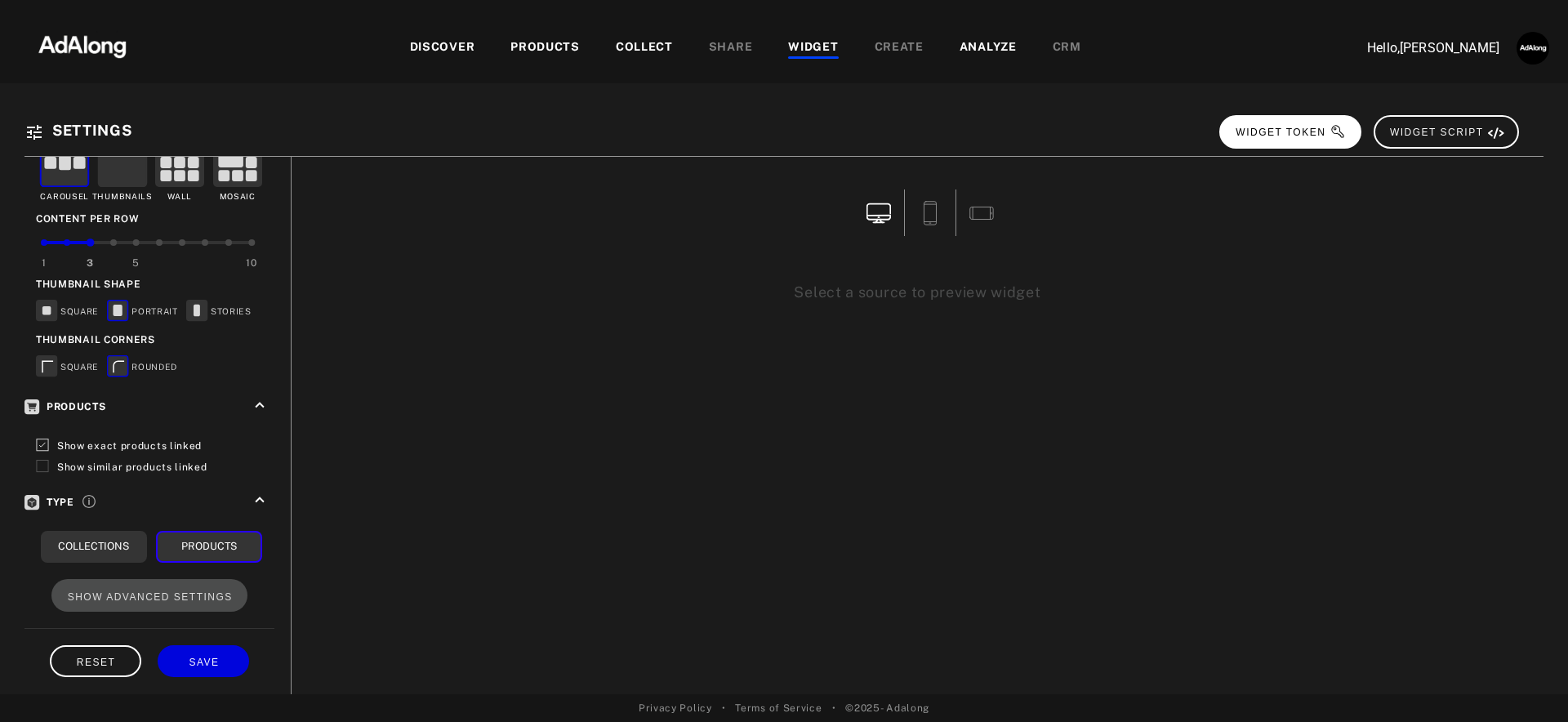
click at [1308, 121] on button "WIDGET TOKEN" at bounding box center [1290, 132] width 142 height 33
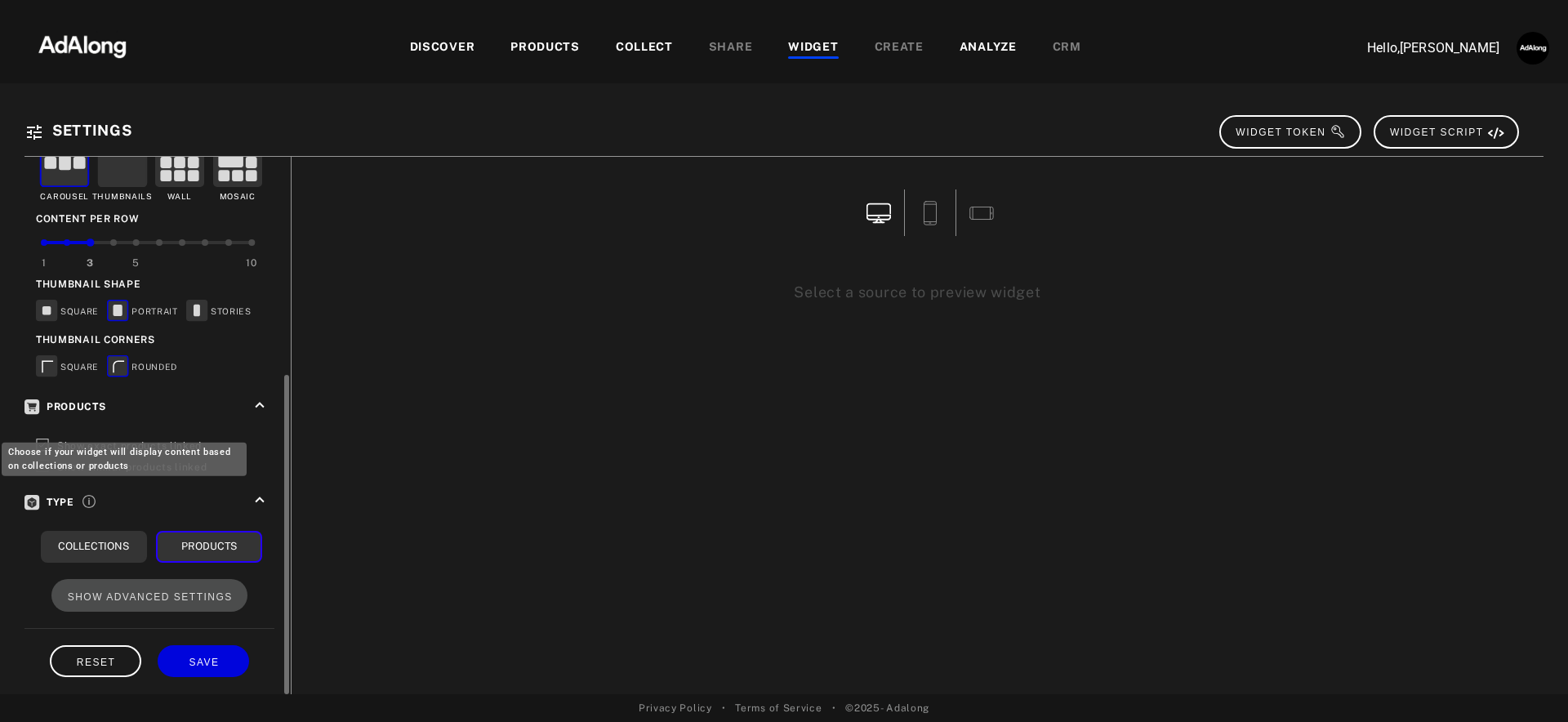
click at [87, 499] on icon "Choose if your widget will display content based on collections or products" at bounding box center [89, 501] width 13 height 13
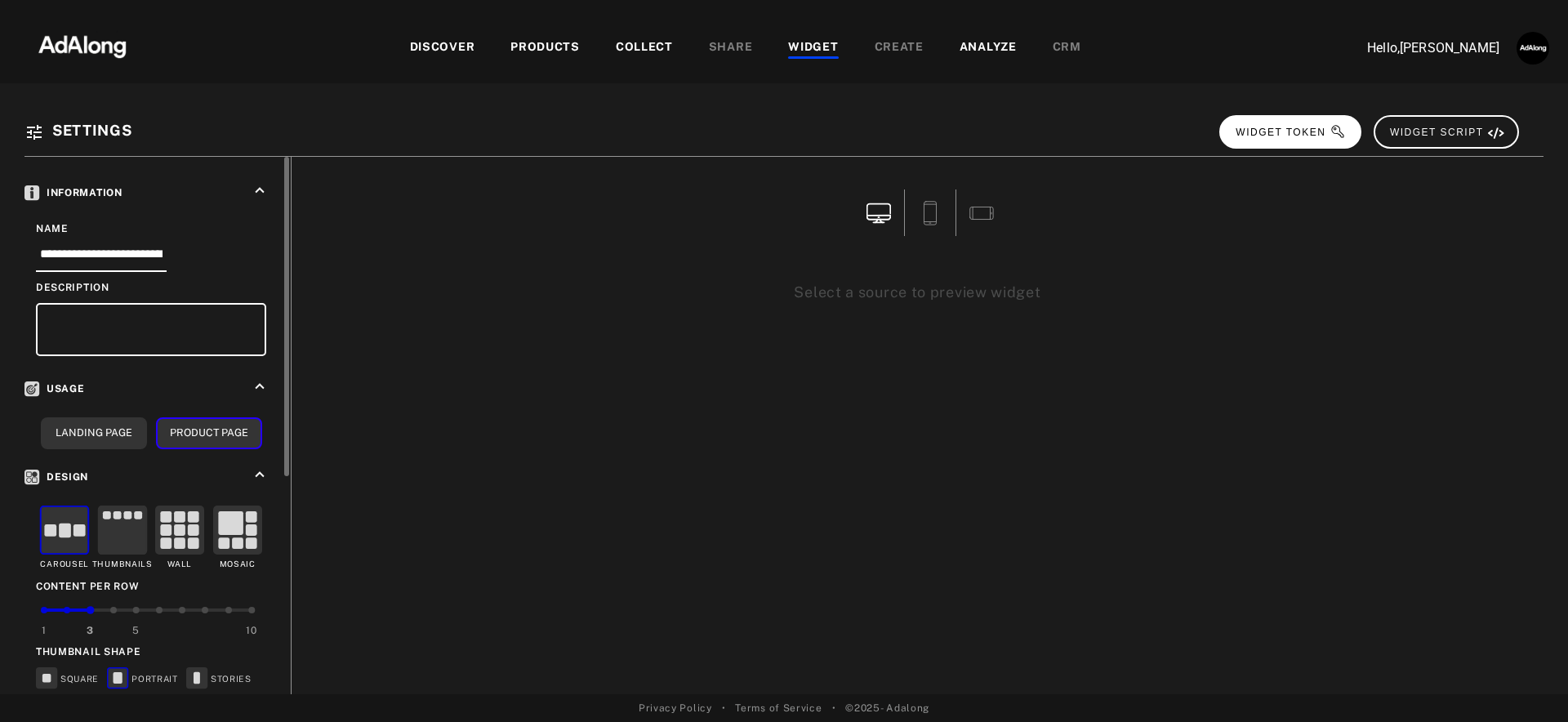
click at [1286, 135] on span "WIDGET TOKEN" at bounding box center [1290, 132] width 110 height 11
click at [560, 59] on div "DISCOVER PRODUCTS COLLECT SHARE WIDGET CREATE ANALYZE CRM" at bounding box center [745, 47] width 1182 height 54
click at [544, 47] on div "PRODUCTS" at bounding box center [545, 48] width 70 height 20
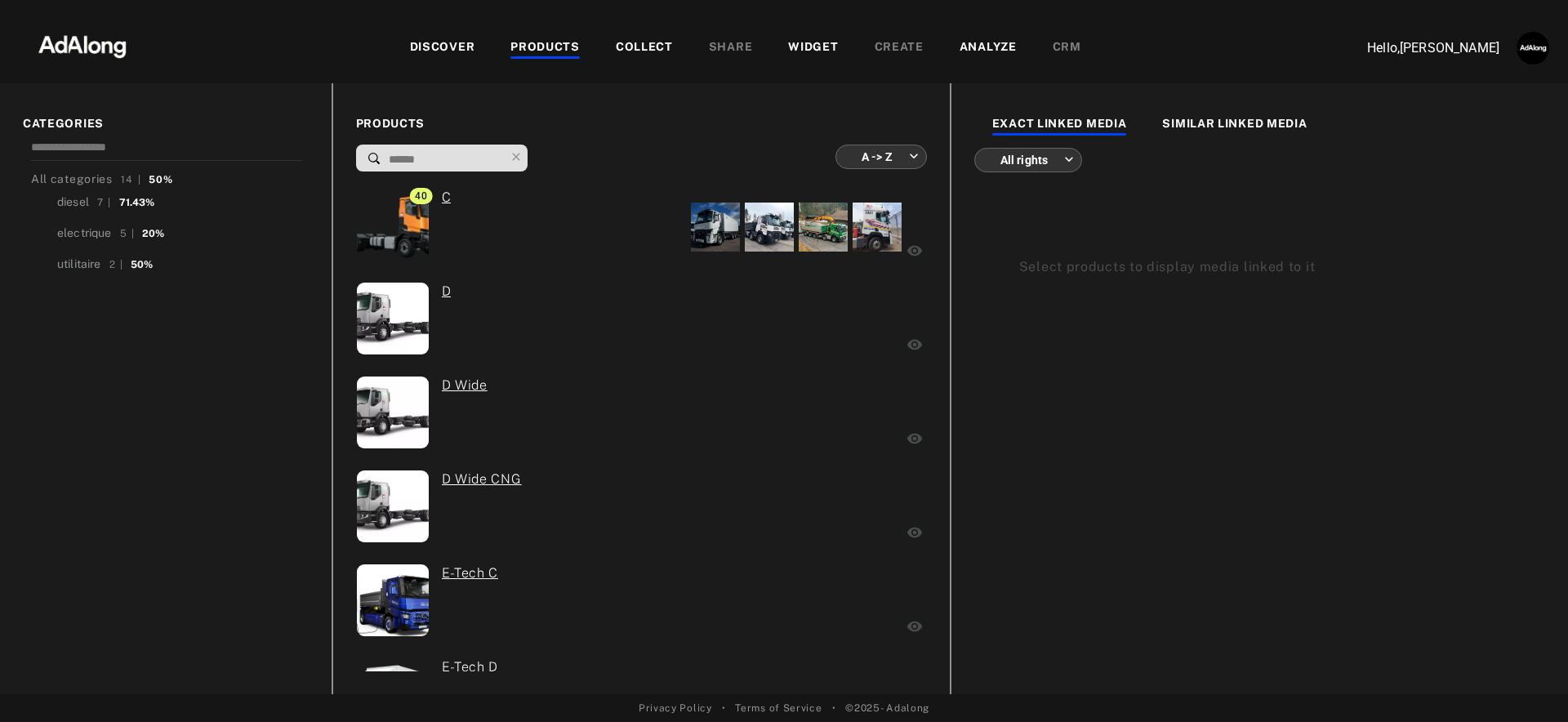
click at [826, 45] on div "WIDGET" at bounding box center [813, 48] width 50 height 20
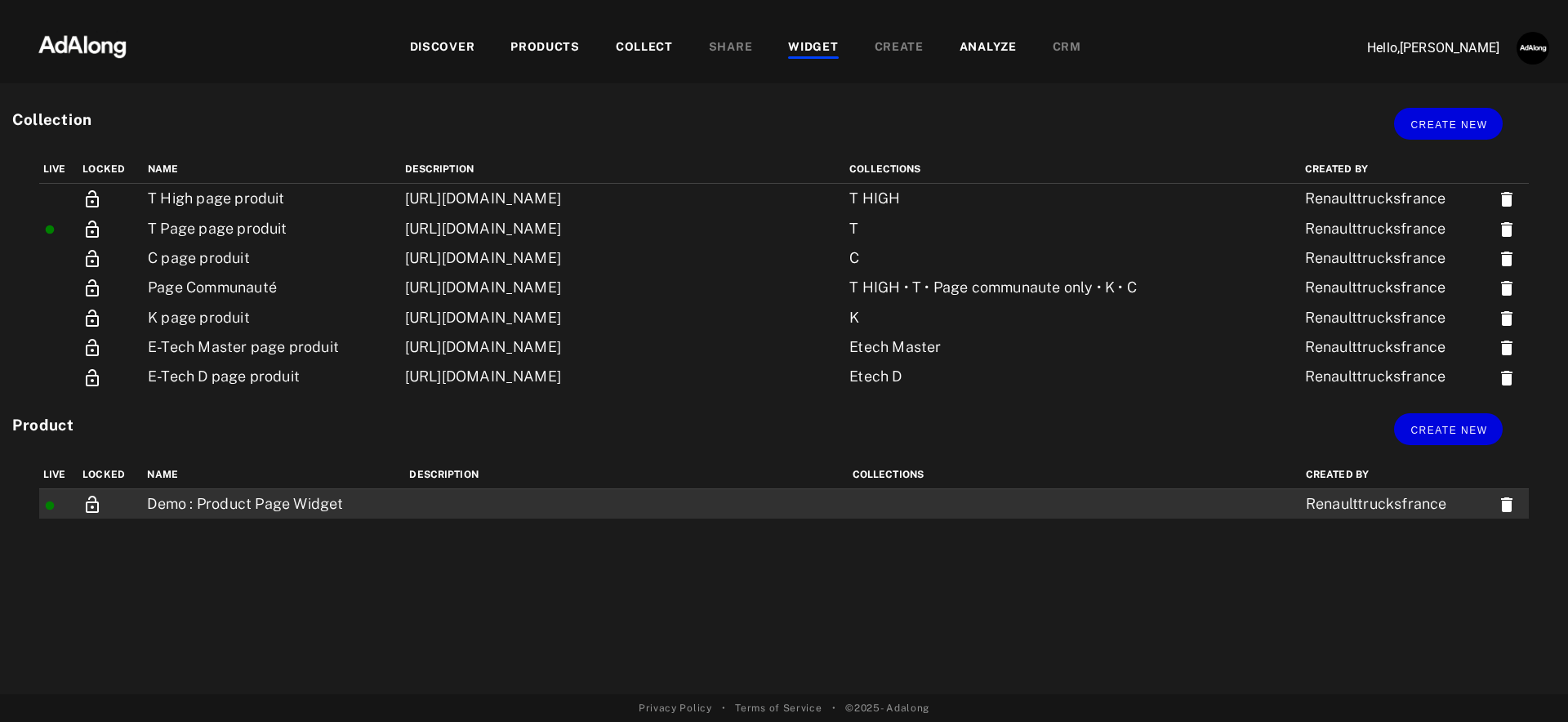
click at [263, 506] on td "Demo : Product Page Widget" at bounding box center [274, 504] width 262 height 31
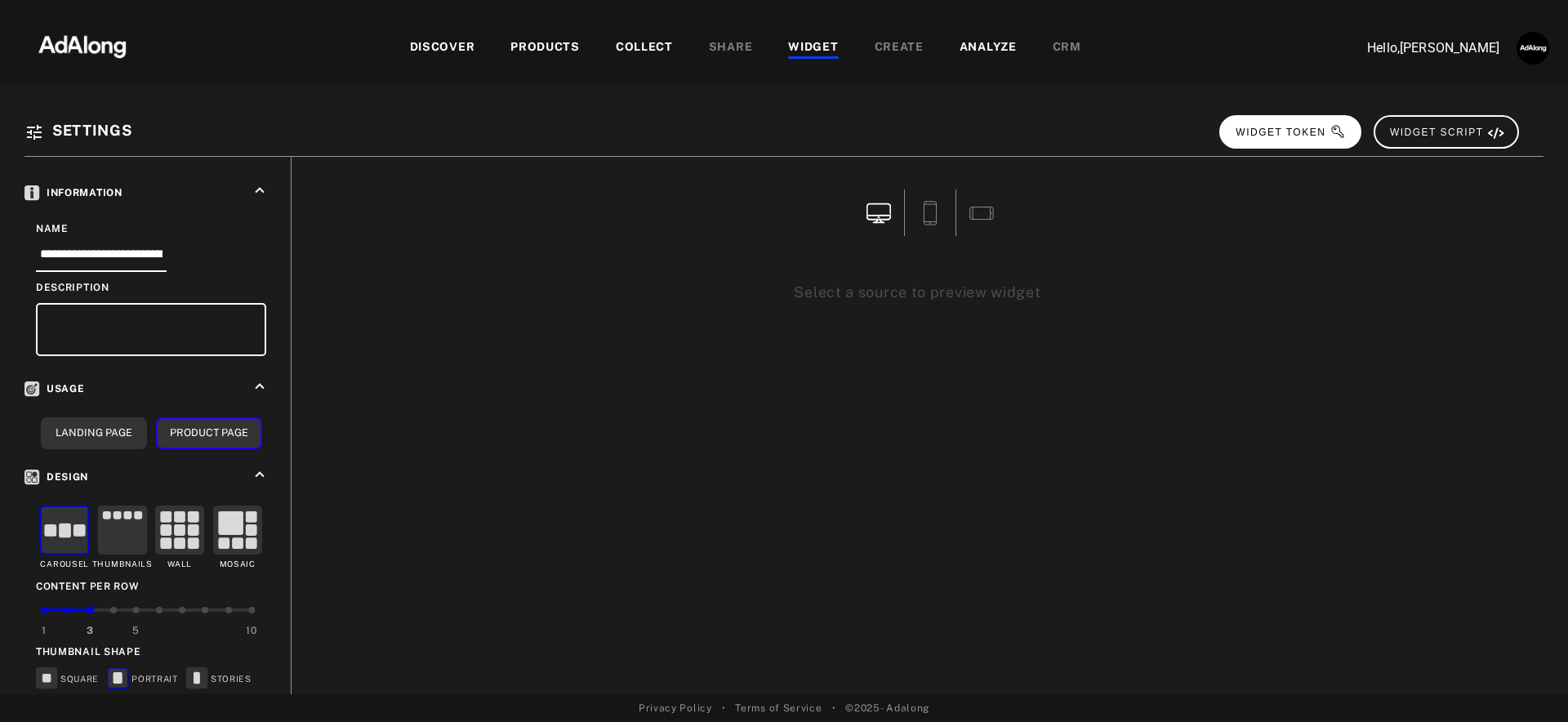
click at [1272, 137] on span "WIDGET TOKEN" at bounding box center [1290, 132] width 110 height 11
click at [569, 61] on div "DISCOVER PRODUCTS COLLECT SHARE WIDGET CREATE ANALYZE CRM" at bounding box center [745, 47] width 1182 height 54
click at [550, 42] on div "PRODUCTS" at bounding box center [545, 48] width 70 height 20
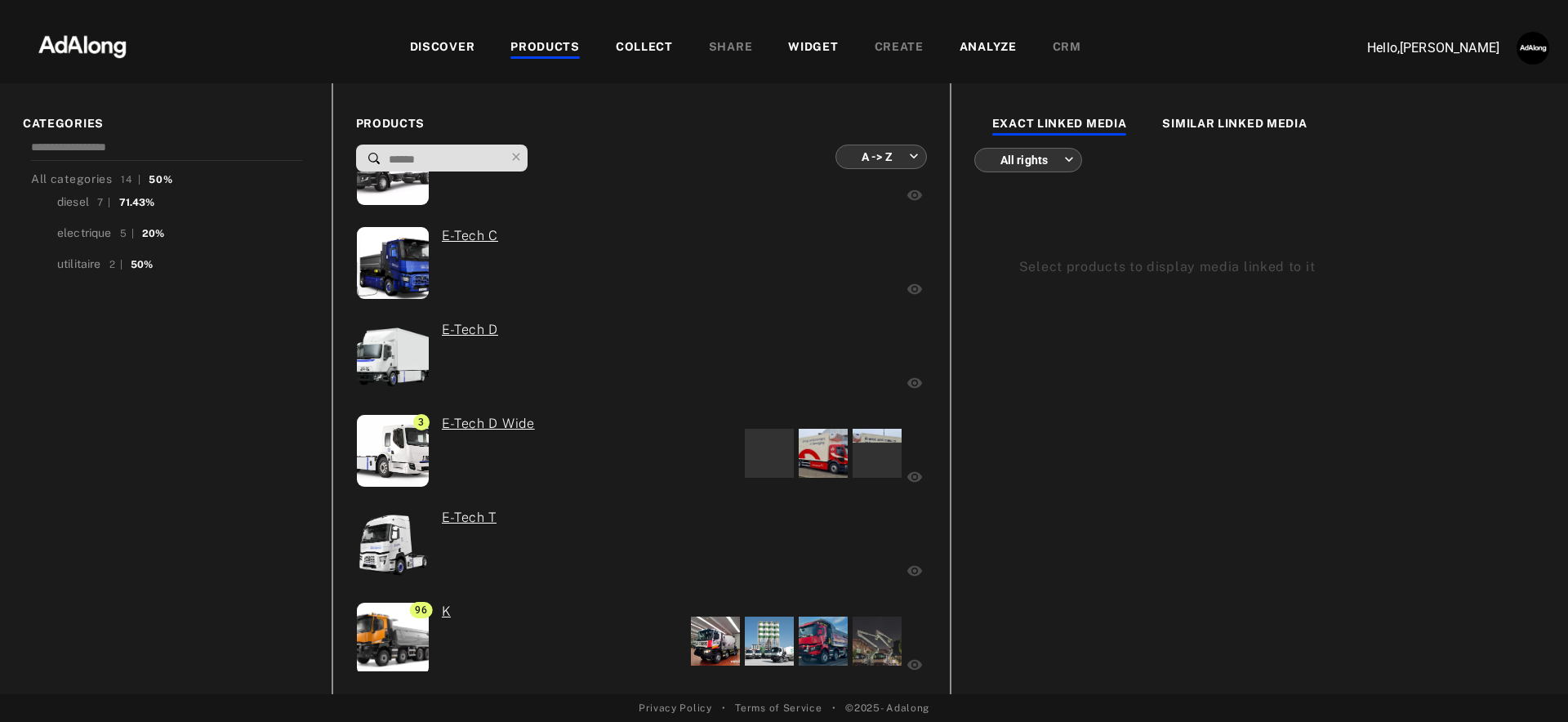
scroll to position [617, 0]
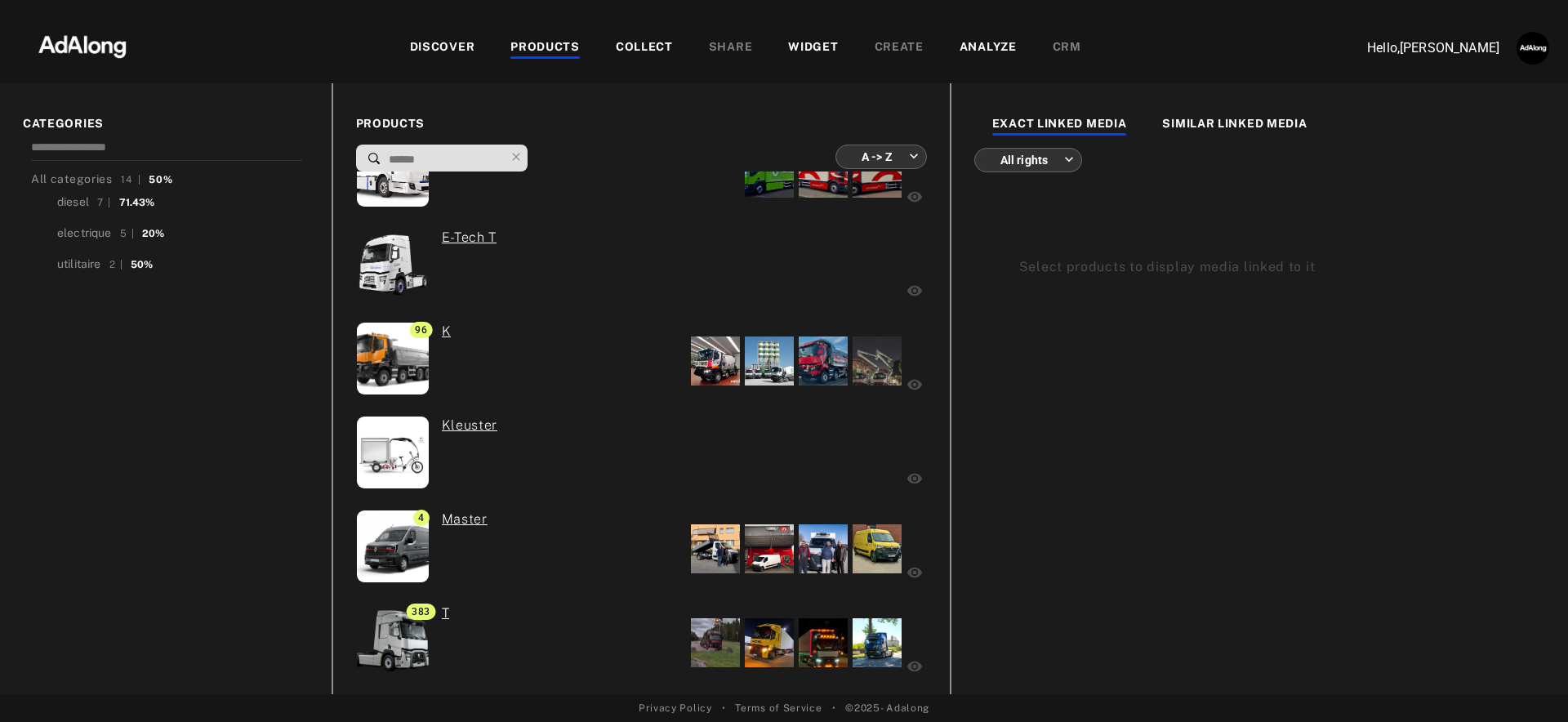
click at [446, 48] on div "DISCOVER" at bounding box center [442, 48] width 65 height 20
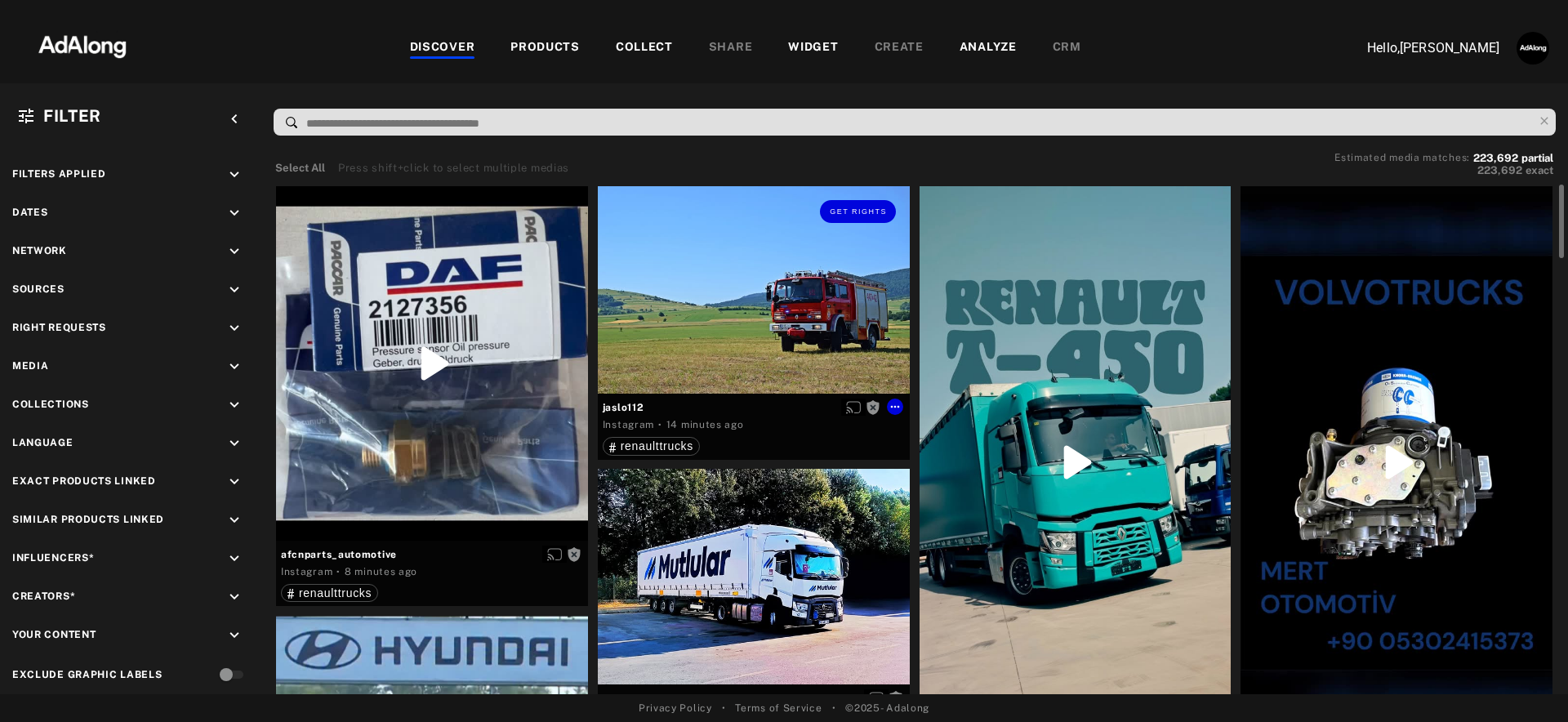
click at [802, 299] on div "Get rights" at bounding box center [754, 290] width 312 height 208
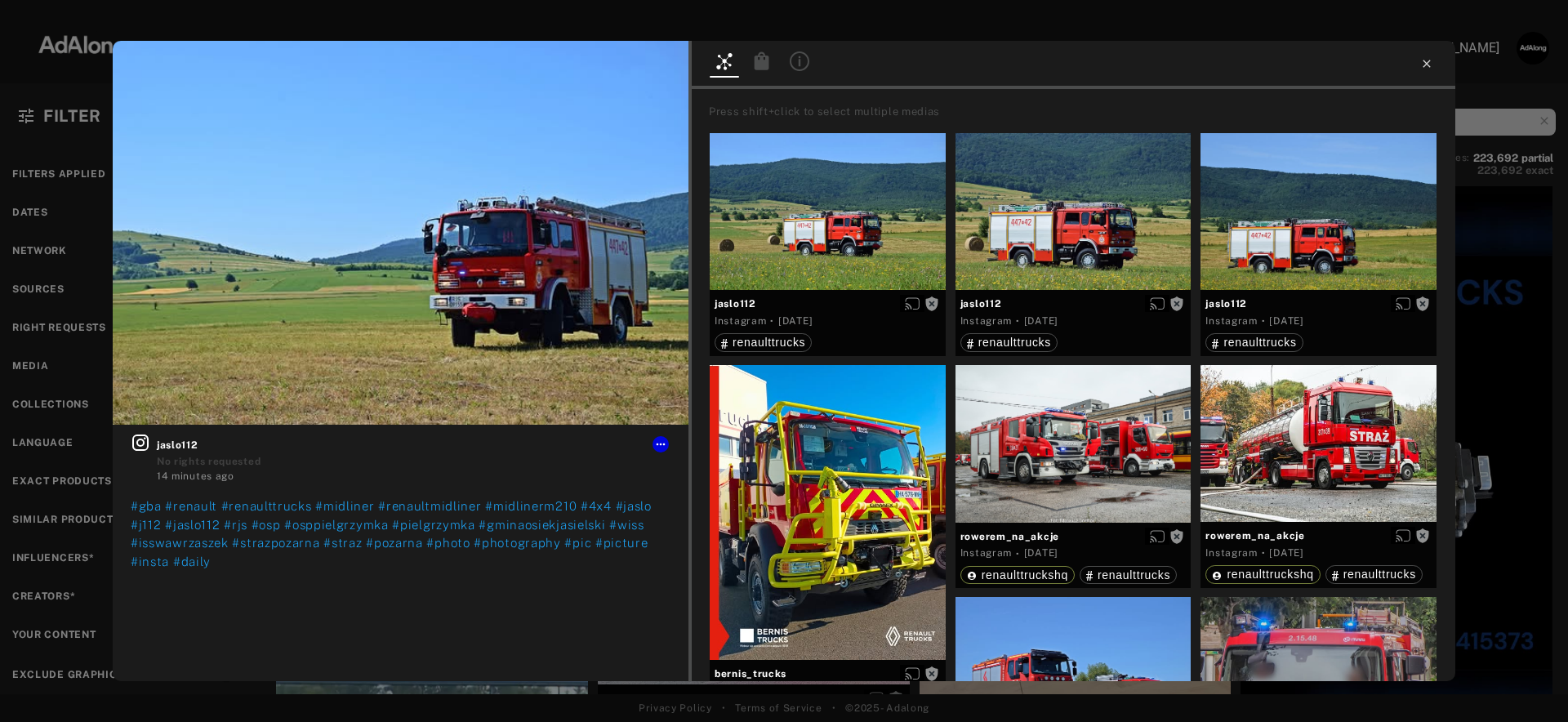
click at [1428, 65] on icon at bounding box center [1428, 64] width 13 height 13
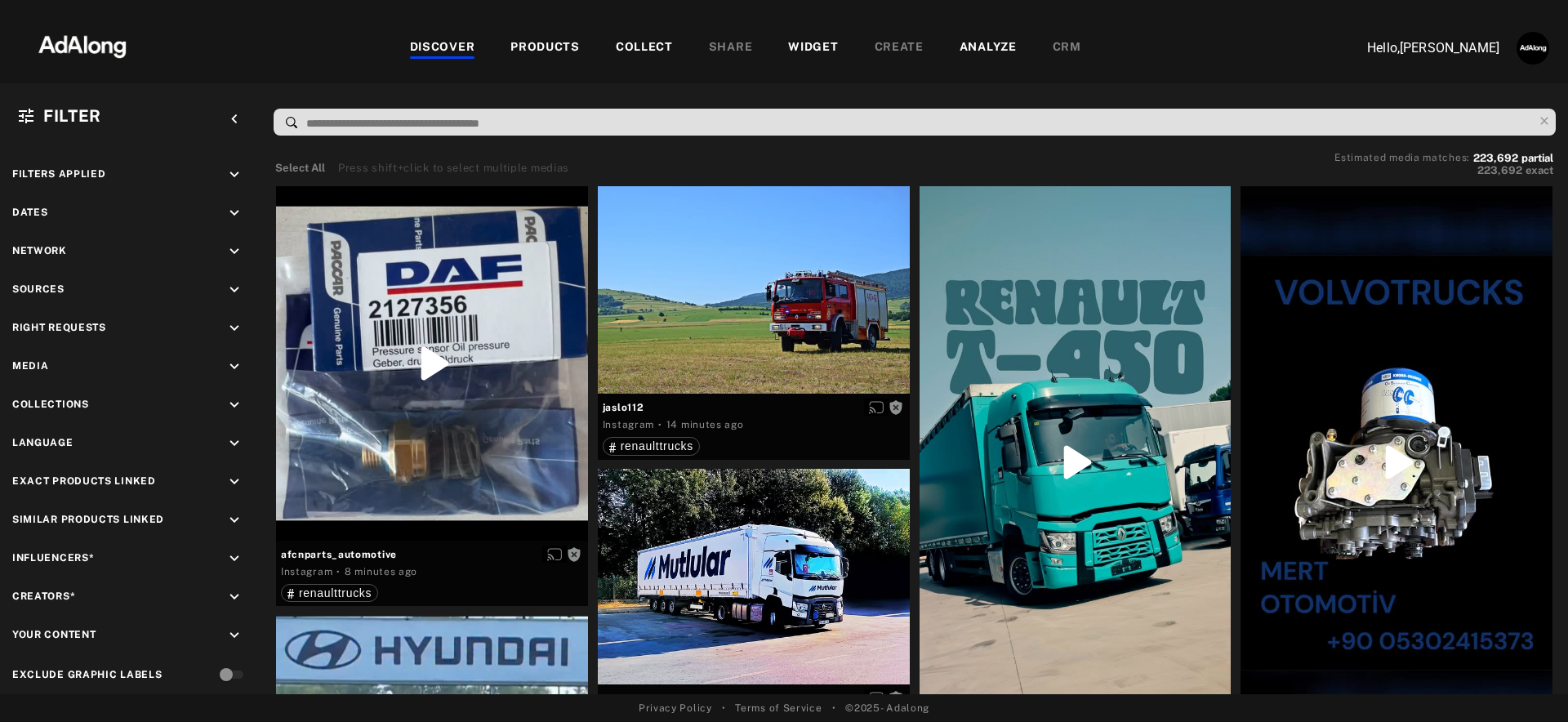
click at [628, 40] on div "COLLECT" at bounding box center [645, 48] width 57 height 20
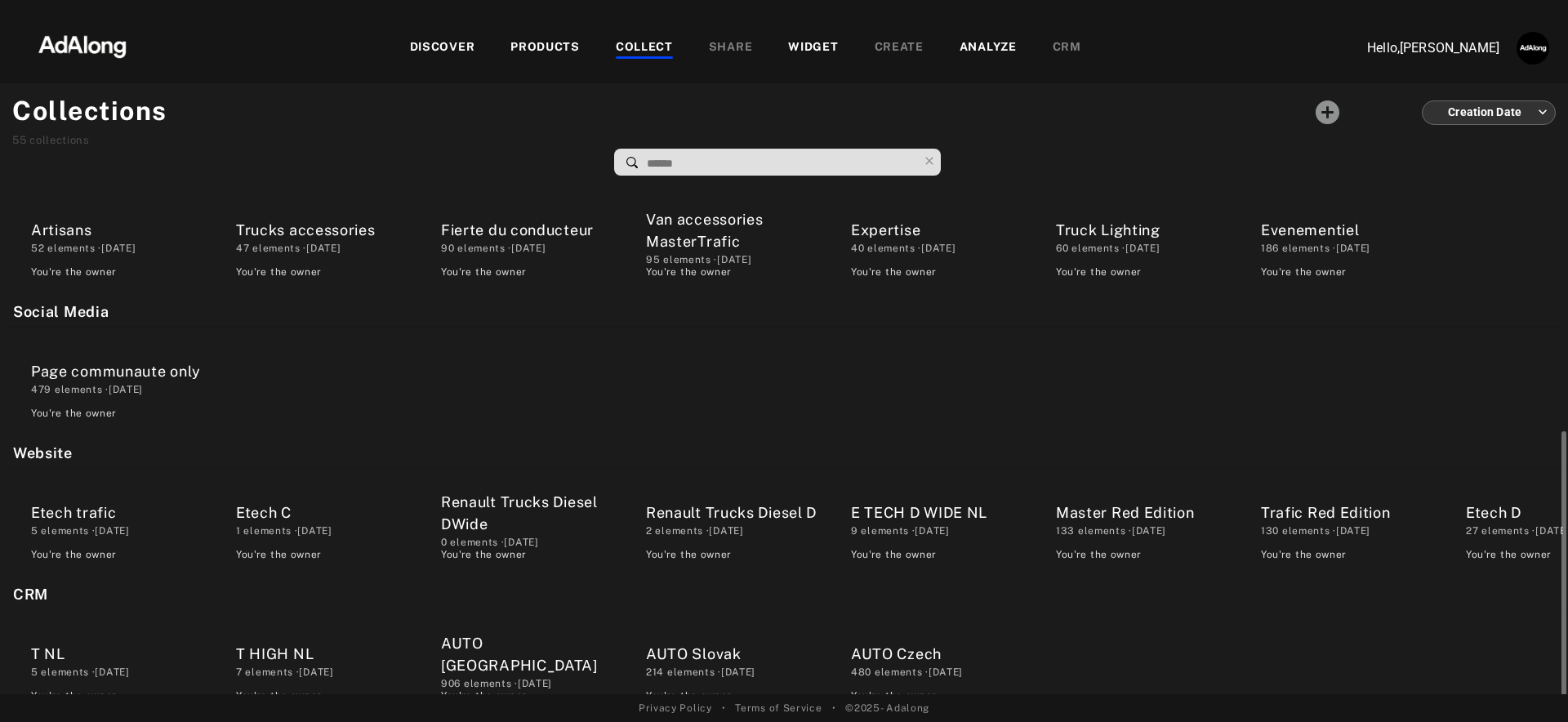
scroll to position [269, 0]
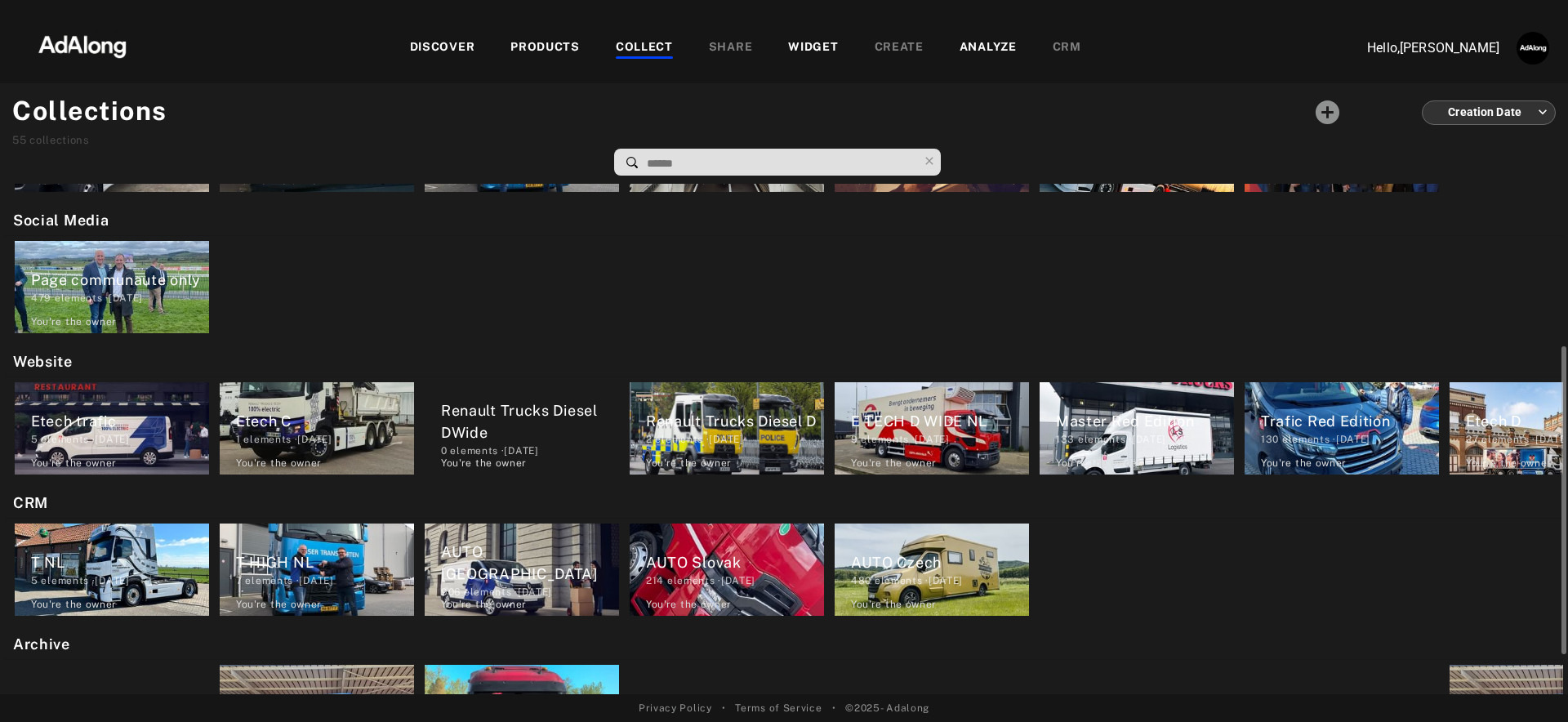
click at [354, 573] on div "7 elements · 2023.06.01" at bounding box center [325, 580] width 178 height 14
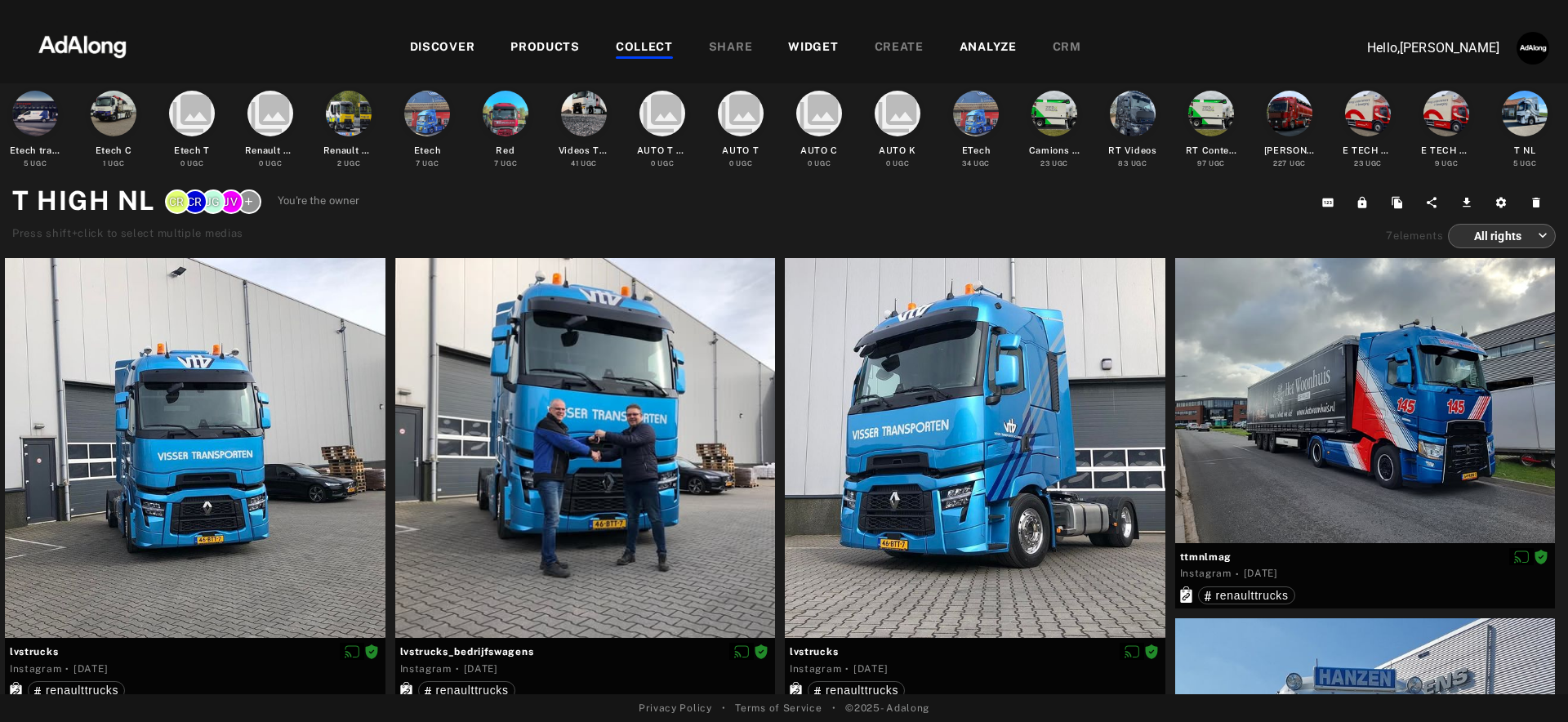
click at [449, 46] on div "DISCOVER" at bounding box center [442, 48] width 65 height 20
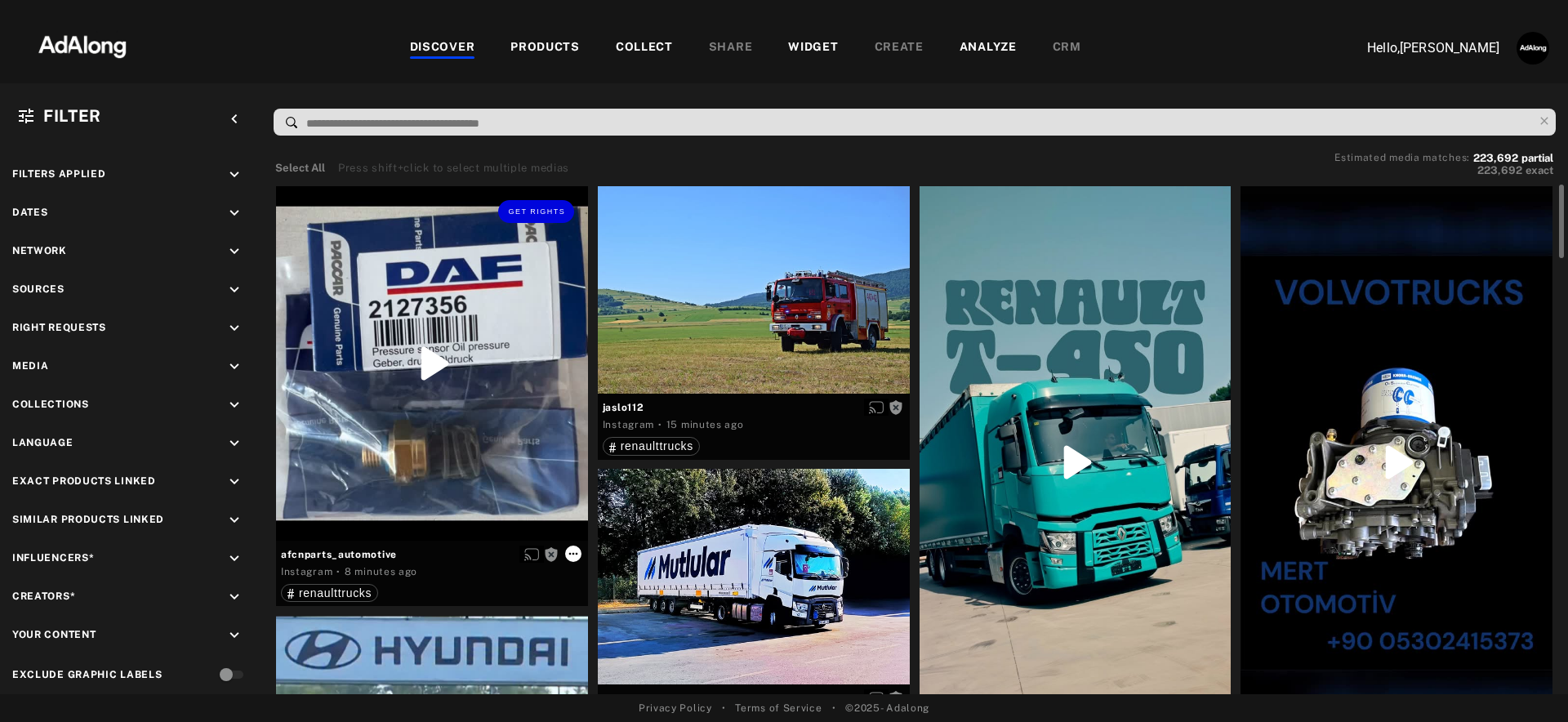
click at [574, 554] on icon at bounding box center [573, 554] width 13 height 13
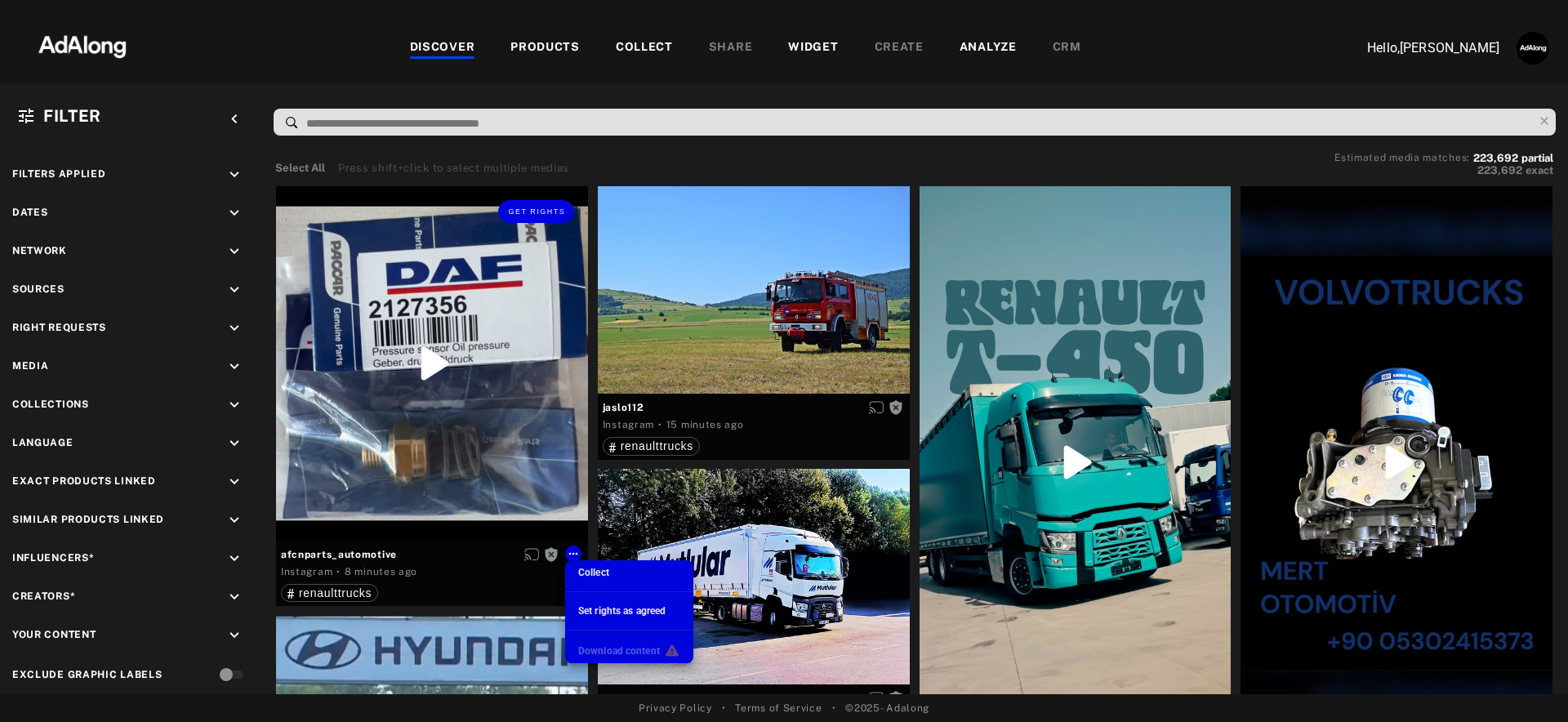
click at [863, 160] on div at bounding box center [784, 361] width 1568 height 722
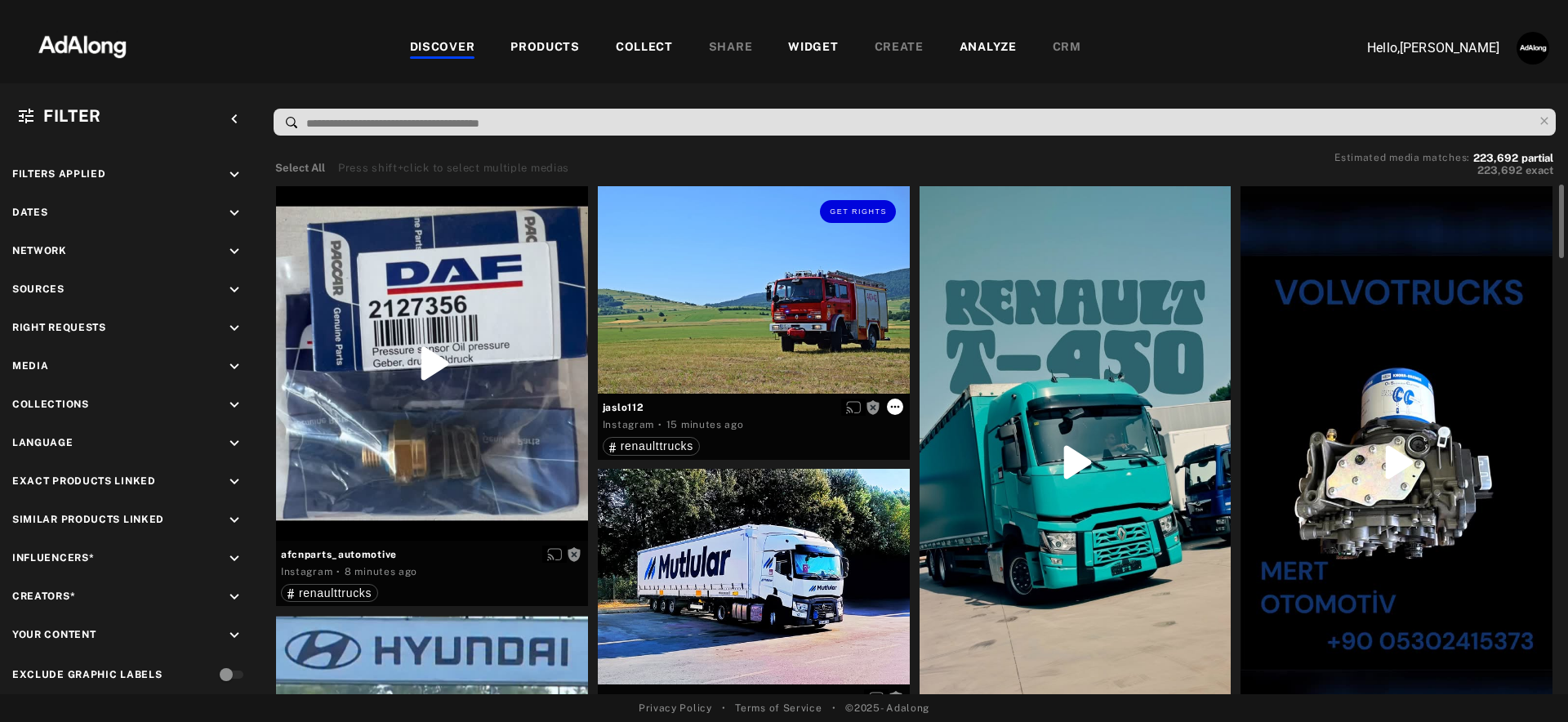
click at [887, 405] on button at bounding box center [894, 406] width 16 height 16
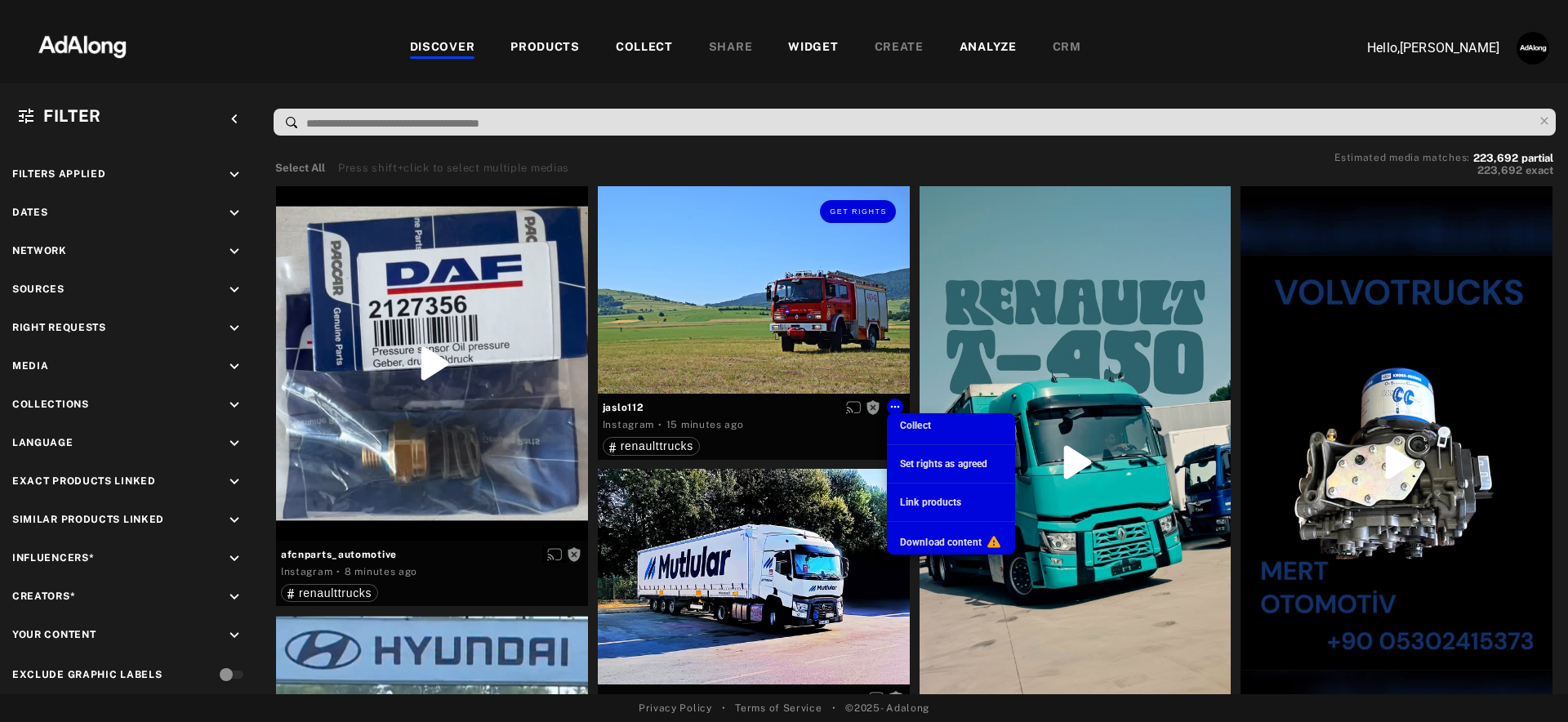
click at [801, 154] on div at bounding box center [784, 361] width 1568 height 722
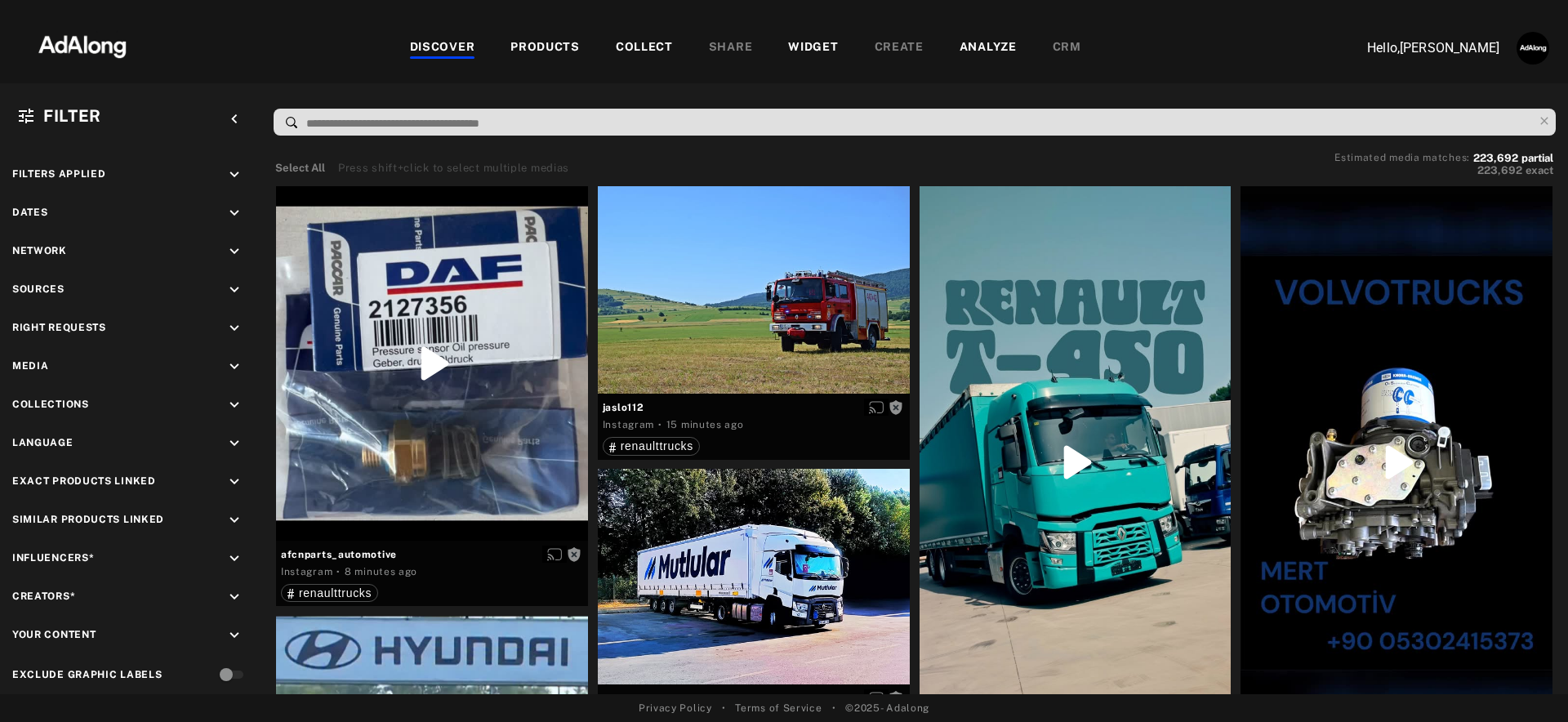
click at [658, 50] on div "COLLECT" at bounding box center [645, 48] width 57 height 20
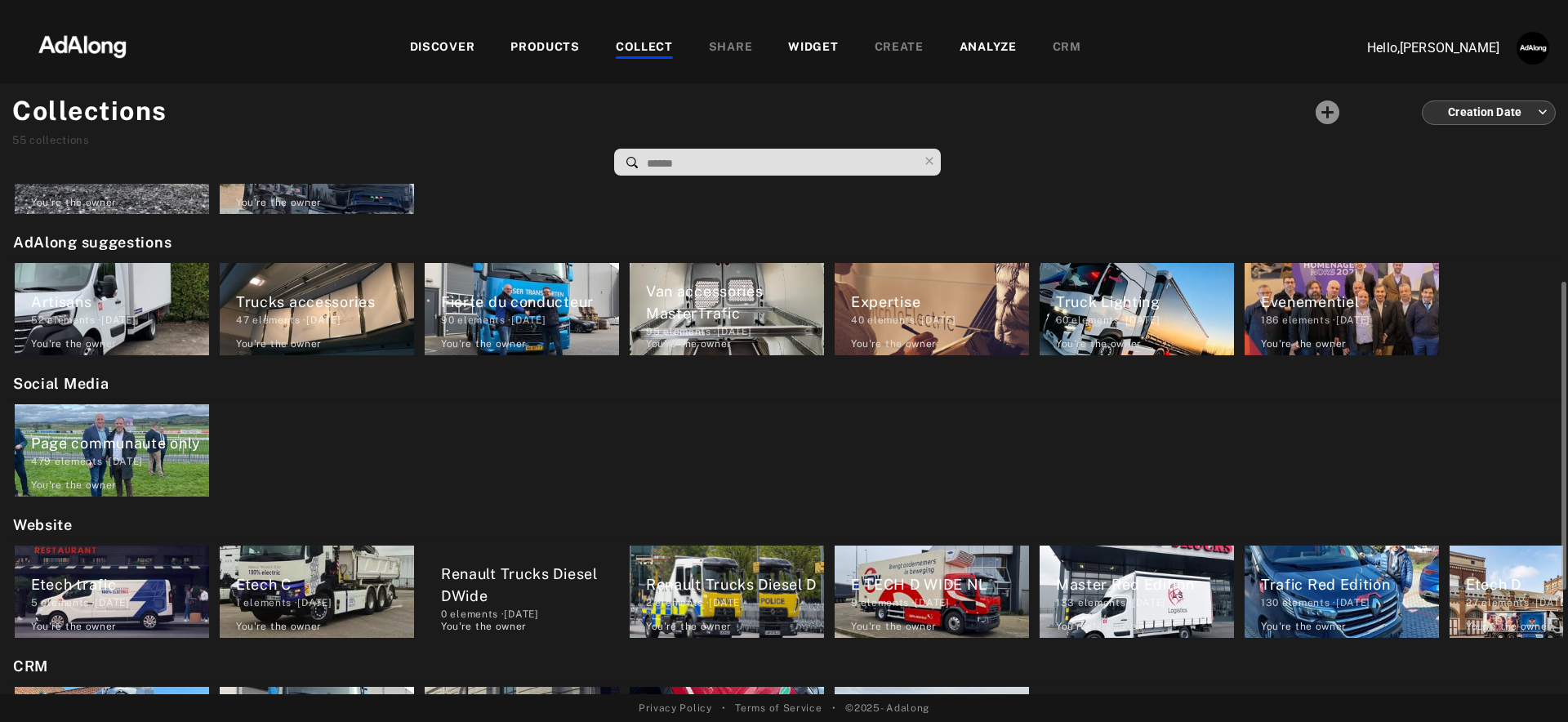
scroll to position [266, 0]
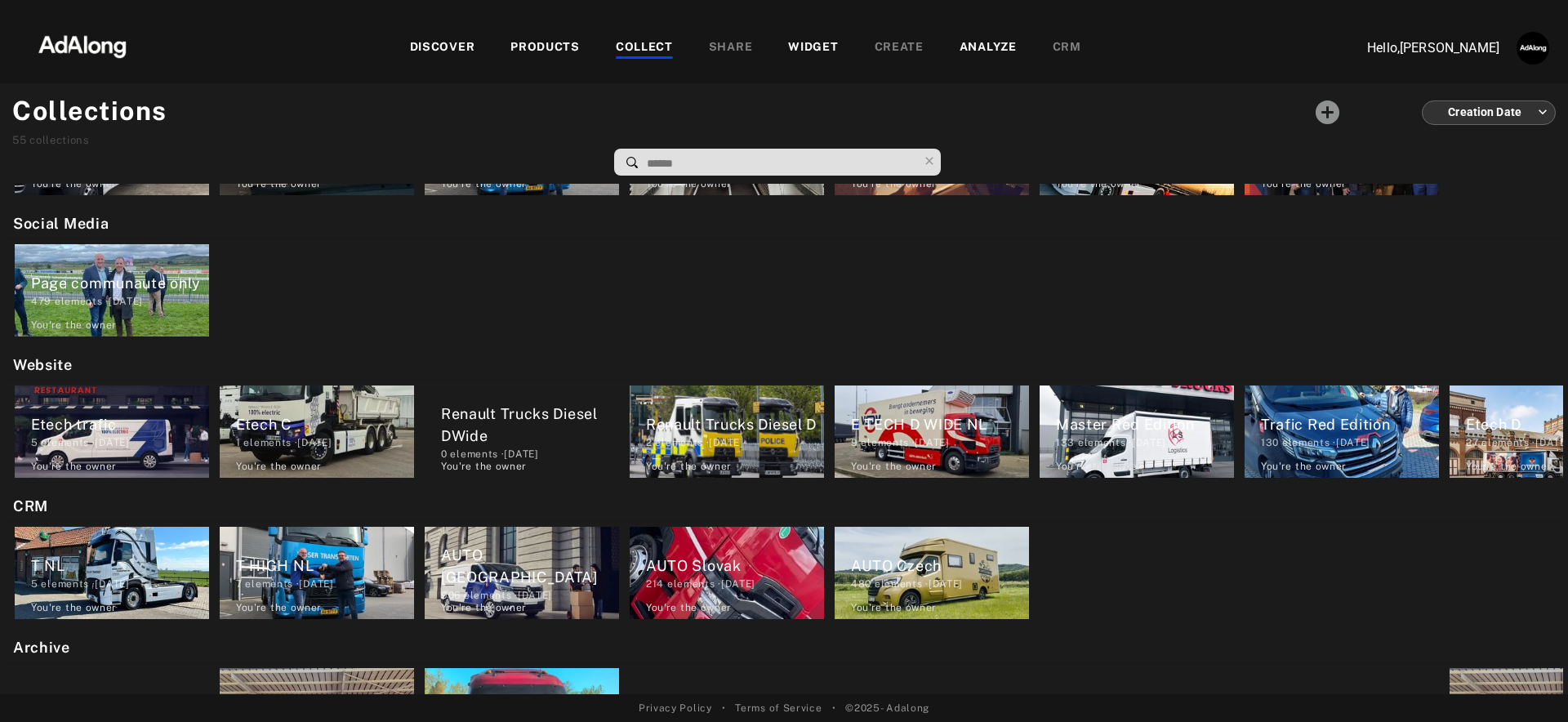
click at [552, 45] on div "PRODUCTS" at bounding box center [545, 48] width 70 height 20
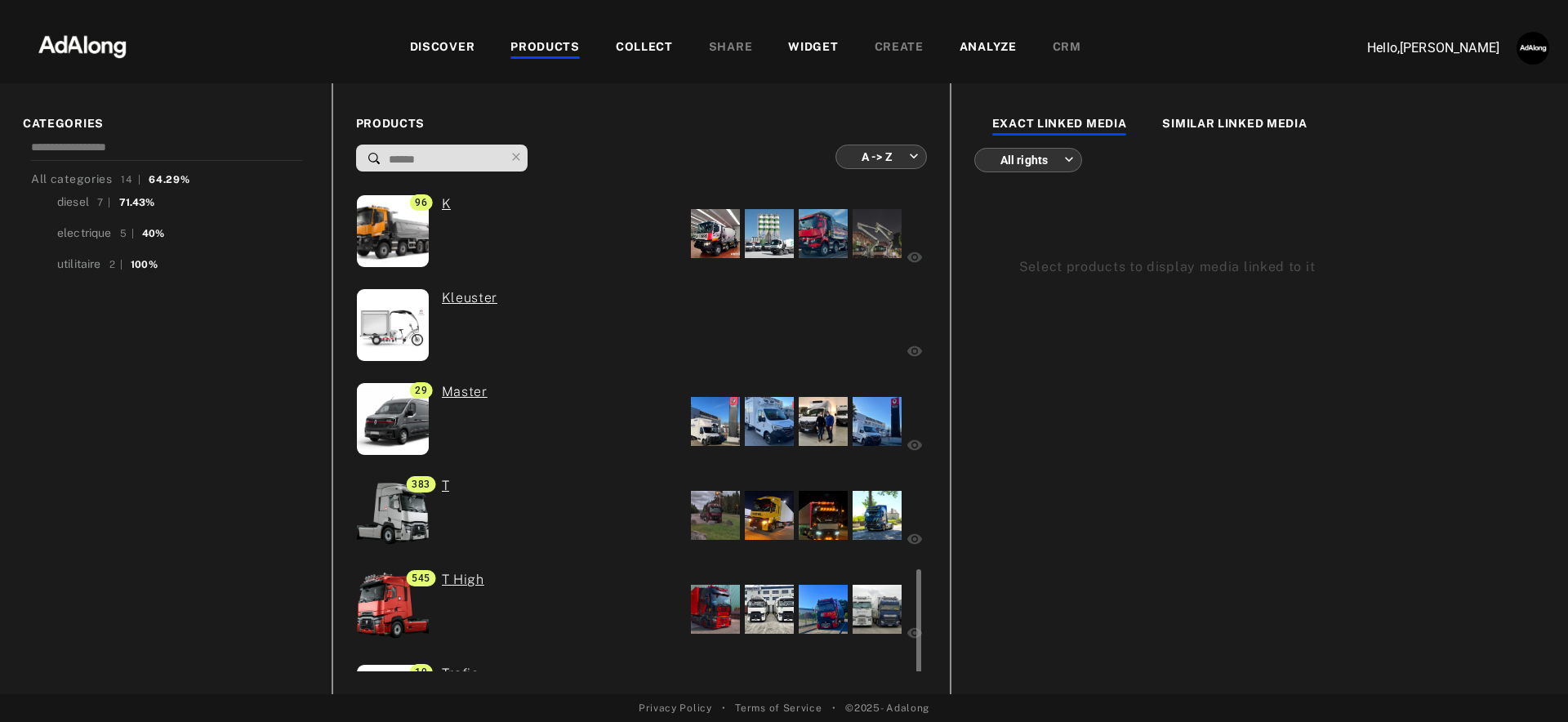
scroll to position [830, 0]
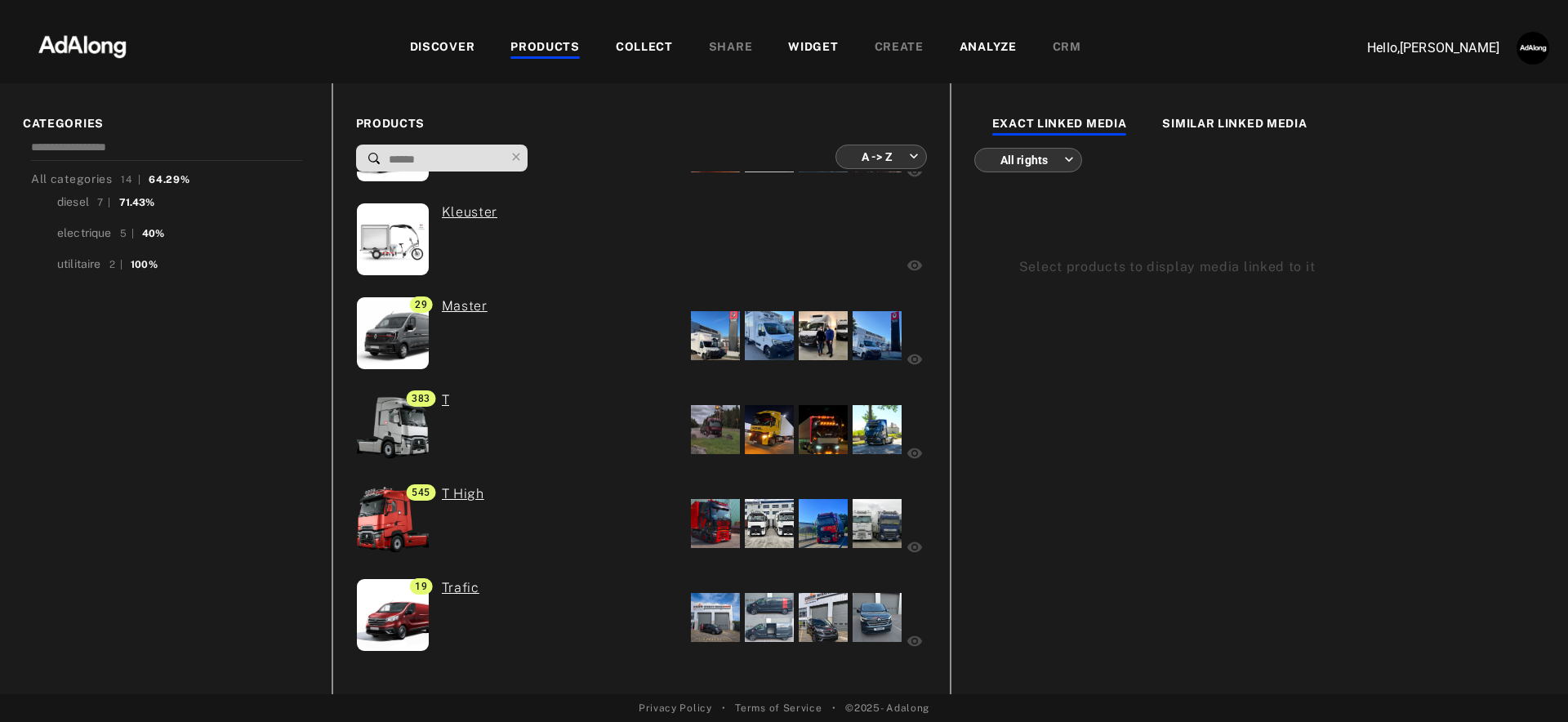
click at [809, 43] on div "WIDGET" at bounding box center [813, 48] width 50 height 20
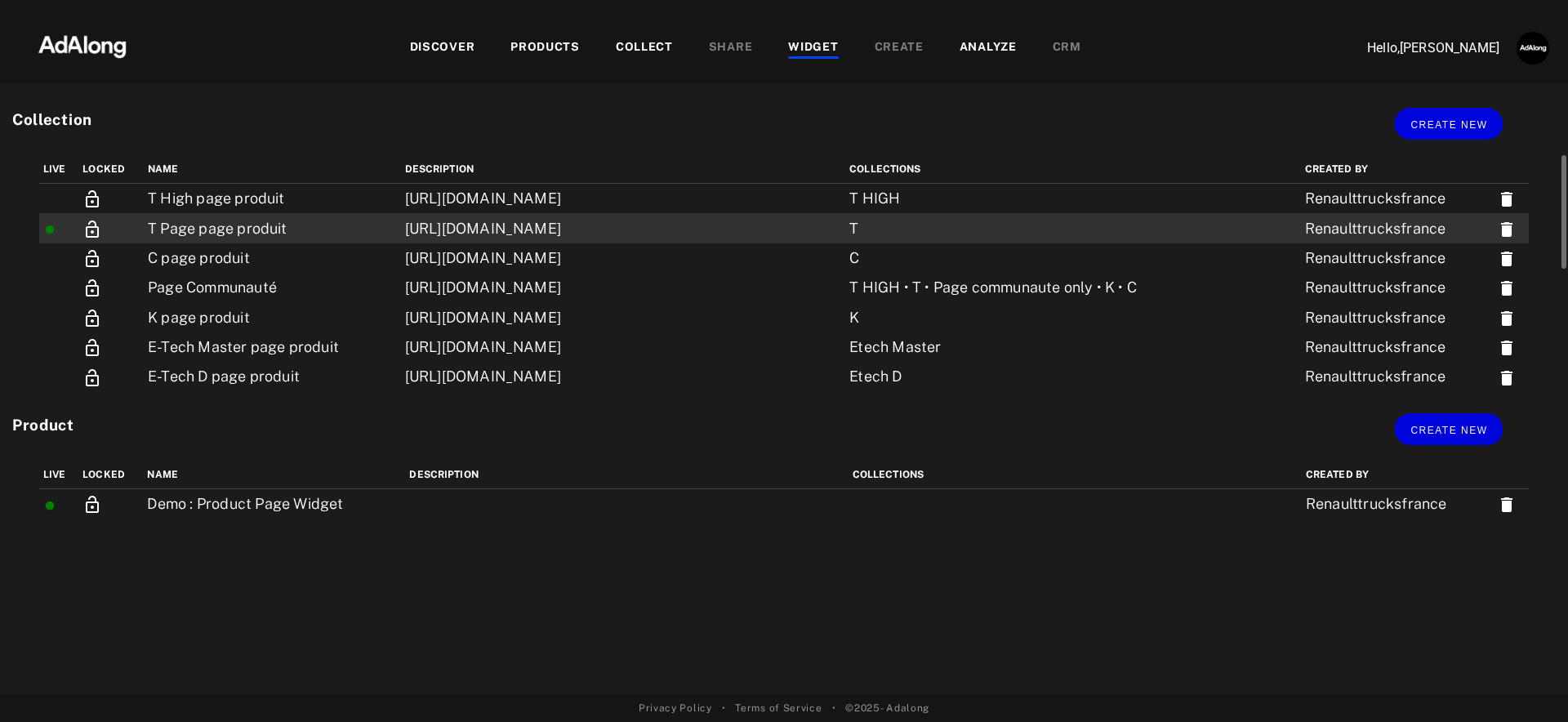
click at [483, 229] on td "https://www.renault-trucks.fr/product/renault-trucks-t" at bounding box center [624, 227] width 445 height 30
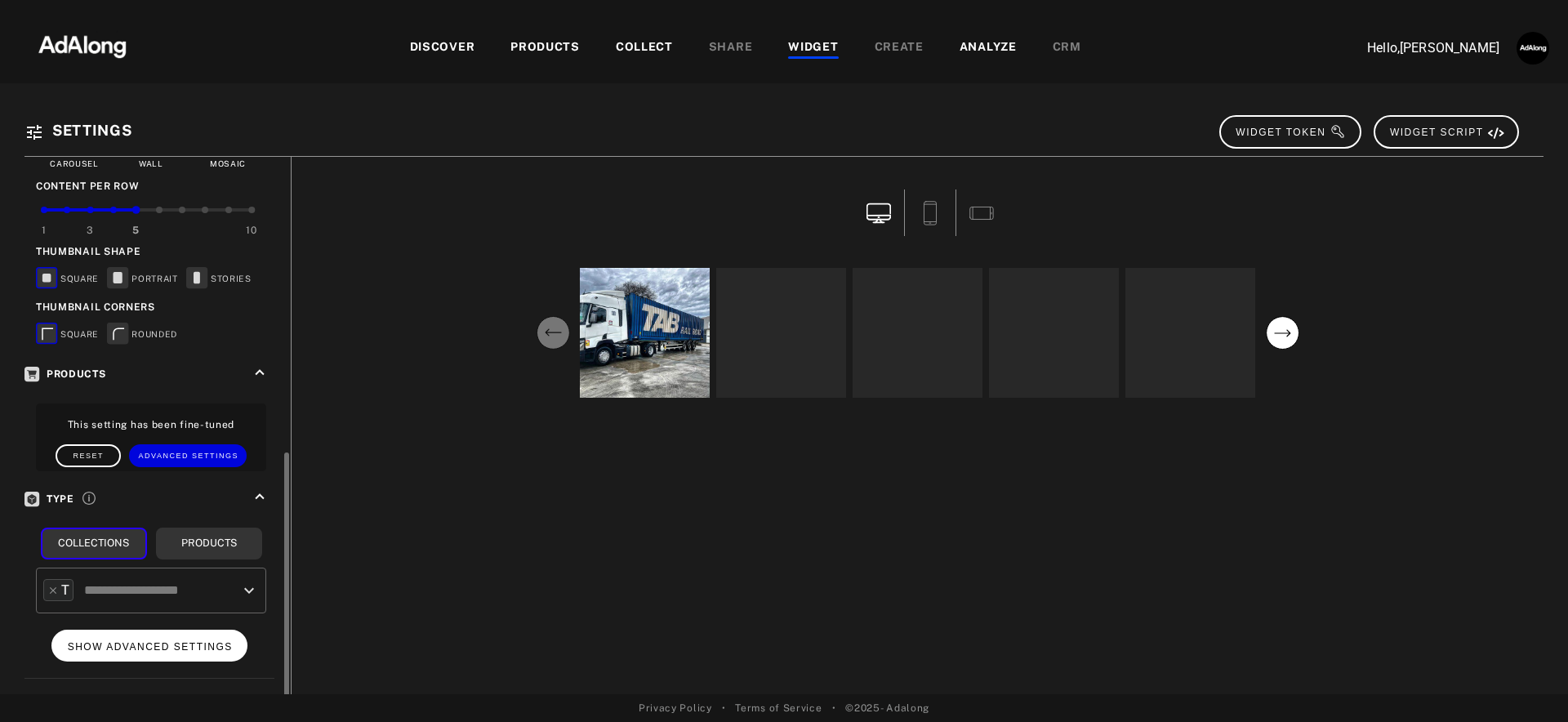
scroll to position [451, 0]
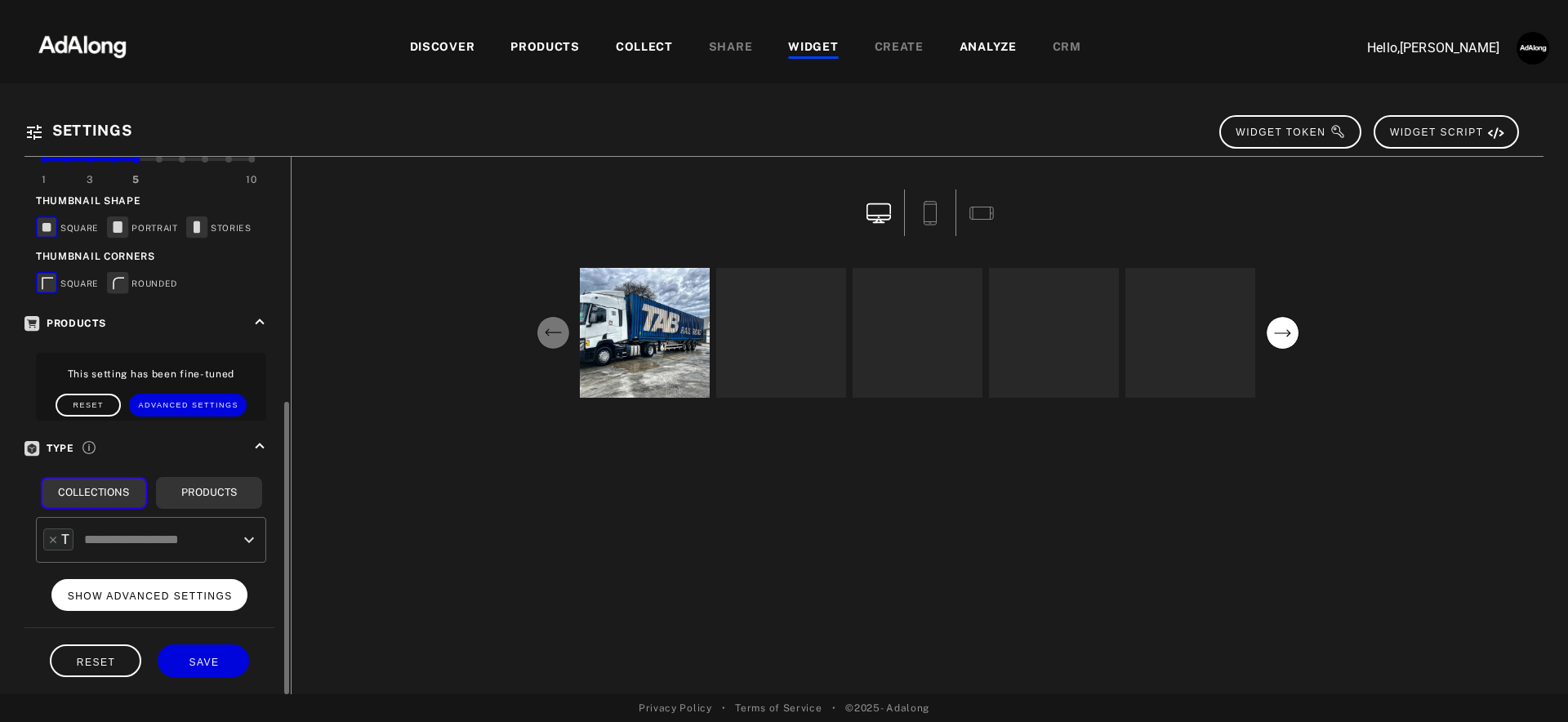
click at [152, 590] on span "SHOW ADVANCED SETTINGS" at bounding box center [150, 596] width 165 height 11
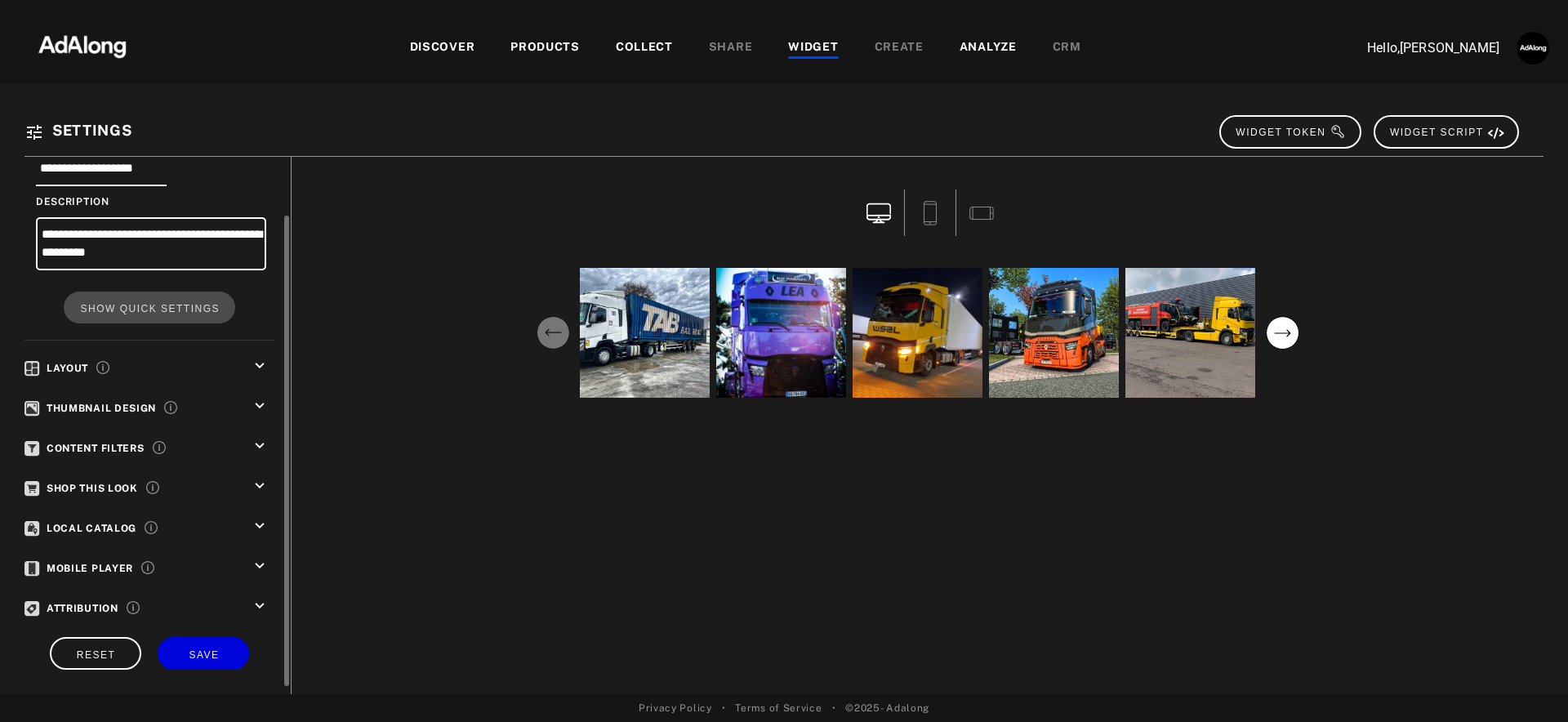
scroll to position [76, 0]
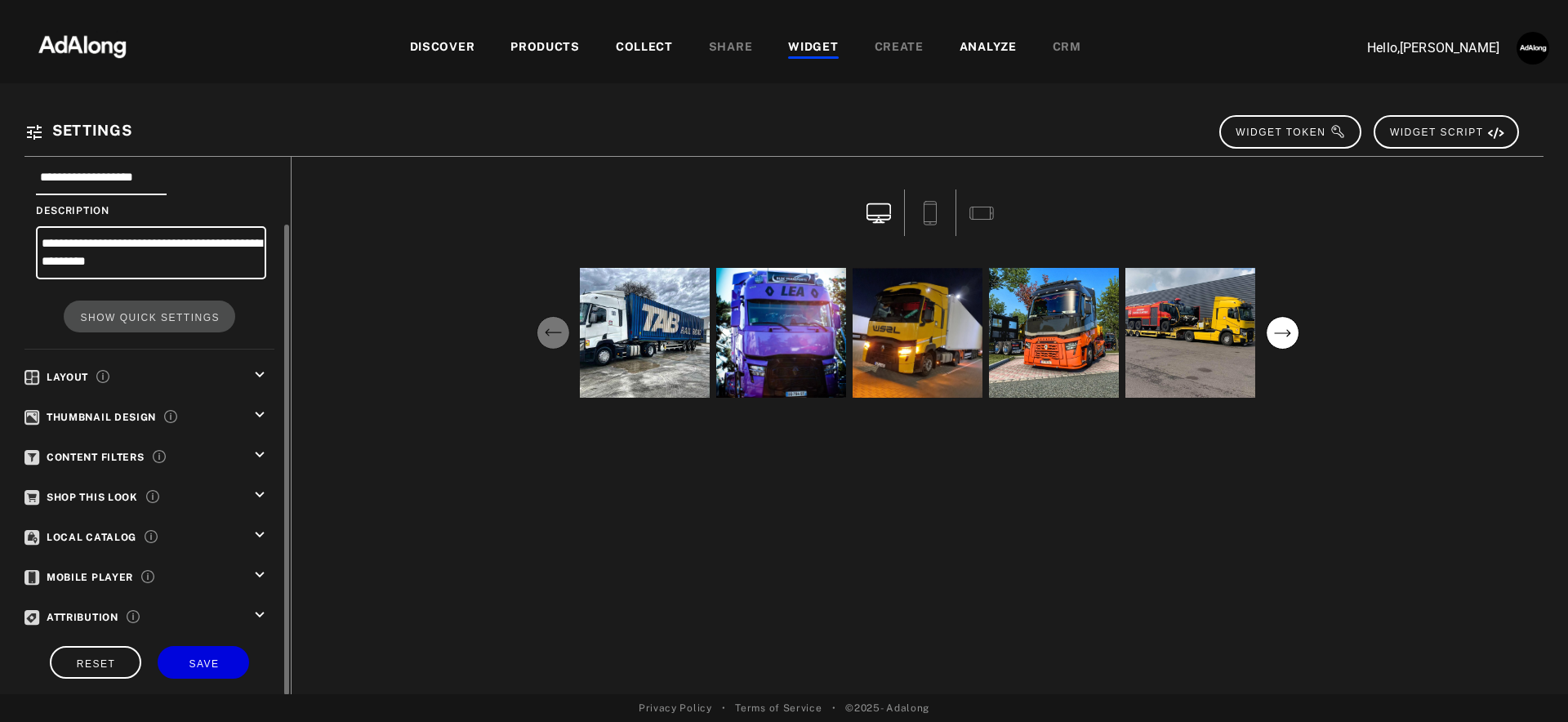
click at [260, 491] on icon "keyboard_arrow_down" at bounding box center [259, 495] width 18 height 18
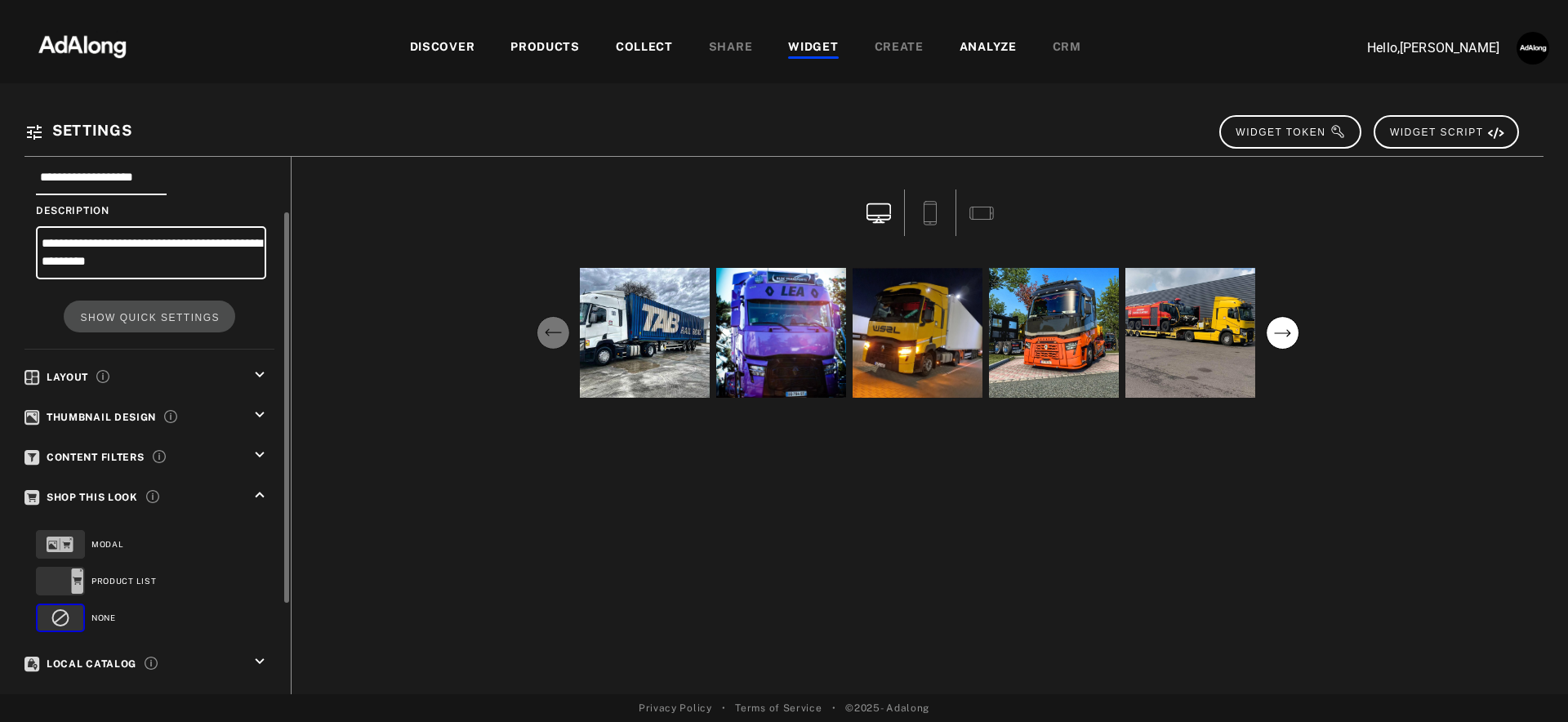
click at [65, 542] on icon at bounding box center [67, 545] width 9 height 7
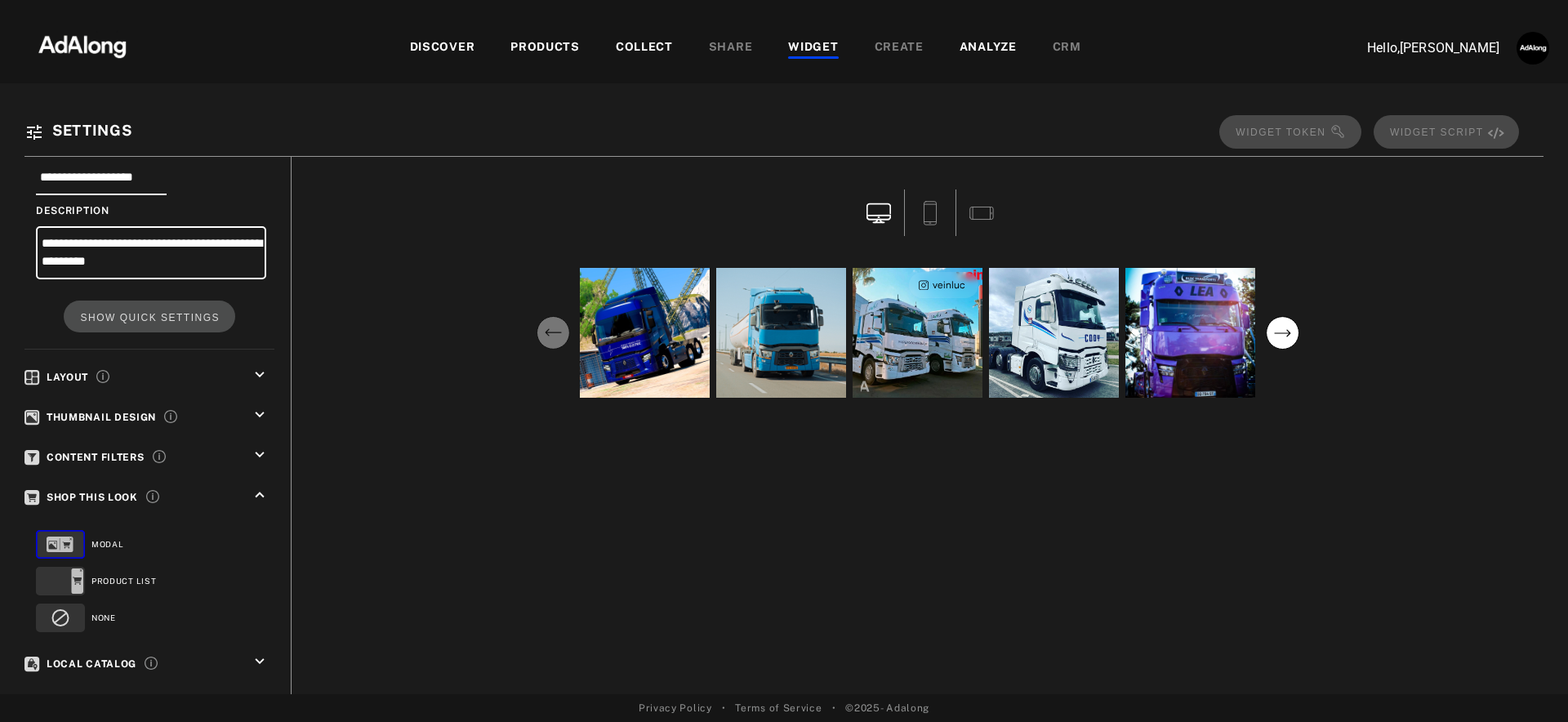
click at [909, 343] on div "veinluc" at bounding box center [917, 332] width 130 height 130
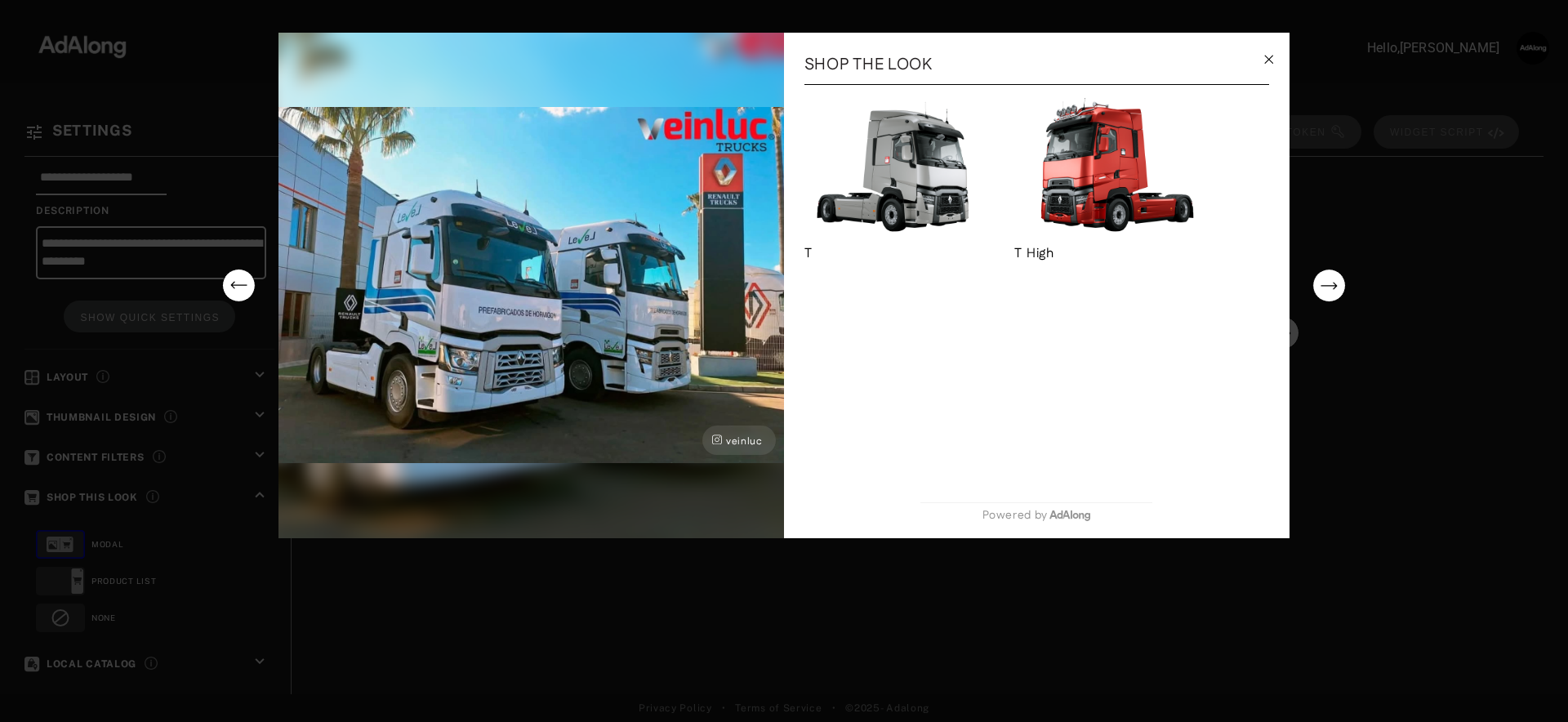
click at [1329, 288] on circle "next" at bounding box center [1329, 286] width 32 height 32
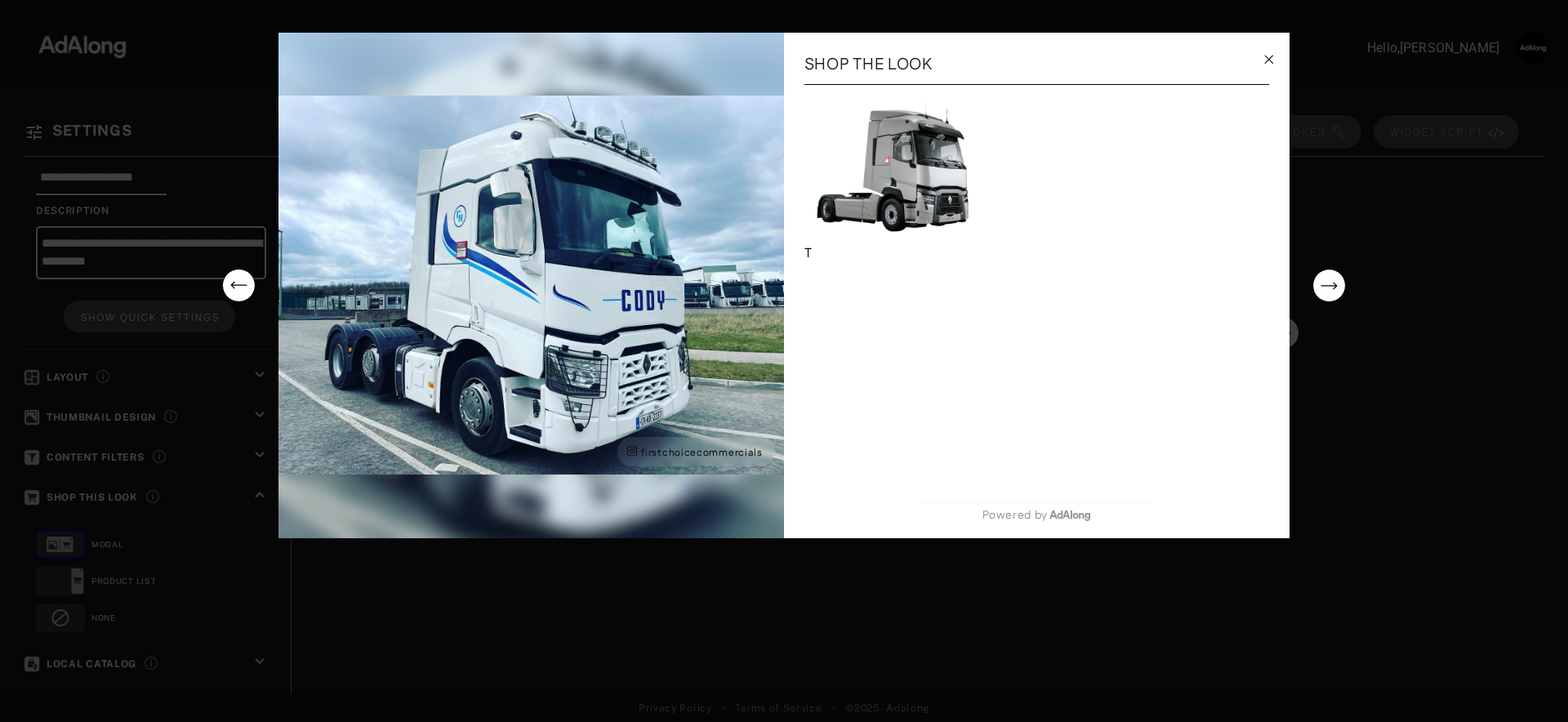
click at [1329, 288] on circle "next" at bounding box center [1329, 286] width 32 height 32
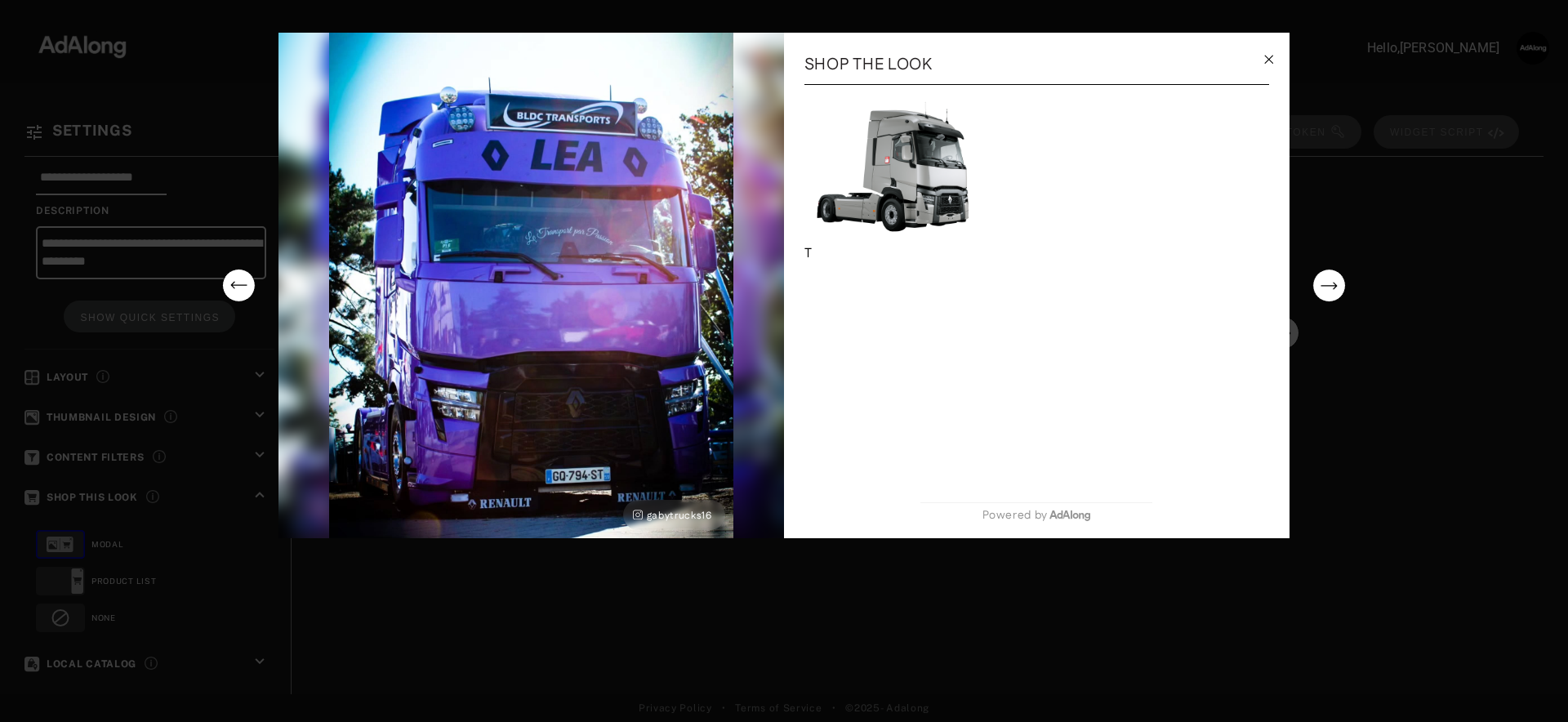
click at [1332, 287] on circle "next" at bounding box center [1329, 286] width 32 height 32
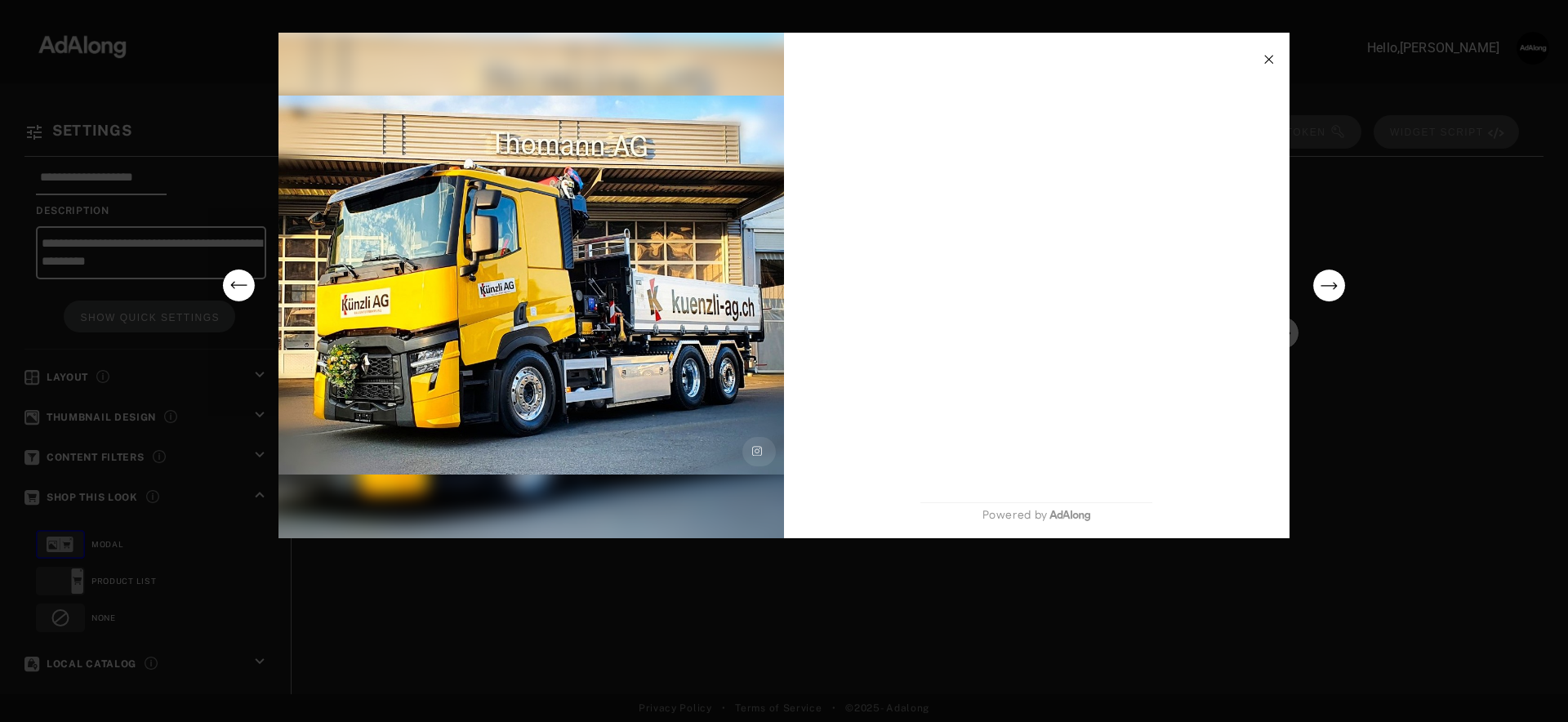
click at [1332, 287] on circle "next" at bounding box center [1329, 286] width 32 height 32
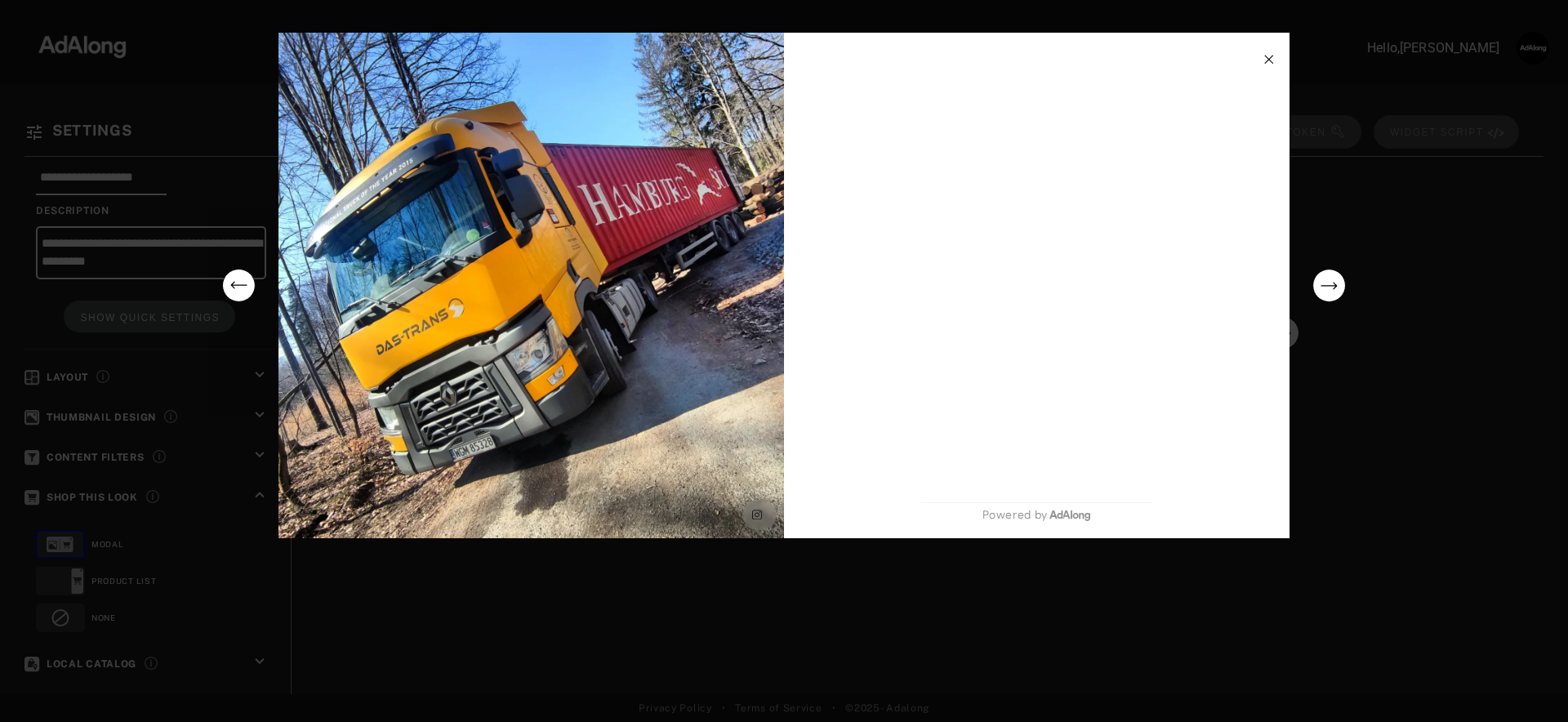
click at [1337, 287] on circle "next" at bounding box center [1329, 286] width 32 height 32
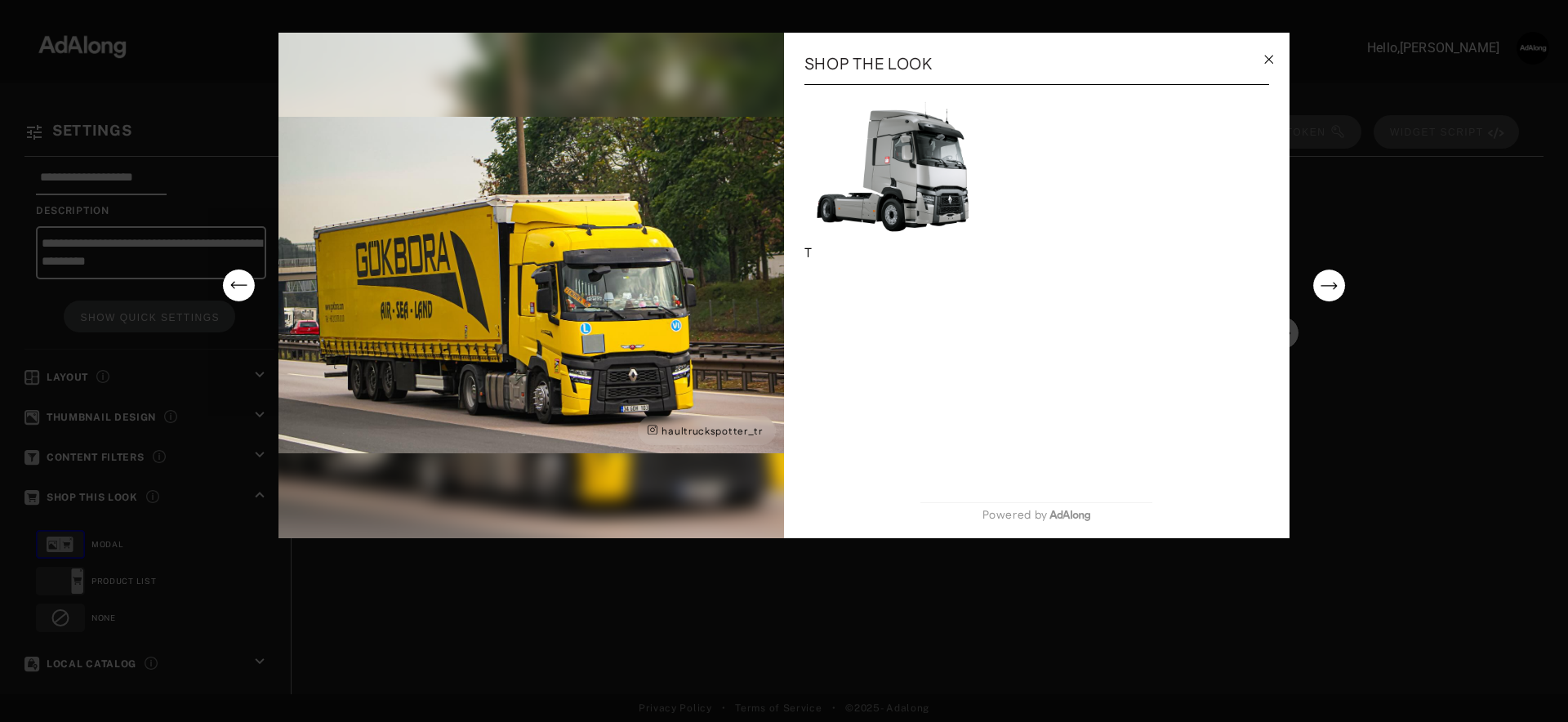
click at [1330, 290] on circle "next" at bounding box center [1329, 286] width 32 height 32
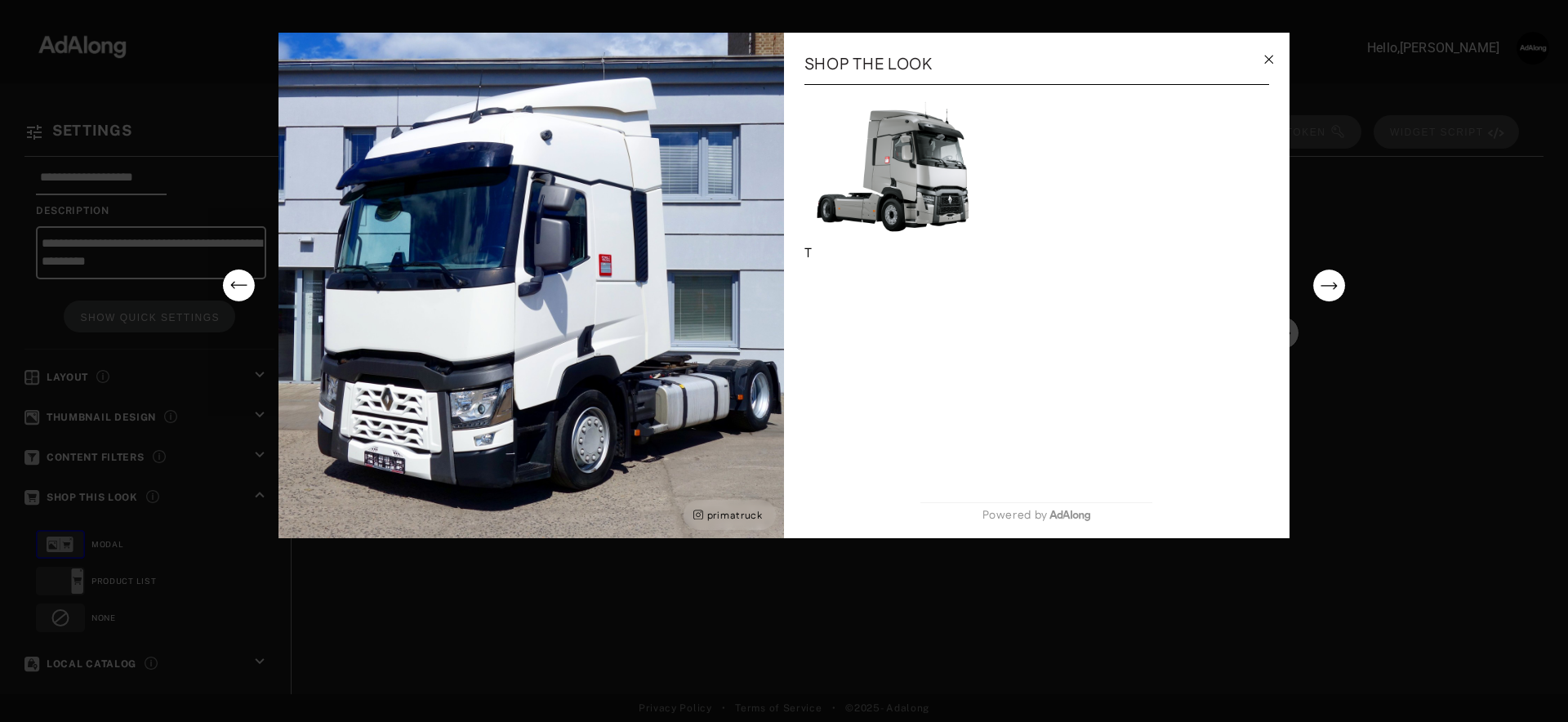
click at [909, 182] on img "go to the T's product page" at bounding box center [900, 170] width 191 height 143
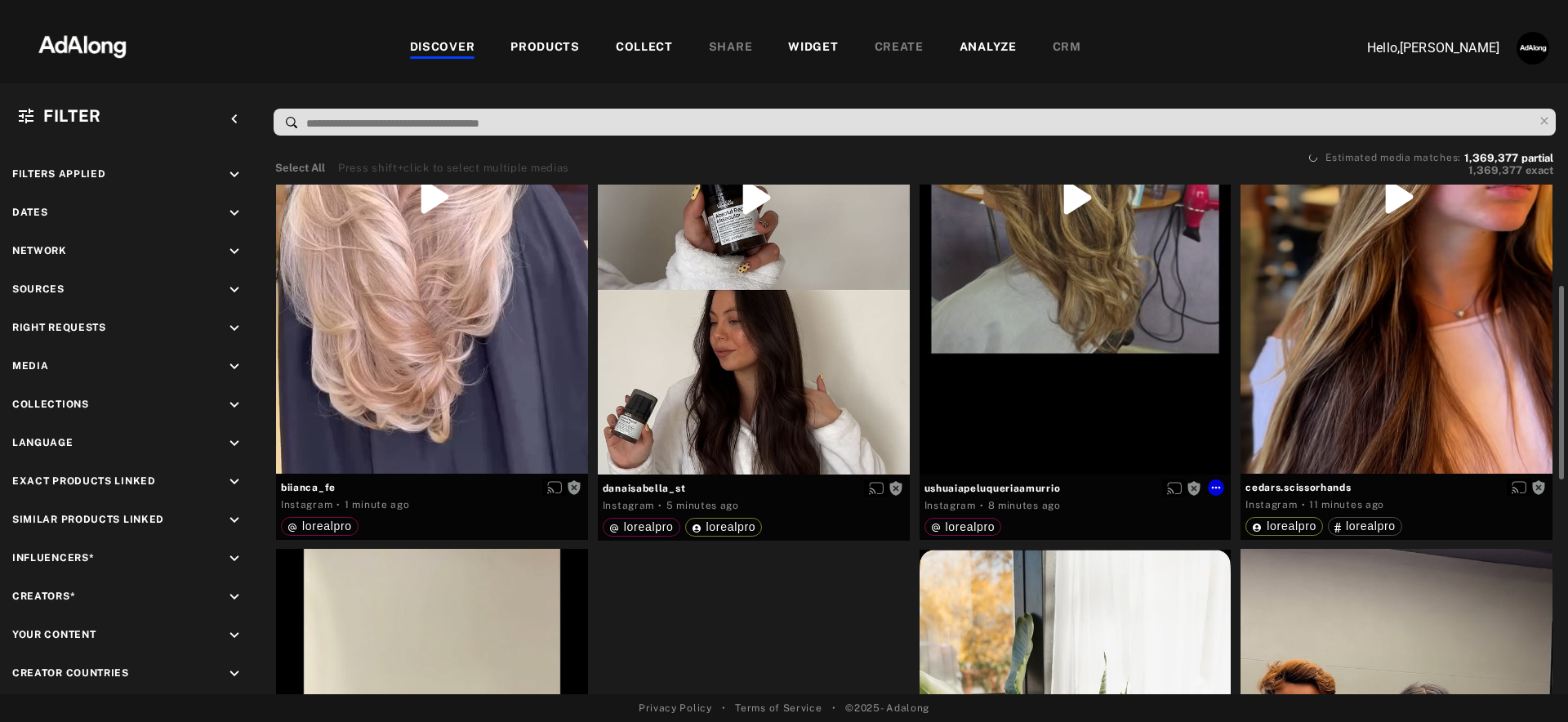
scroll to position [266, 0]
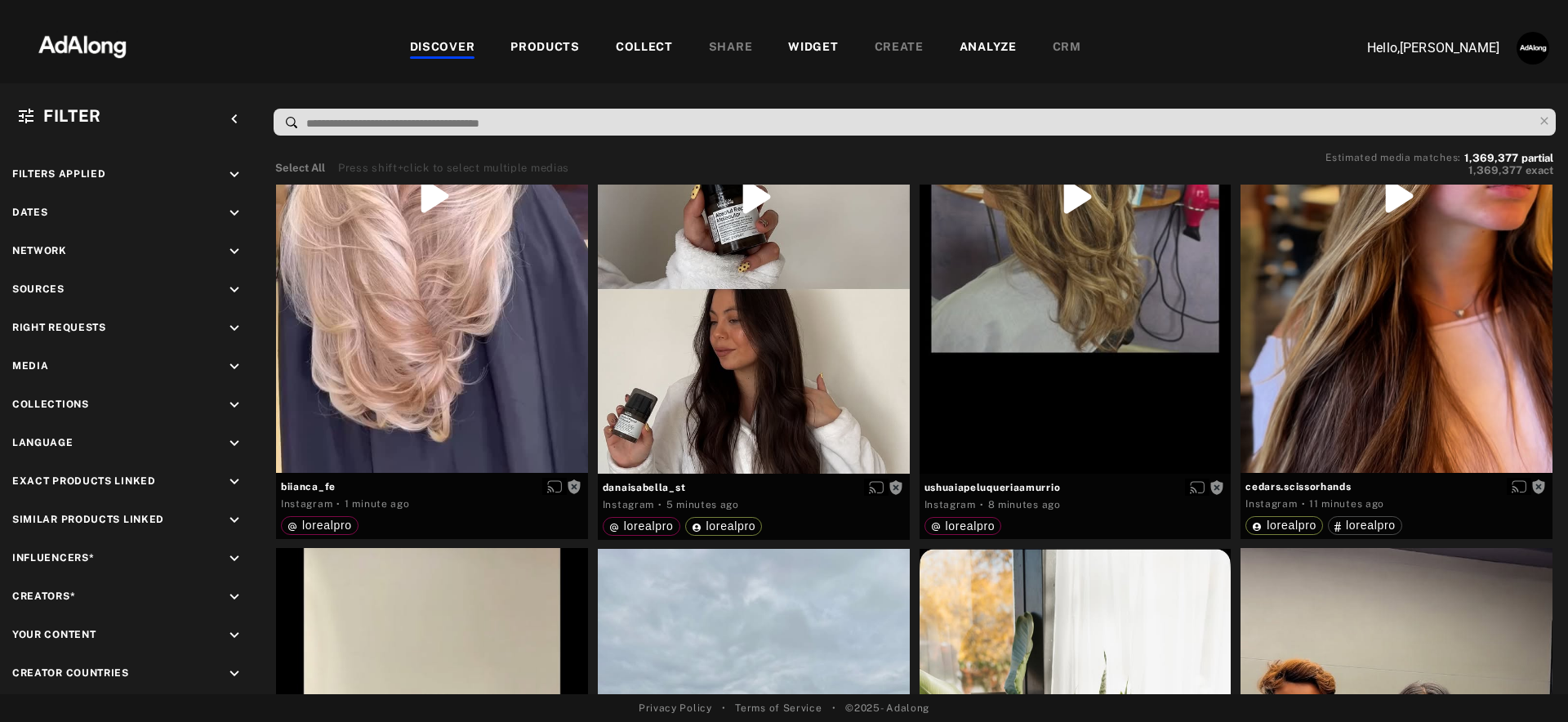
click at [553, 47] on div "PRODUCTS" at bounding box center [545, 48] width 70 height 20
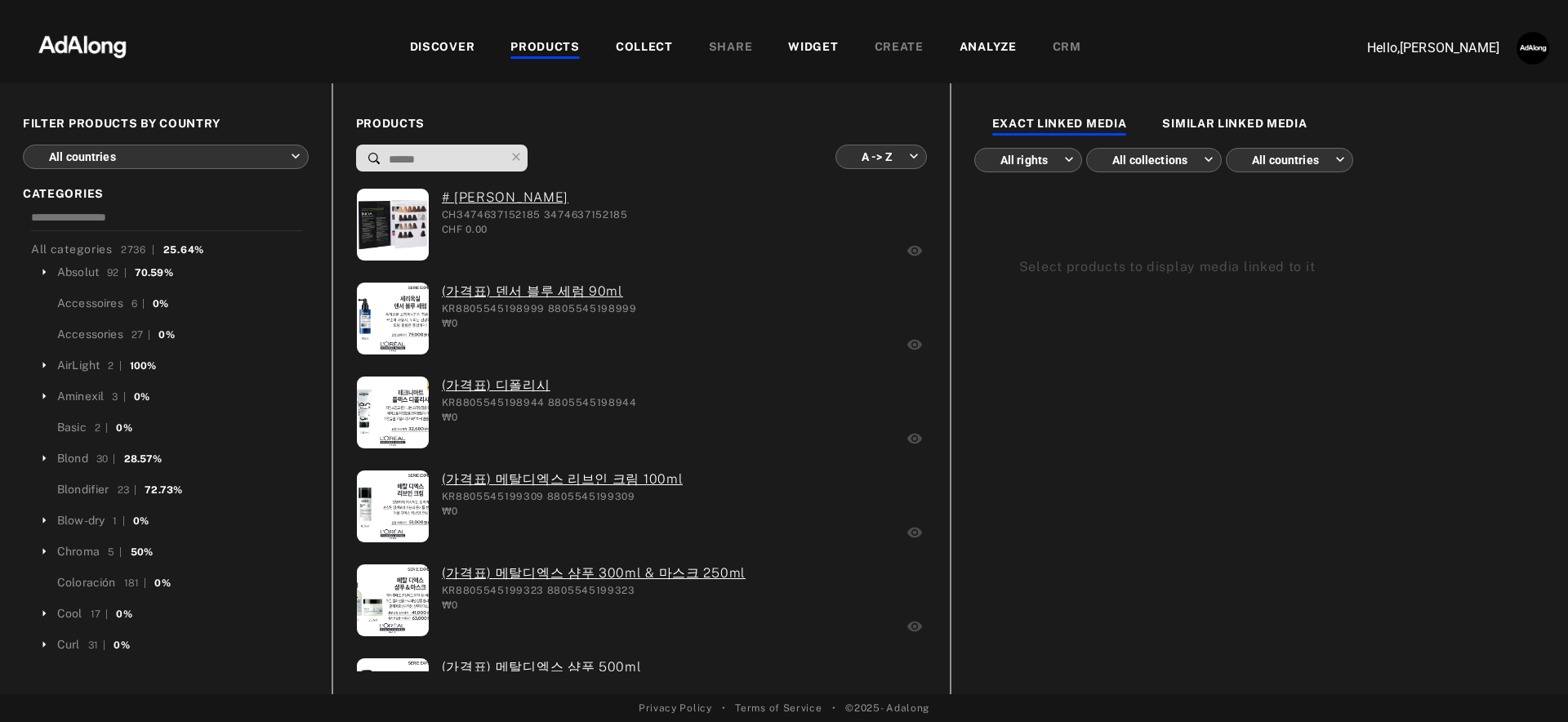
click at [246, 156] on body "DISCOVER PRODUCTS COLLECT SHARE WIDGET CREATE ANALYZE CRM Hello, [PERSON_NAME] …" at bounding box center [784, 361] width 1568 height 722
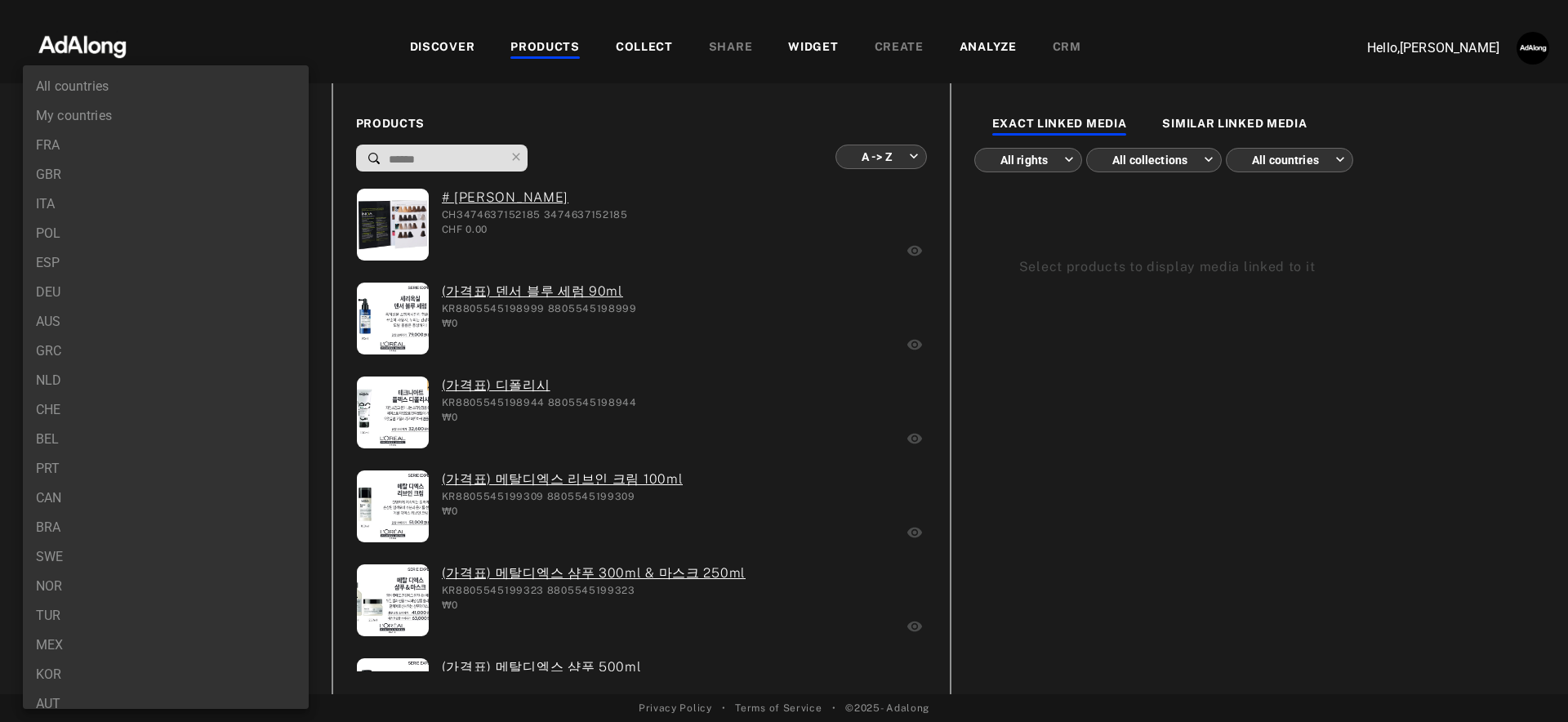
click at [197, 268] on li "ESP" at bounding box center [165, 263] width 286 height 30
type input "***"
